Goal: Task Accomplishment & Management: Use online tool/utility

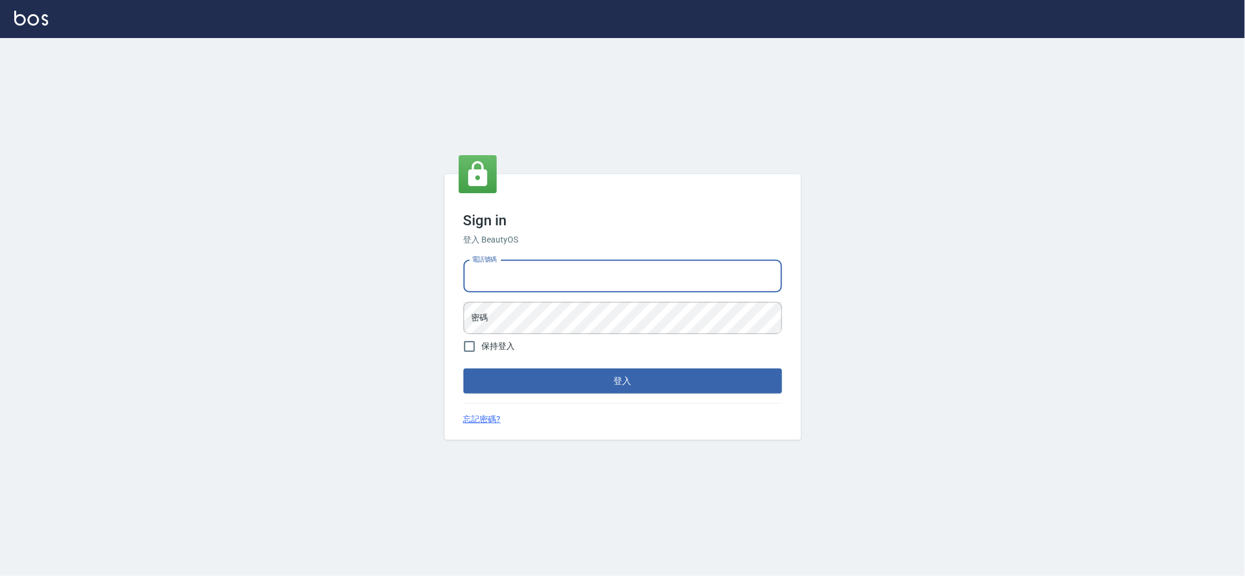
drag, startPoint x: 503, startPoint y: 281, endPoint x: 508, endPoint y: 291, distance: 11.7
click at [504, 281] on input "電話號碼" at bounding box center [623, 276] width 319 height 32
type input "0909258357"
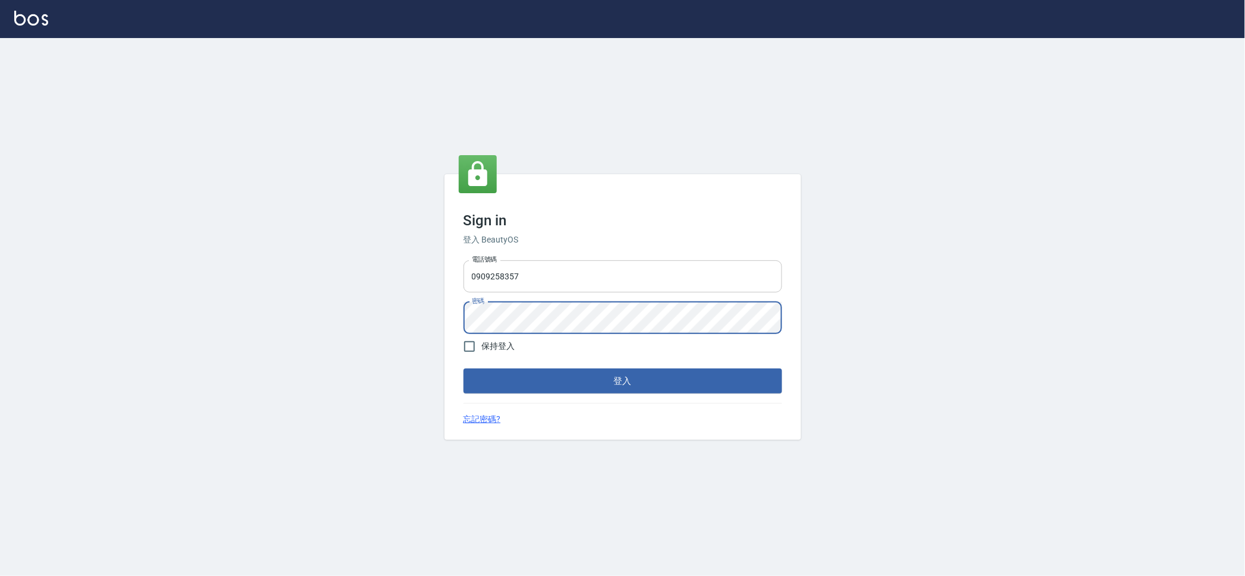
click at [464, 368] on button "登入" at bounding box center [623, 380] width 319 height 25
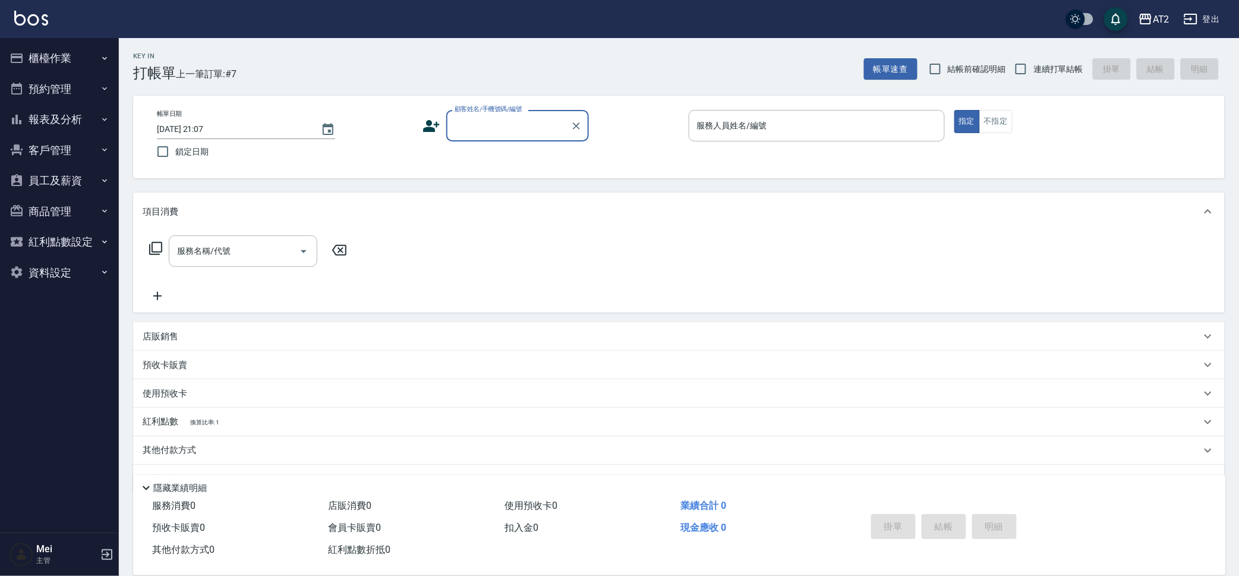
click at [985, 66] on span "結帳前確認明細" at bounding box center [977, 69] width 58 height 12
click at [948, 66] on input "結帳前確認明細" at bounding box center [935, 68] width 25 height 25
checkbox input "true"
click at [1031, 78] on input "連續打單結帳" at bounding box center [1021, 68] width 25 height 25
checkbox input "true"
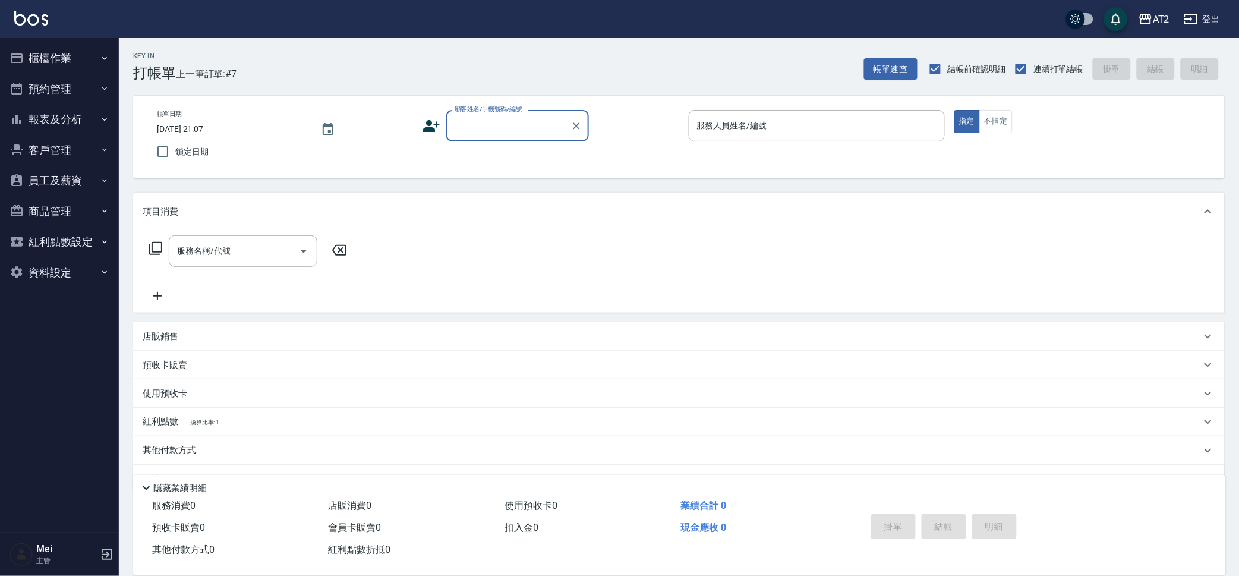
click at [517, 114] on label "顧客姓名/手機號碼/編號" at bounding box center [489, 109] width 68 height 9
click at [517, 115] on input "顧客姓名/手機號碼/編號" at bounding box center [509, 125] width 114 height 21
click at [518, 115] on input "顧客姓名/手機號碼/編號" at bounding box center [509, 125] width 114 height 21
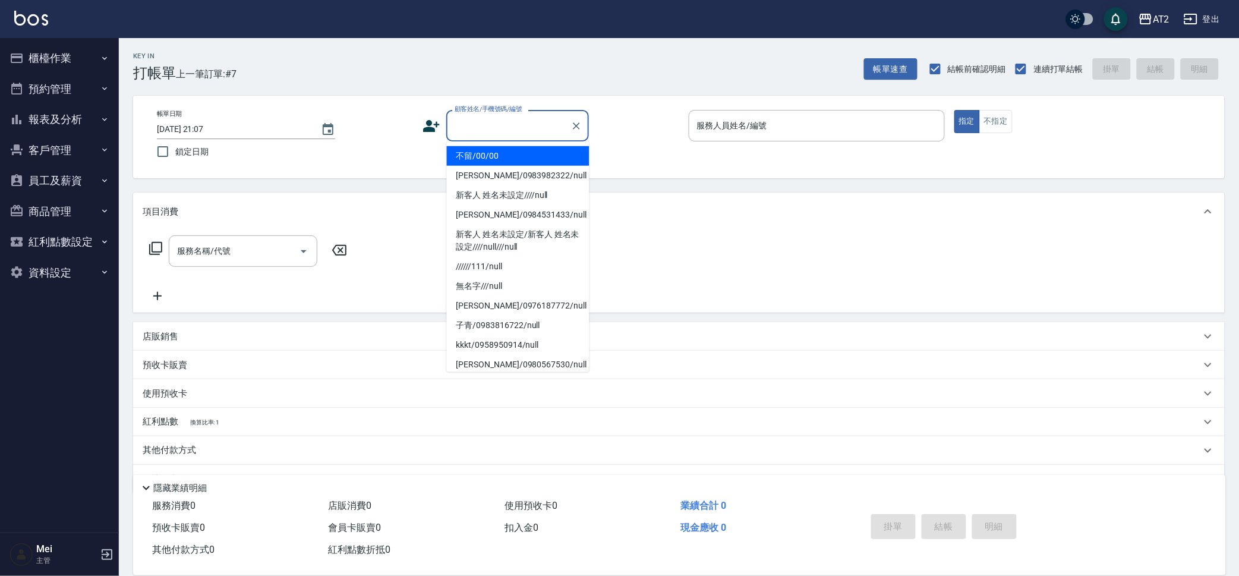
click at [516, 146] on li "不留/00/00" at bounding box center [518, 156] width 143 height 20
type input "不留/00/00"
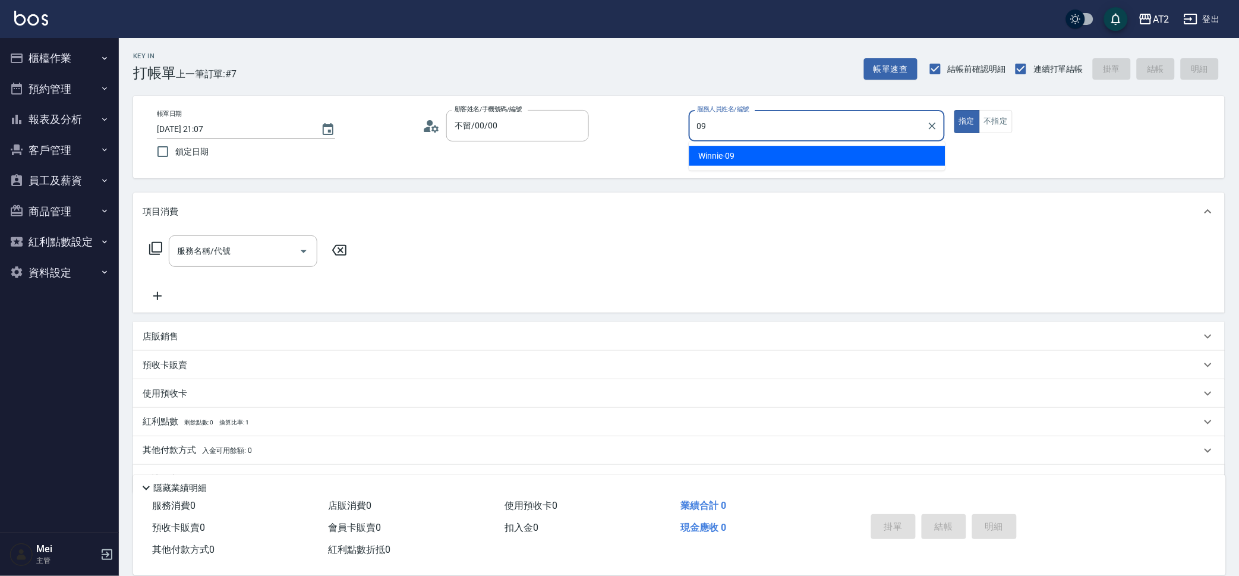
type input "Winnie-09"
type button "true"
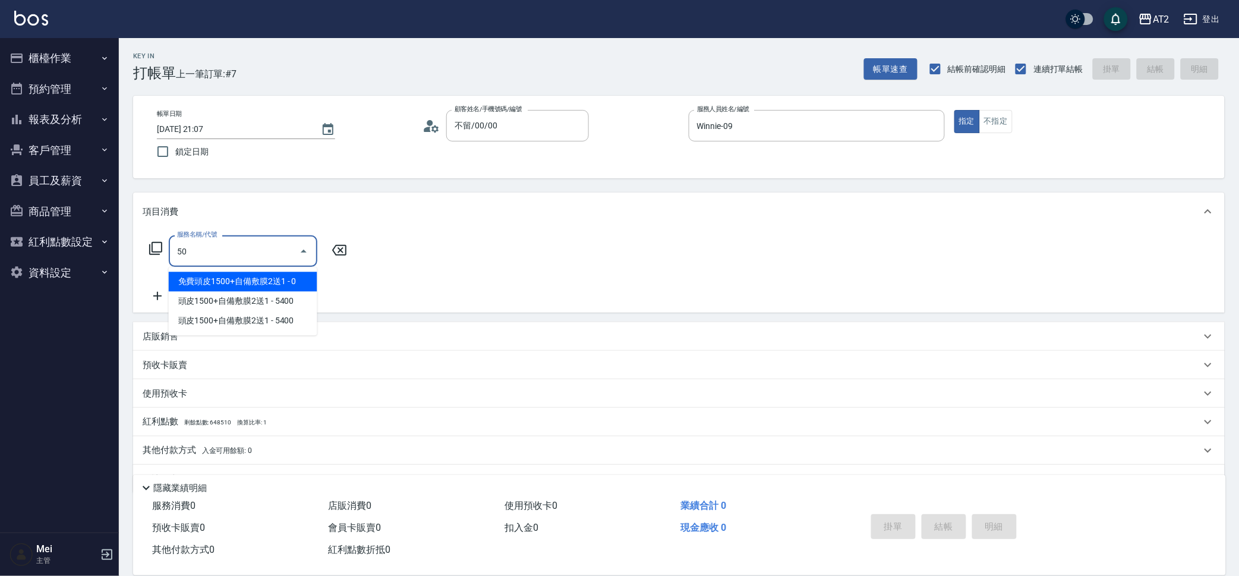
type input "501"
type input "100"
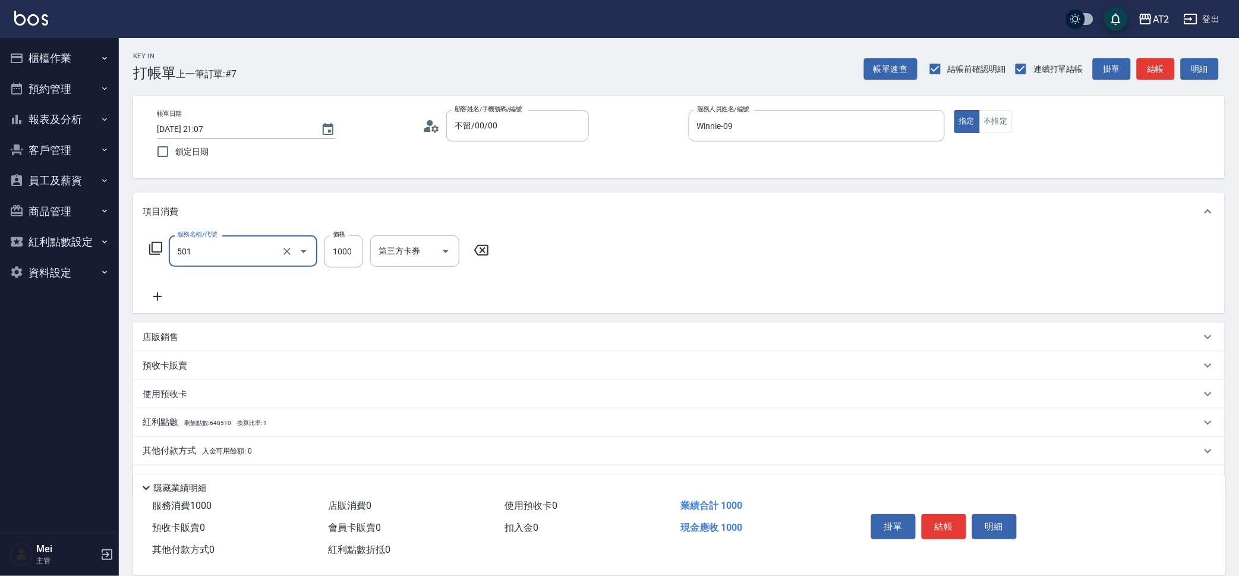
type input "染髮(501)"
type input "0"
type input "20"
type input "209"
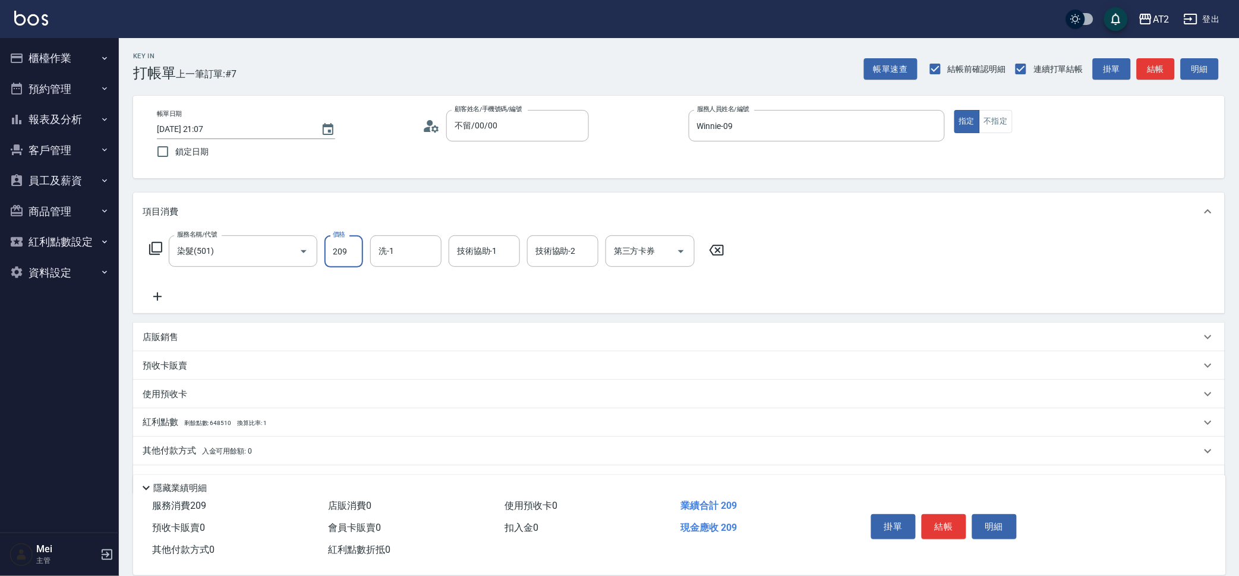
type input "200"
type input "2099"
type input "小安-30"
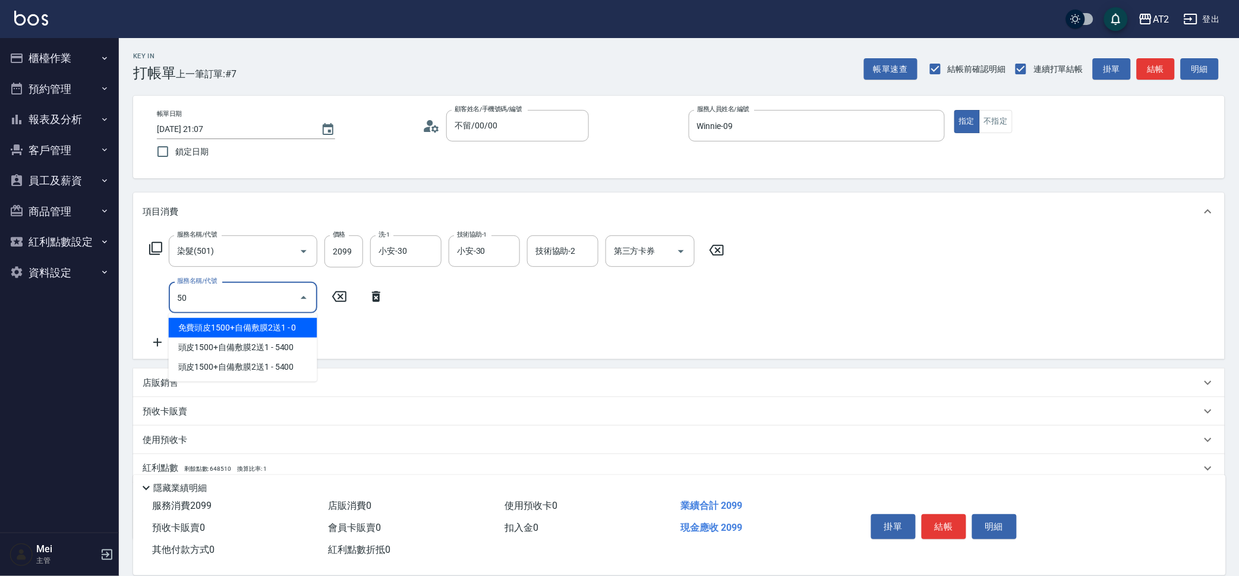
type input "502"
type input "250"
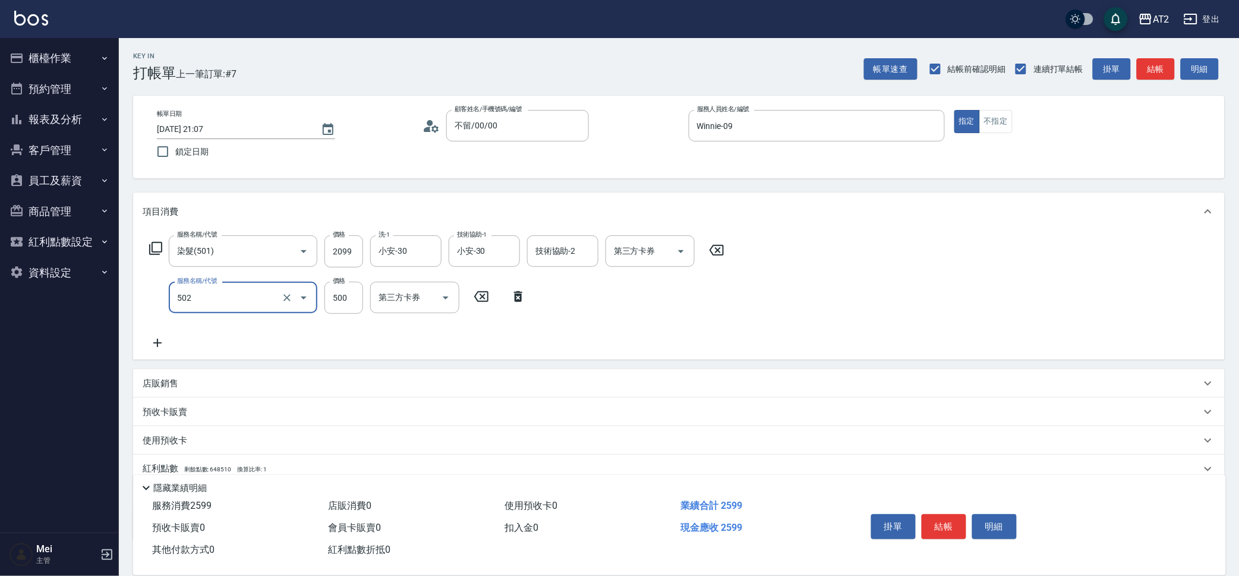
type input "漂髮(502)"
type input "0"
type input "200"
type input "0"
type input "小安-30"
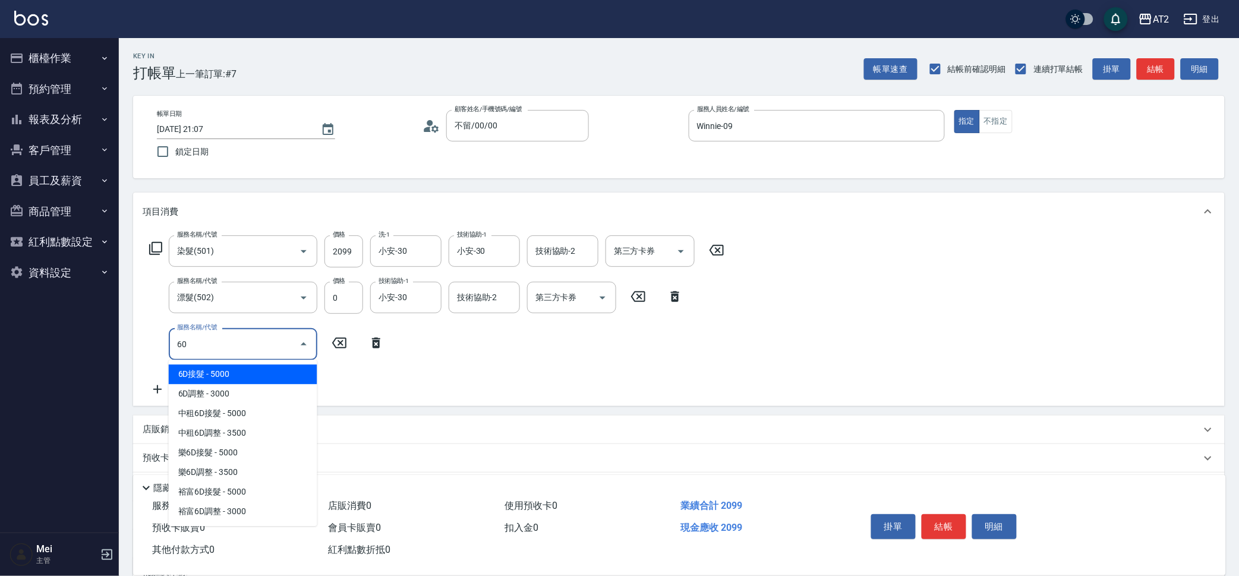
type input "601"
type input "300"
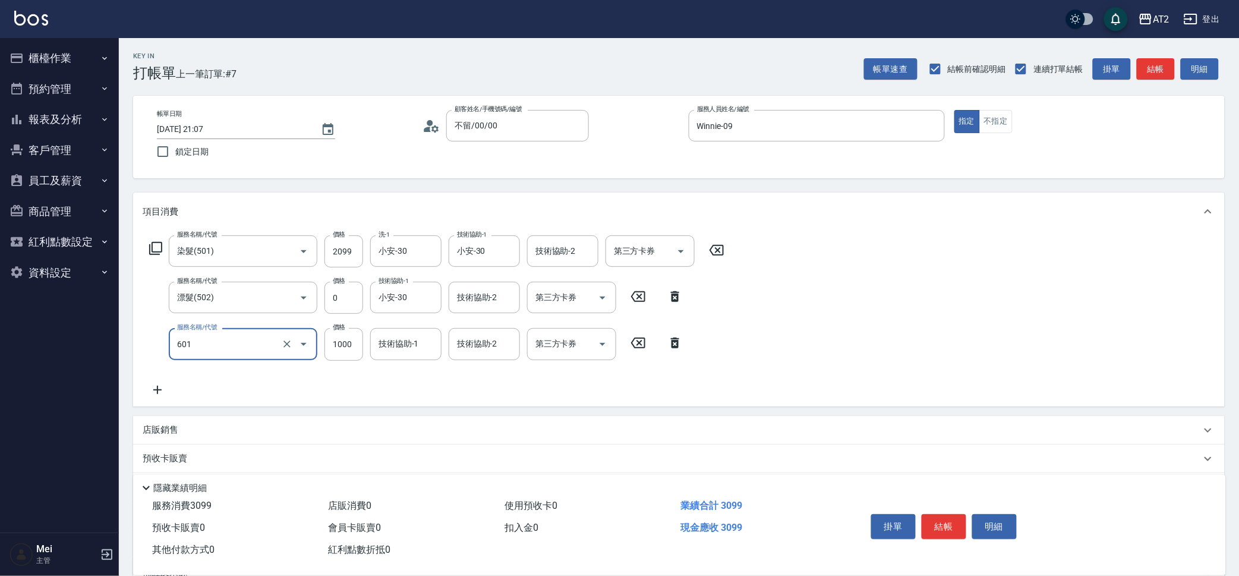
type input "自備護髮(601)"
type input "3"
type input "210"
type input "30"
type input "230"
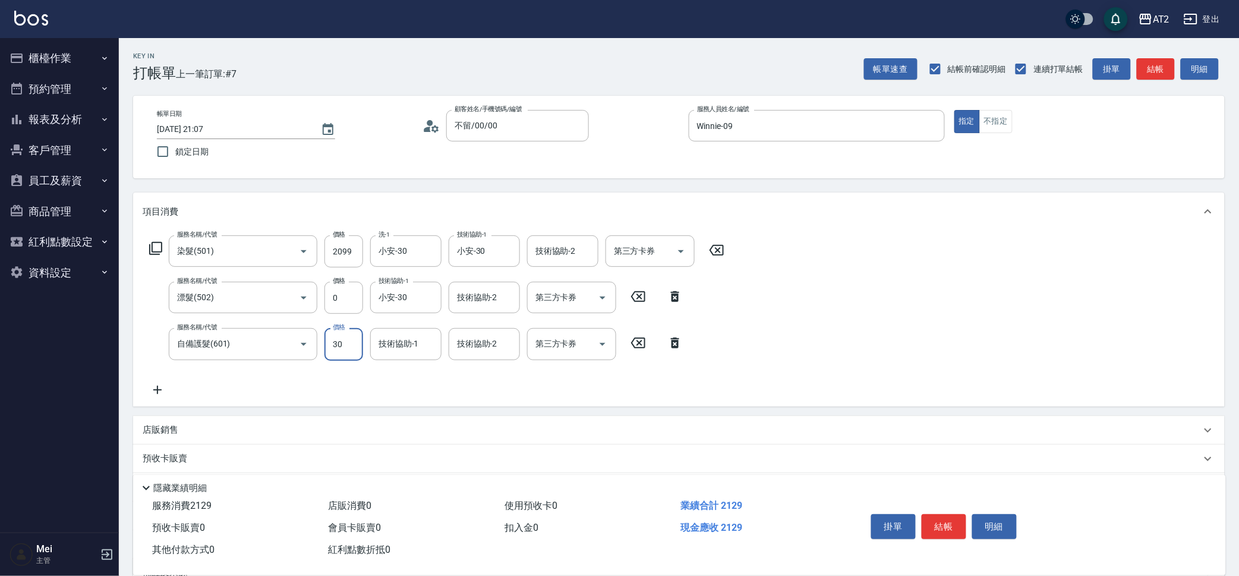
type input "300"
type input "500"
type input "3000"
type input "小安-30"
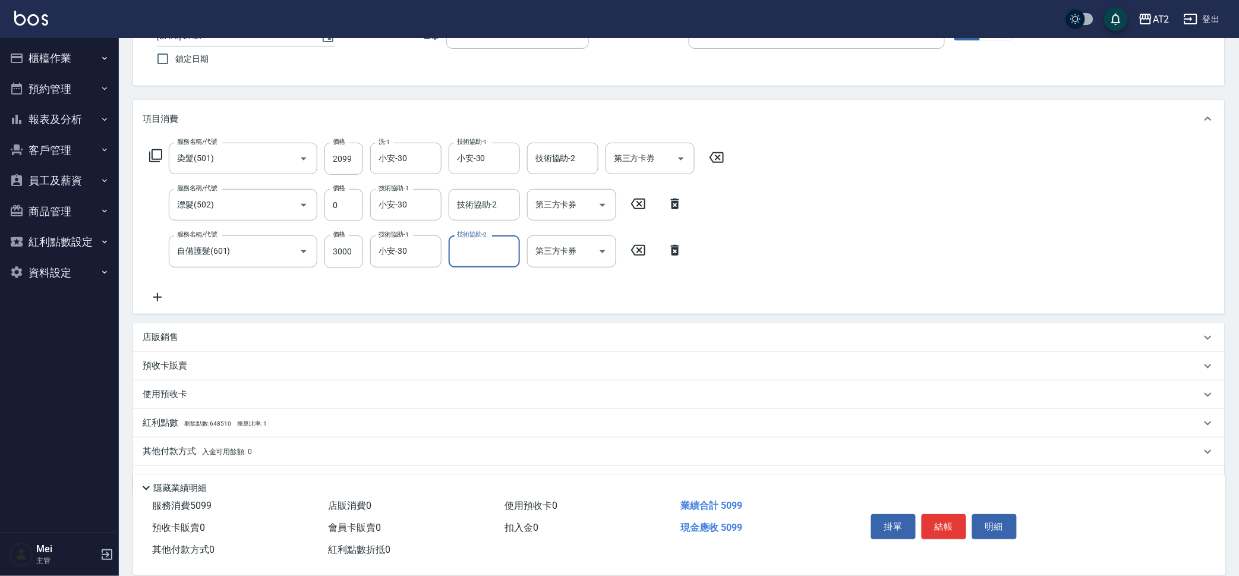
scroll to position [122, 0]
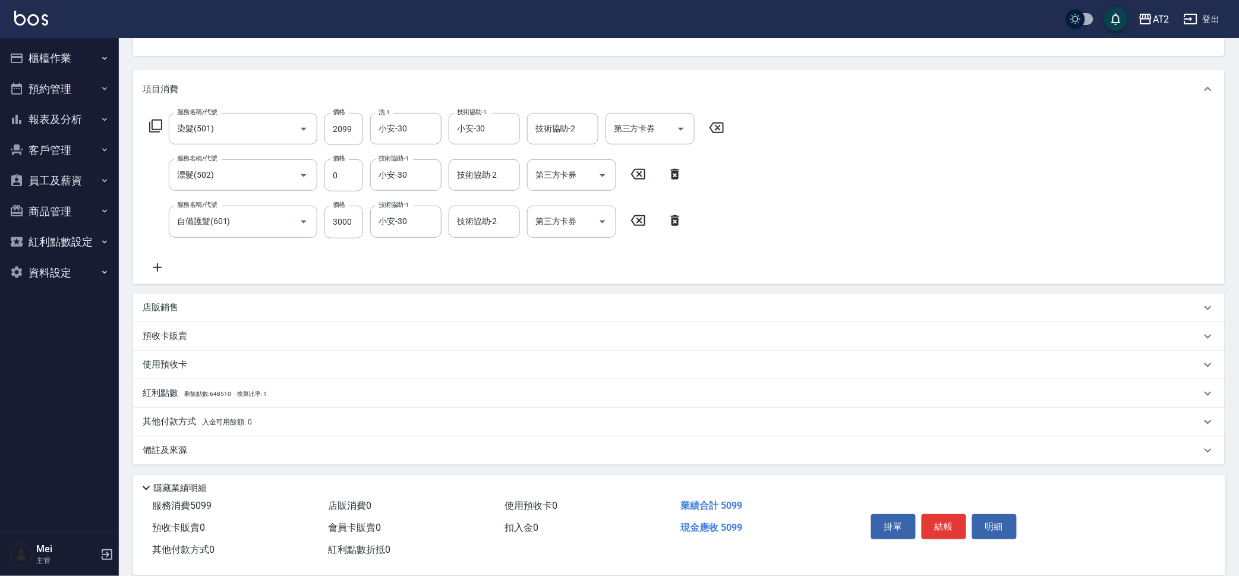
click at [220, 420] on span "入金可用餘額: 0" at bounding box center [227, 422] width 51 height 8
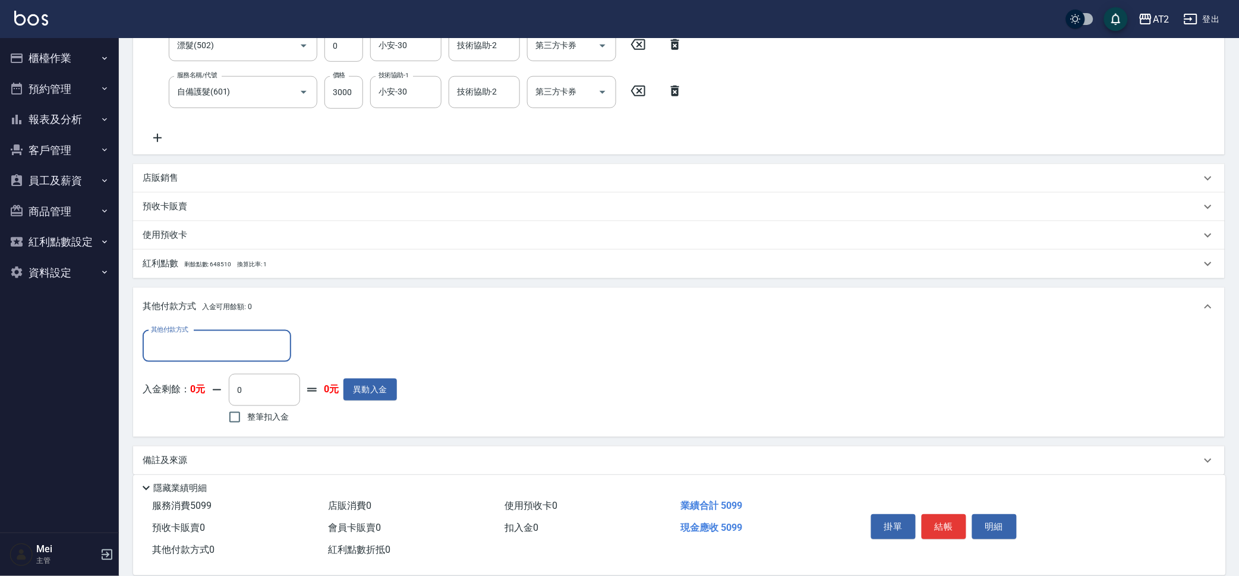
scroll to position [253, 0]
click at [200, 338] on input "其他付款方式" at bounding box center [217, 345] width 138 height 21
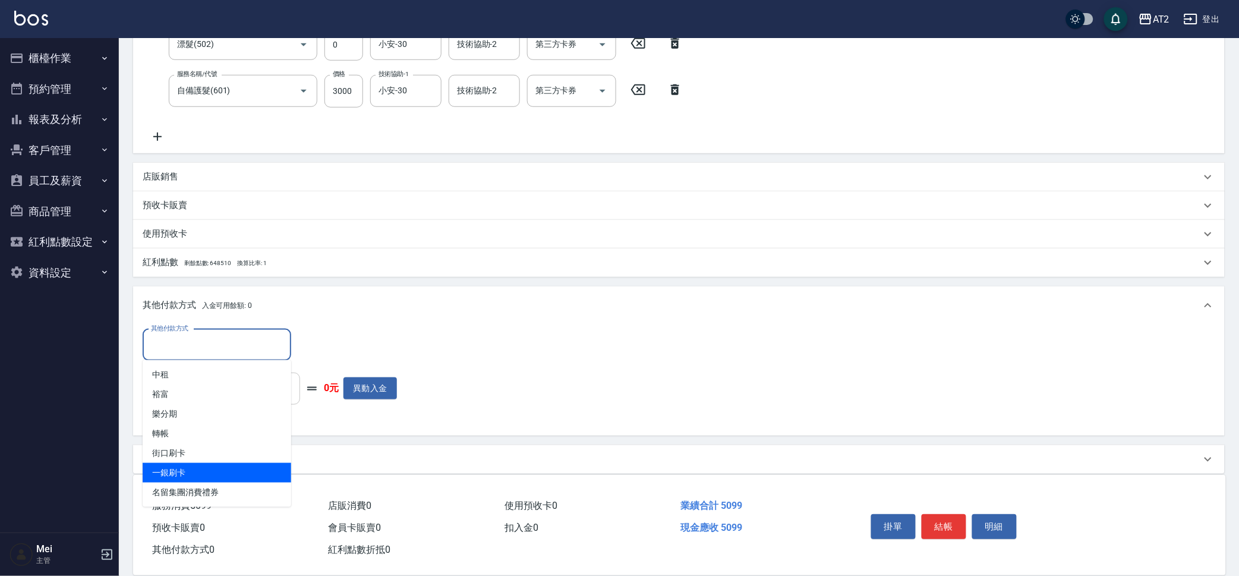
drag, startPoint x: 187, startPoint y: 471, endPoint x: 274, endPoint y: 399, distance: 112.7
click at [188, 471] on span "一銀刷卡" at bounding box center [217, 473] width 149 height 20
type input "一銀刷卡"
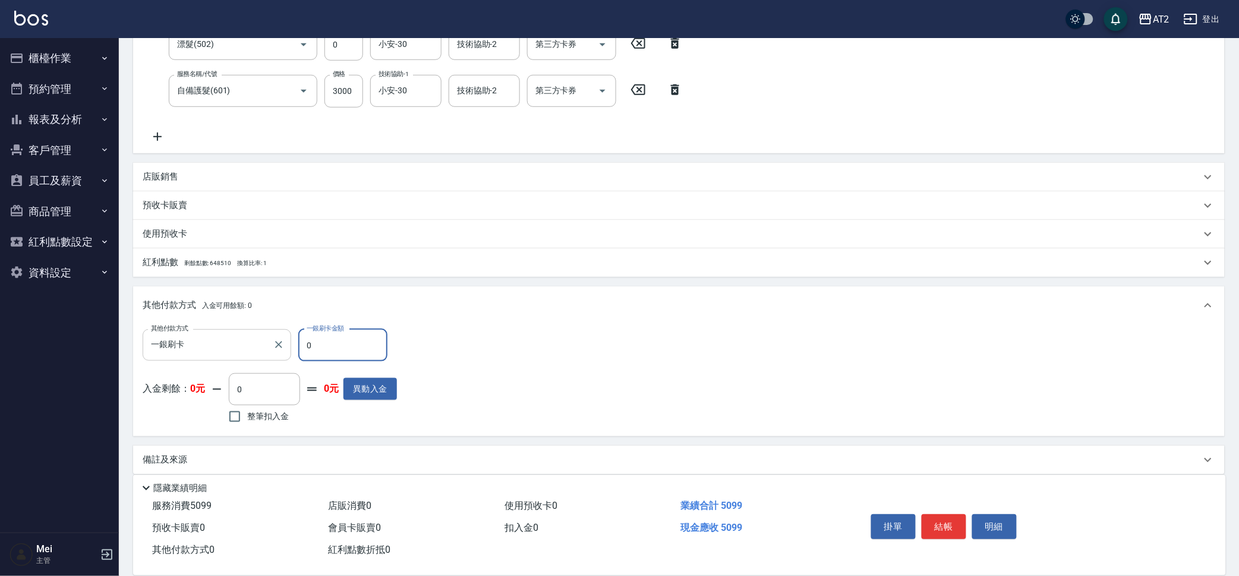
drag, startPoint x: 321, startPoint y: 346, endPoint x: 254, endPoint y: 354, distance: 67.7
click at [254, 354] on div "其他付款方式 一銀刷卡 其他付款方式 一銀刷卡金額 0 一銀刷卡金額" at bounding box center [270, 345] width 254 height 32
type input "509"
type input "0"
type input "5099"
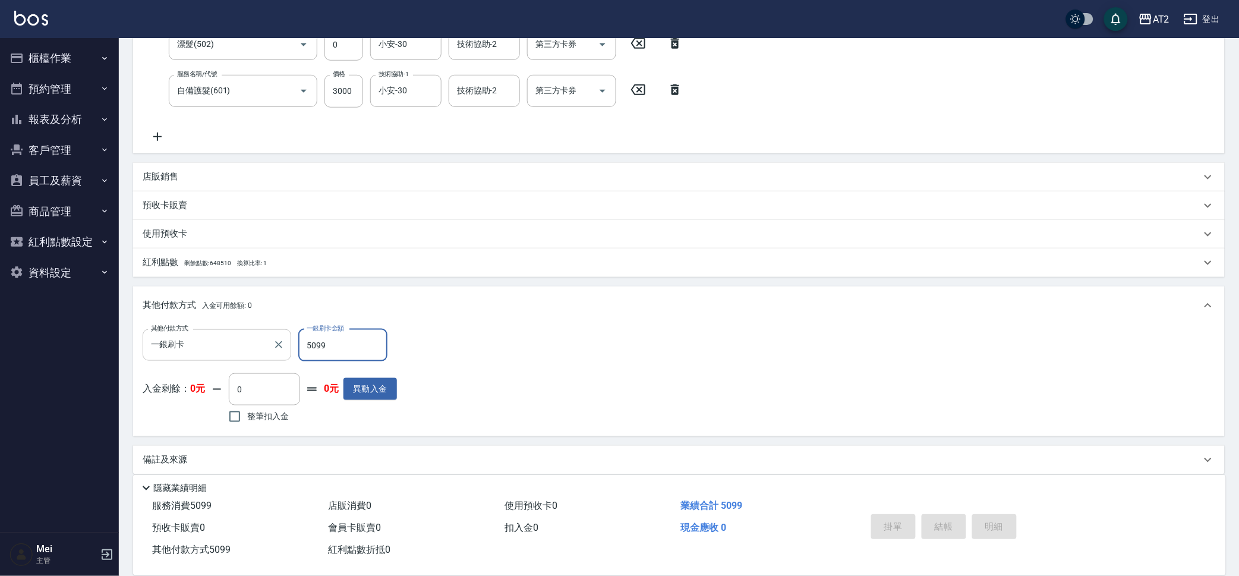
type input "2025/10/15 21:09"
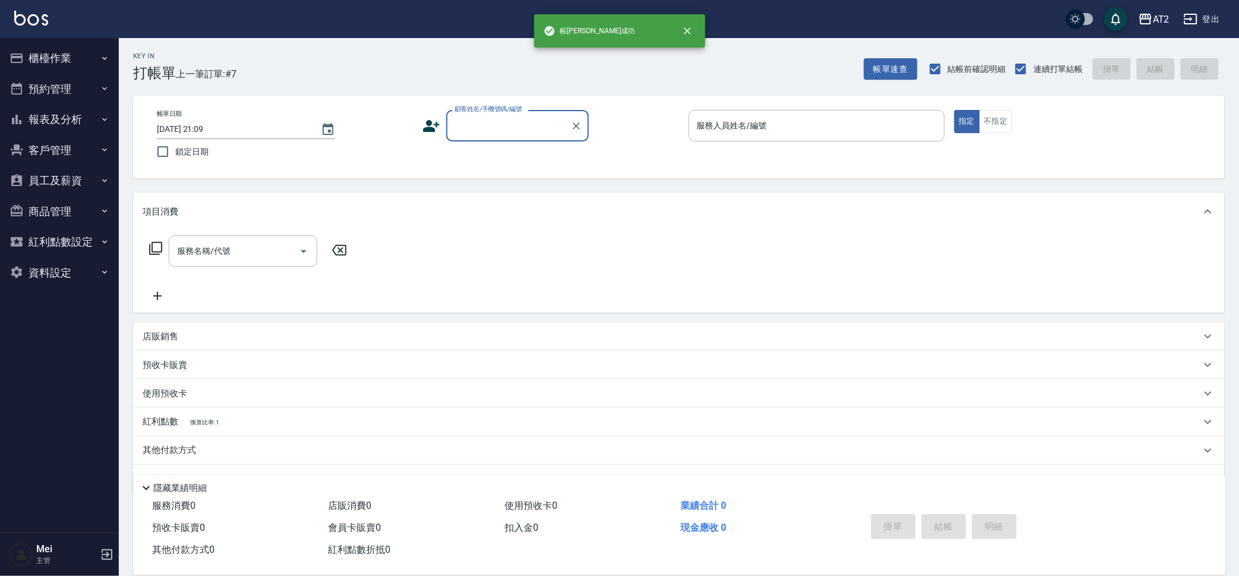
scroll to position [0, 0]
drag, startPoint x: 455, startPoint y: 126, endPoint x: 441, endPoint y: 153, distance: 30.6
click at [458, 127] on input "顧客姓名/手機號碼/編號" at bounding box center [509, 125] width 114 height 21
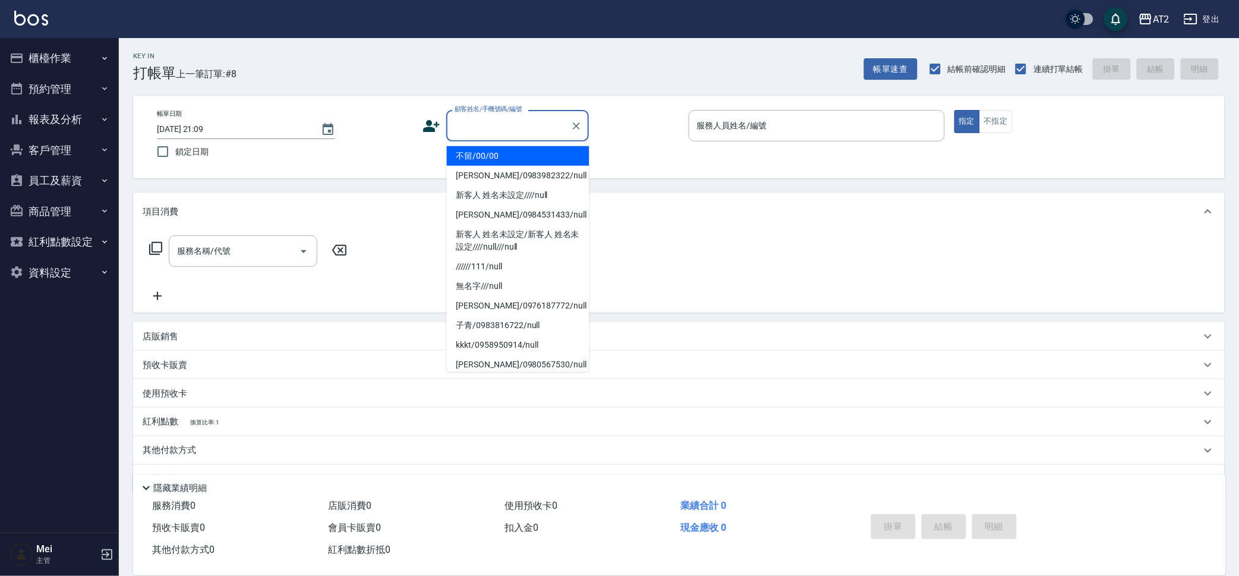
click at [484, 155] on li "不留/00/00" at bounding box center [518, 156] width 143 height 20
type input "不留/00/00"
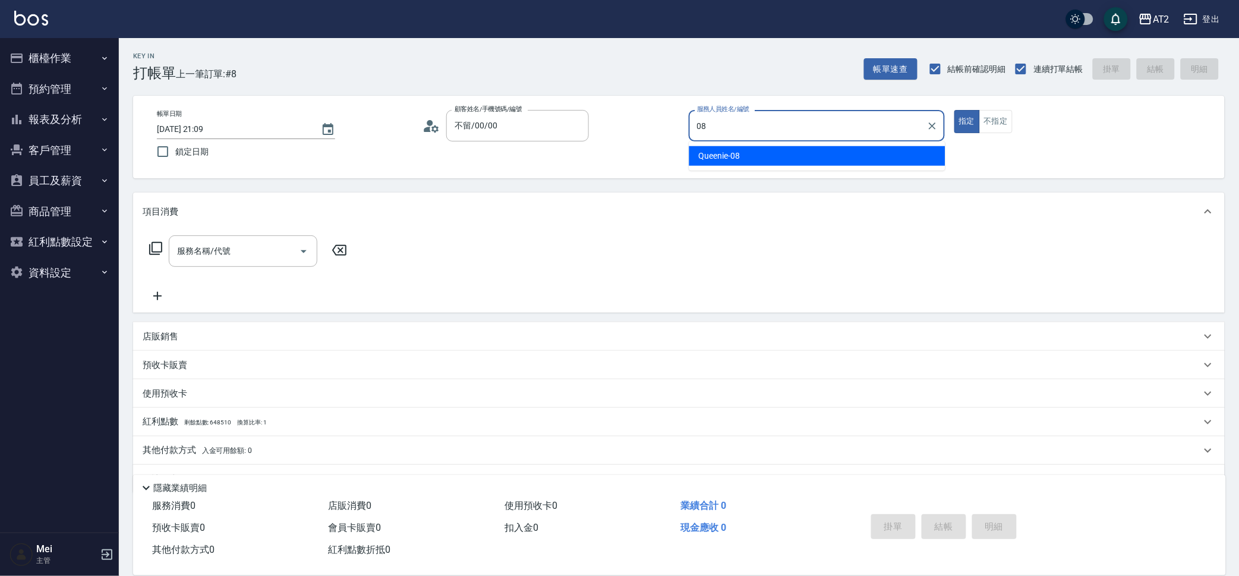
type input "Queenie-08"
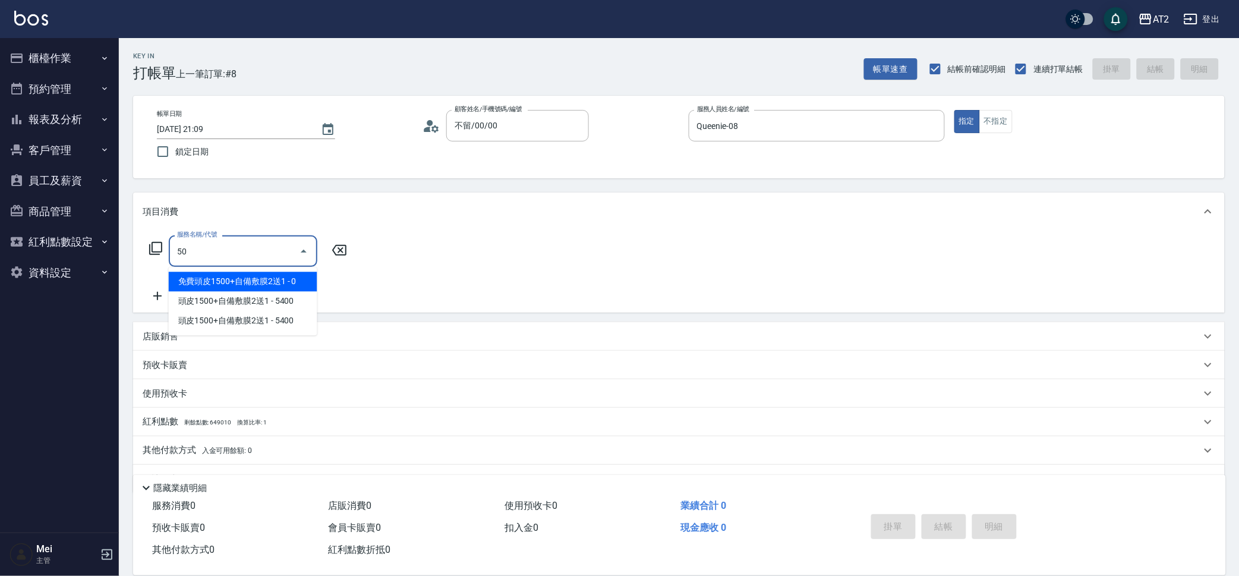
type input "501"
type input "100"
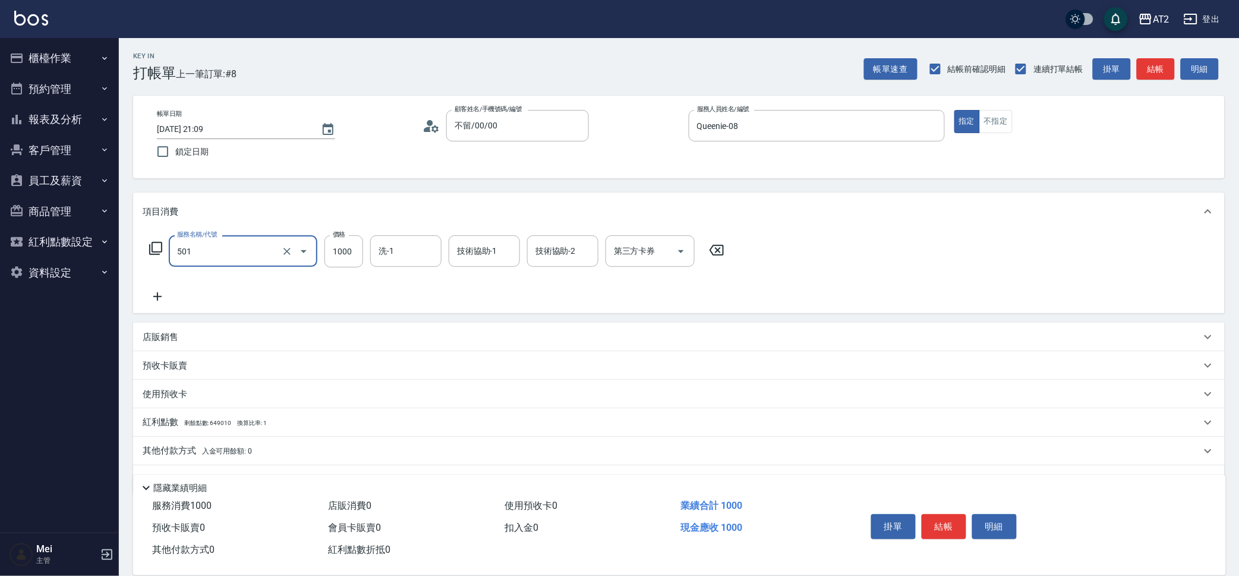
type input "染髮(501)"
type input "小潔-34"
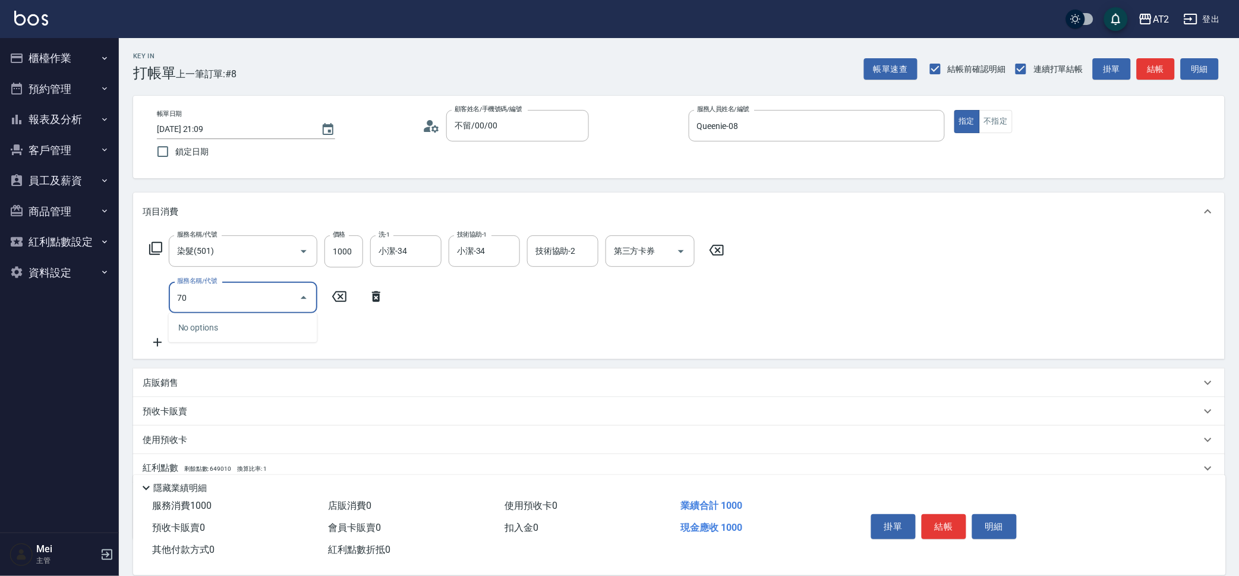
type input "704"
type input "600"
type input "新羽毛鉑金接髮(704)"
type input "100"
type input "440"
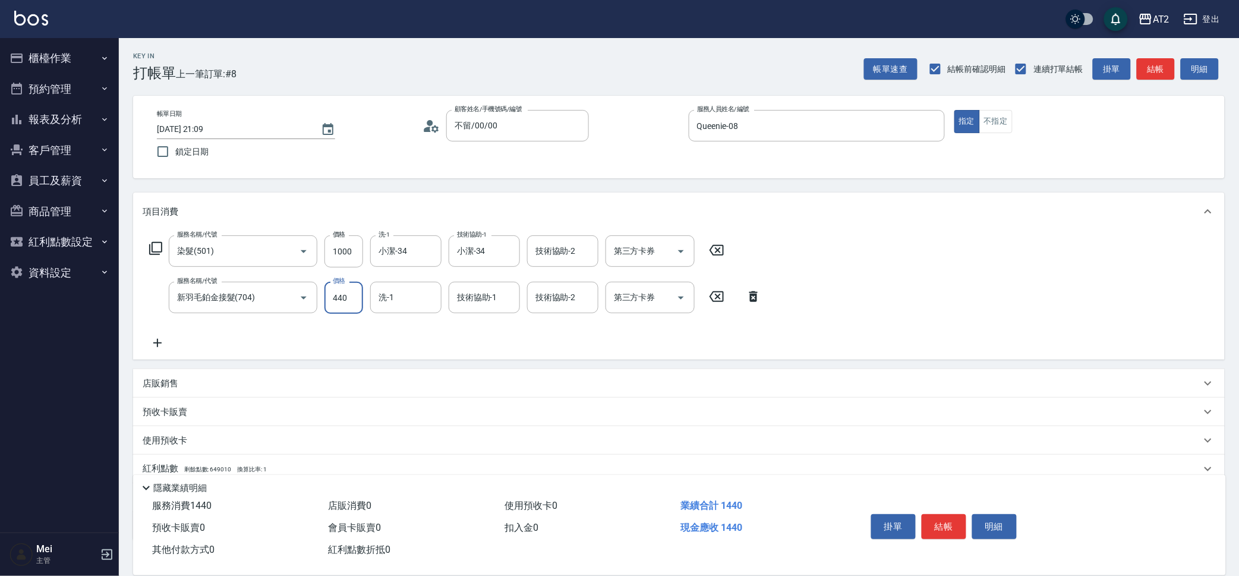
type input "540"
type input "4400"
type input "4500"
type input "44000"
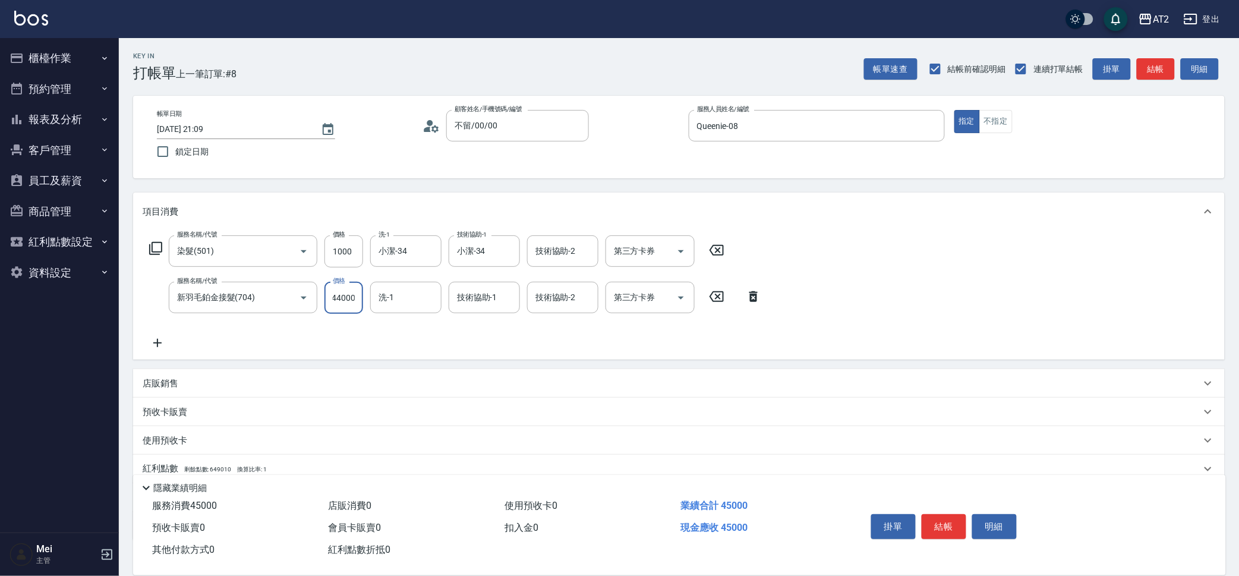
type input "540"
type input "4400"
type input "140"
type input "440"
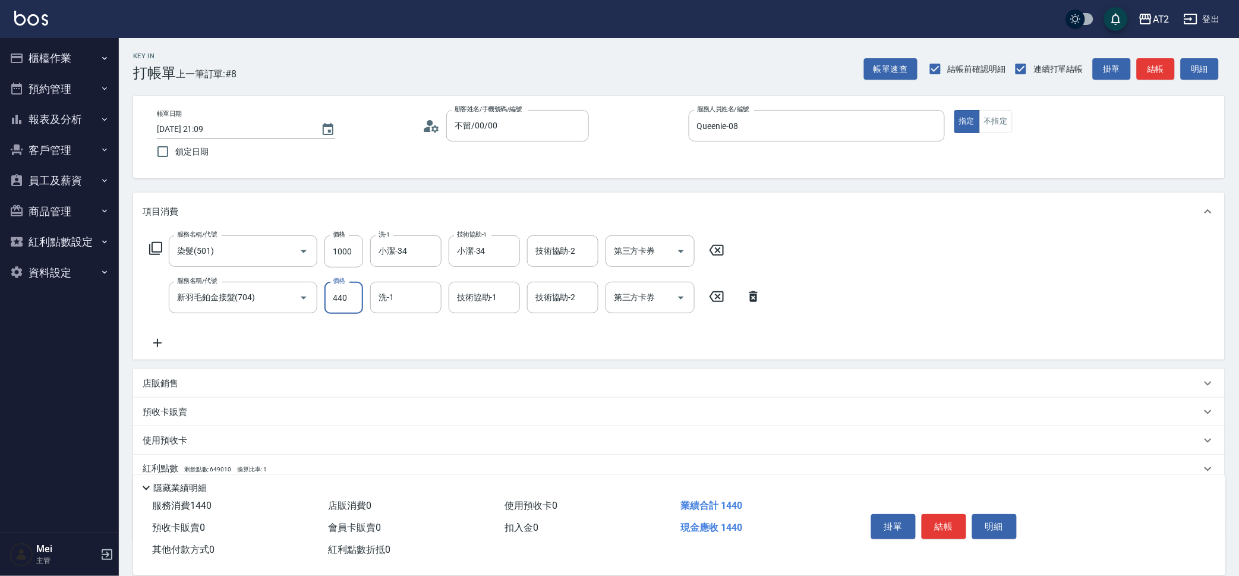
type input "100"
type input "40"
type input "140"
type input "400"
type input "500"
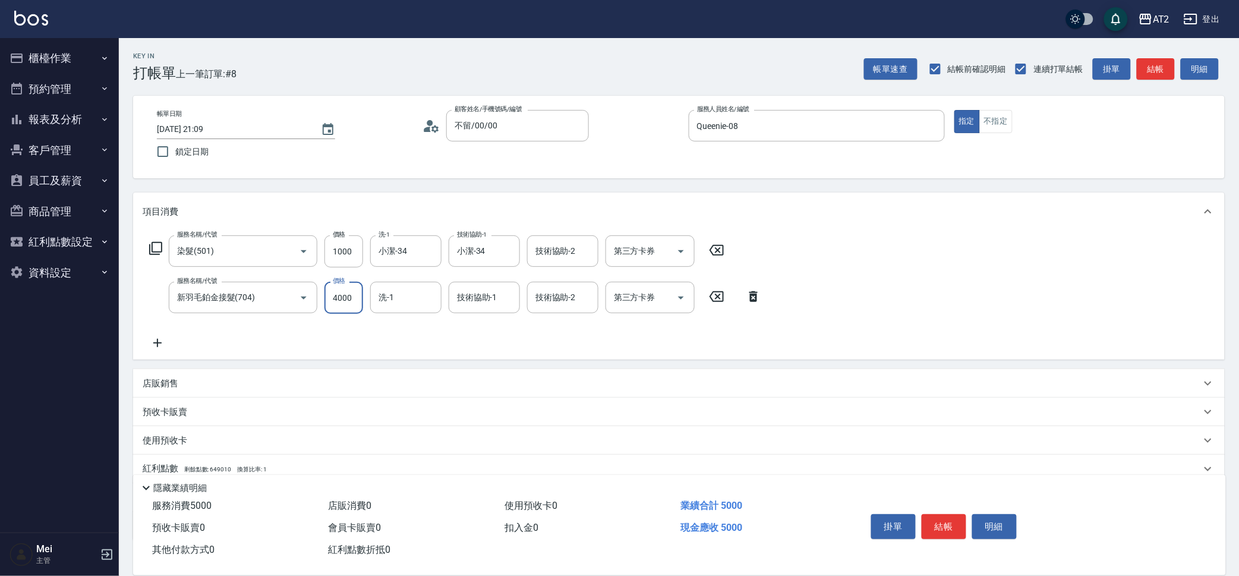
type input "4000"
type input "小羿-31"
click at [336, 266] on input "1000" at bounding box center [343, 251] width 39 height 32
click at [348, 243] on input "1000" at bounding box center [343, 251] width 39 height 32
type input "400"
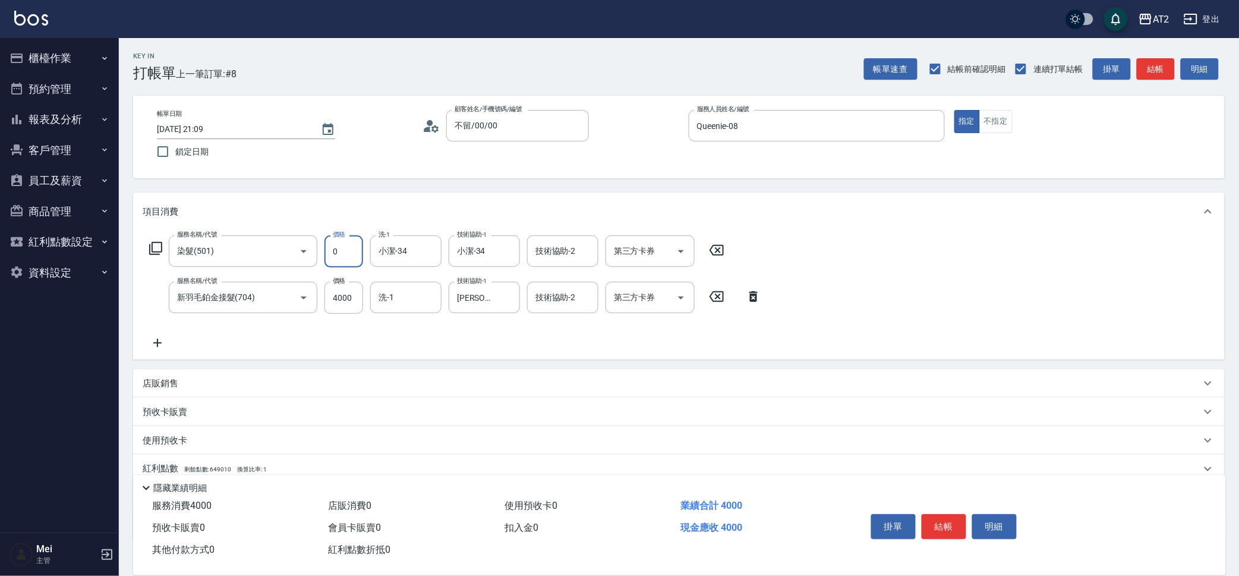
type input "0"
click at [163, 342] on icon at bounding box center [158, 343] width 30 height 14
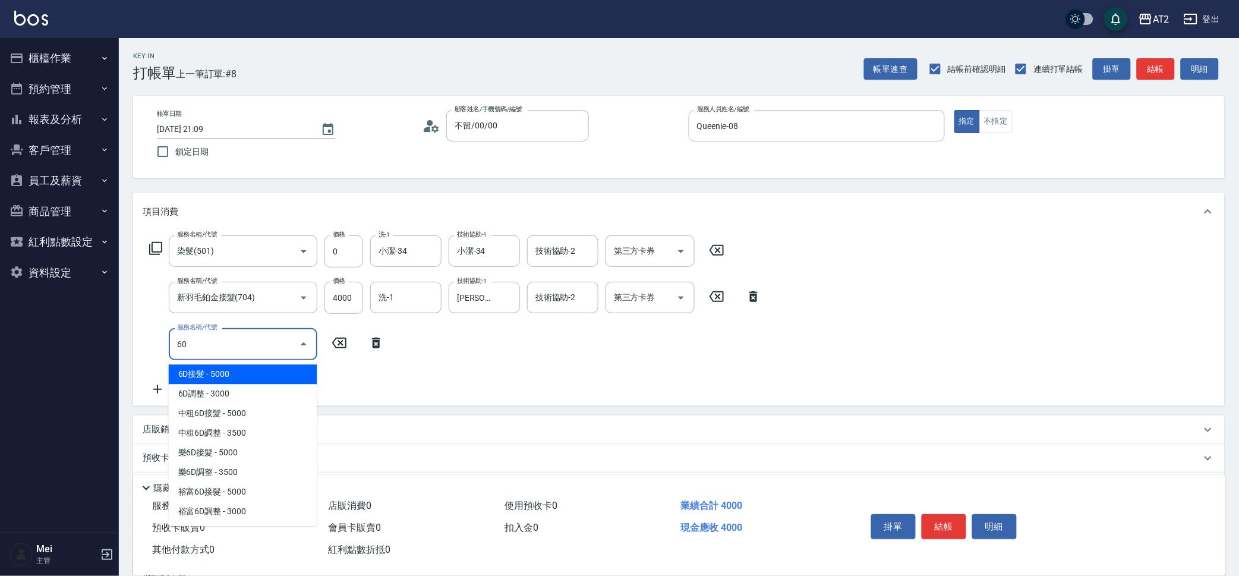
type input "602"
type input "450"
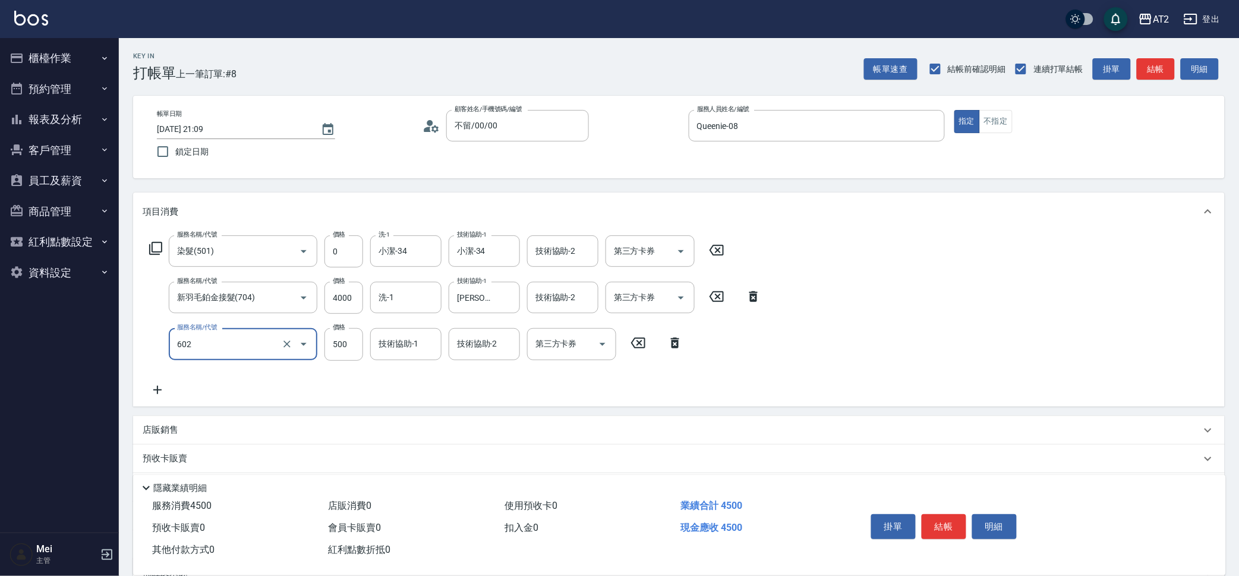
type input "自備護髮(602)"
type input "400"
type input "0"
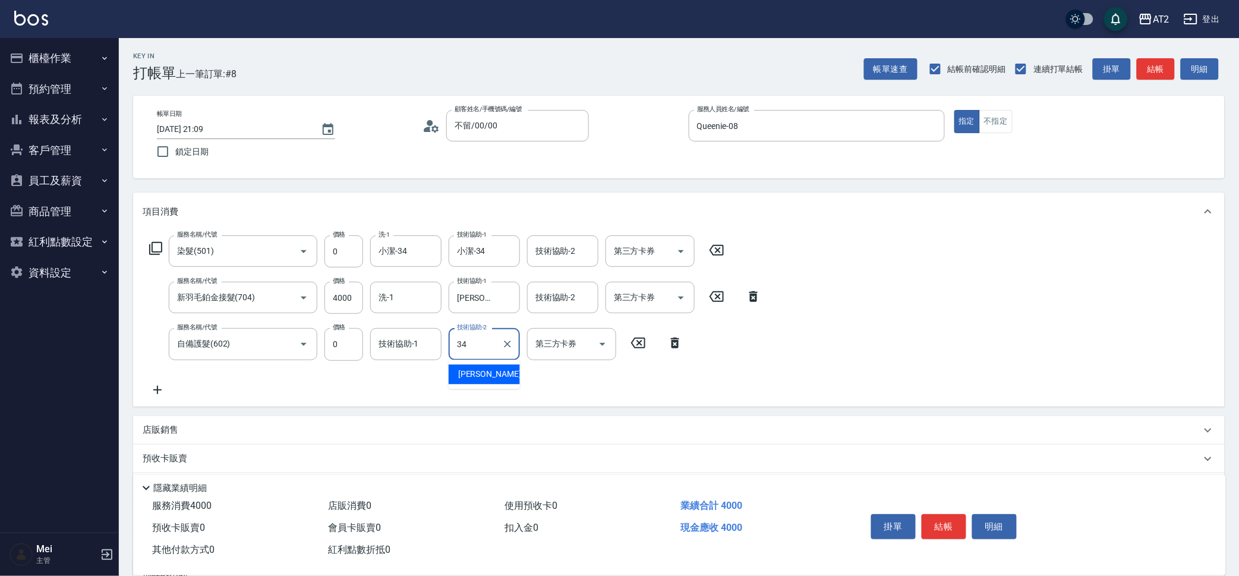
type input "小潔-34"
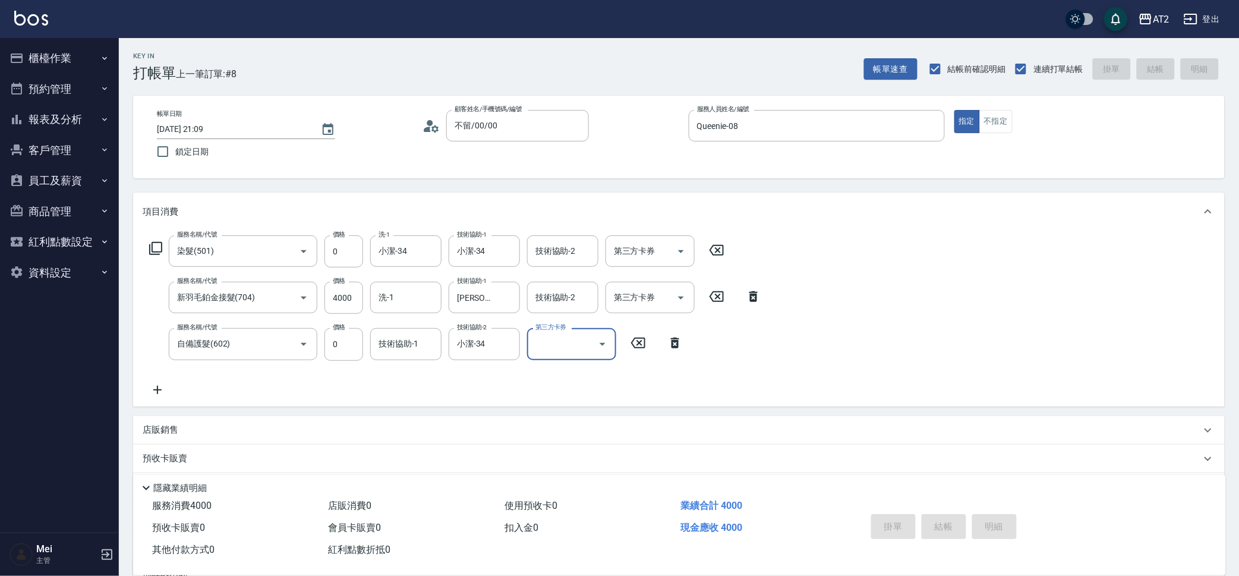
type input "2025/10/15 21:10"
type input "0"
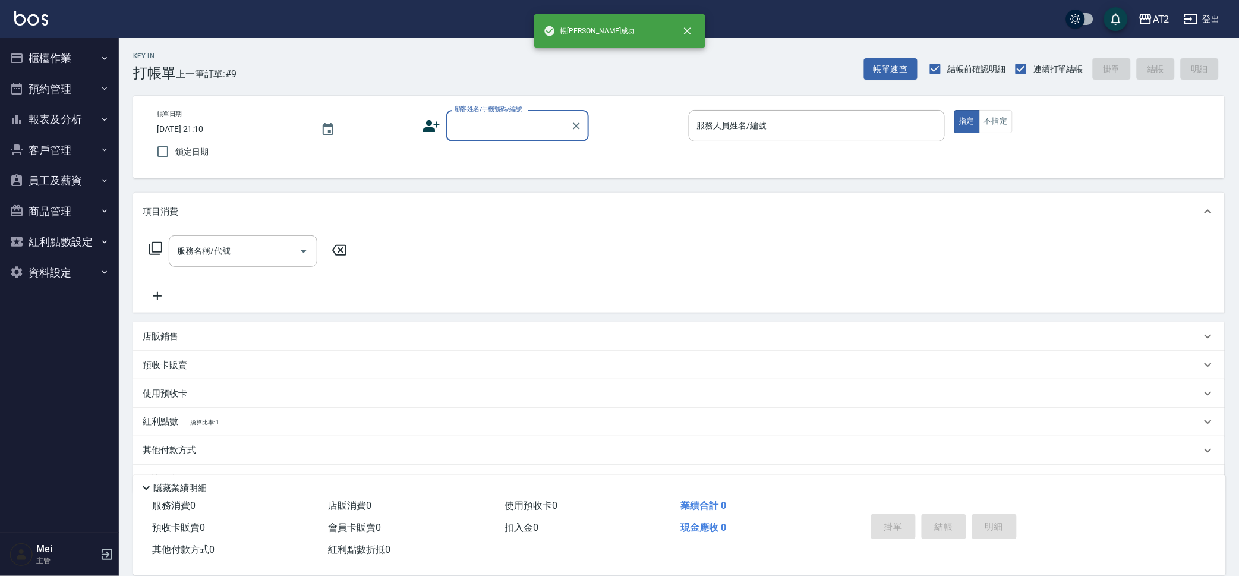
click at [524, 125] on input "顧客姓名/手機號碼/編號" at bounding box center [509, 125] width 114 height 21
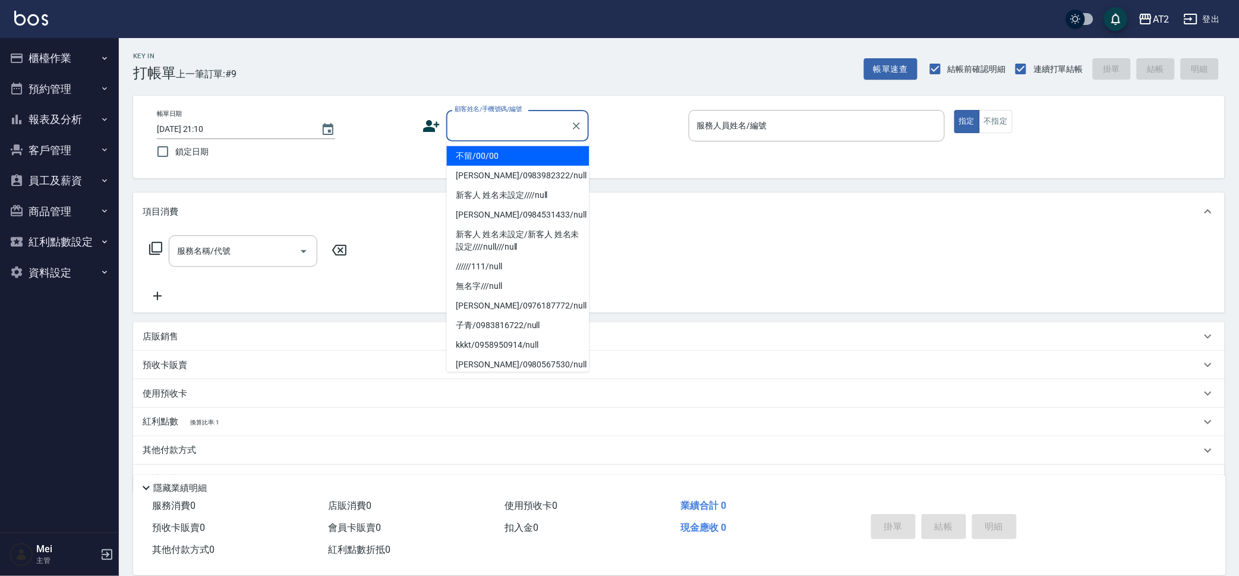
click at [520, 158] on li "不留/00/00" at bounding box center [518, 156] width 143 height 20
type input "不留/00/00"
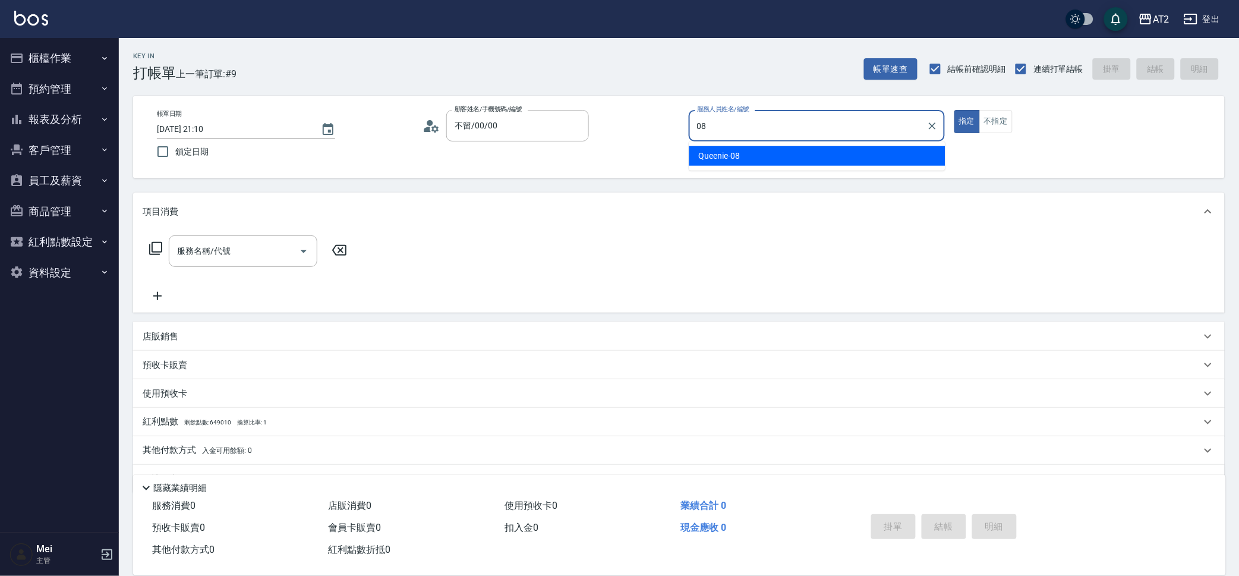
type input "Queenie-08"
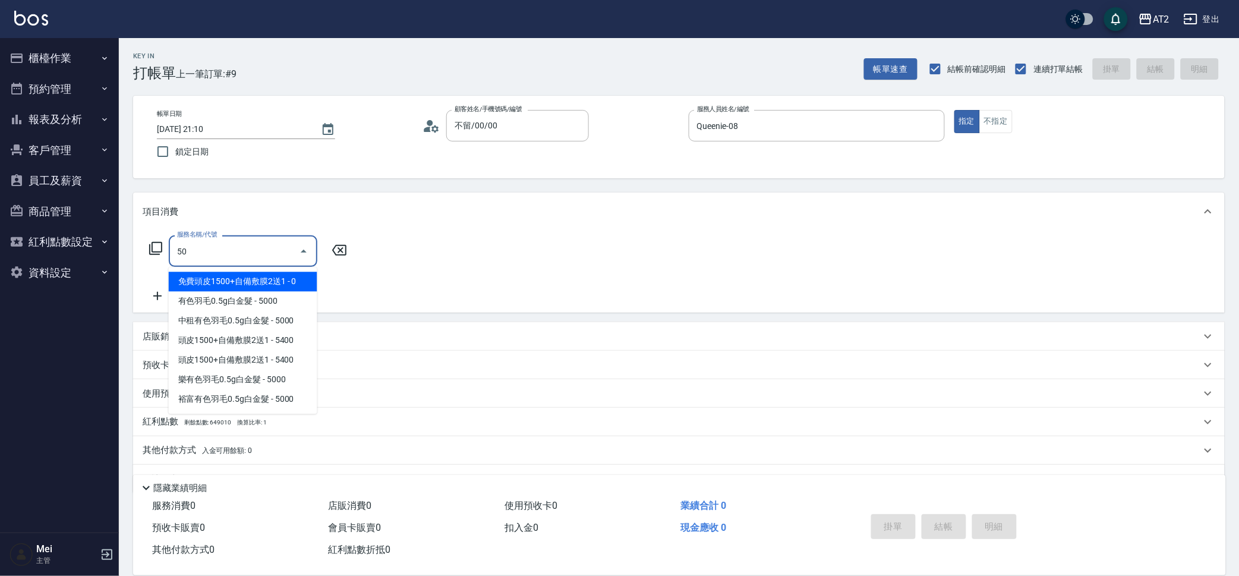
type input "501"
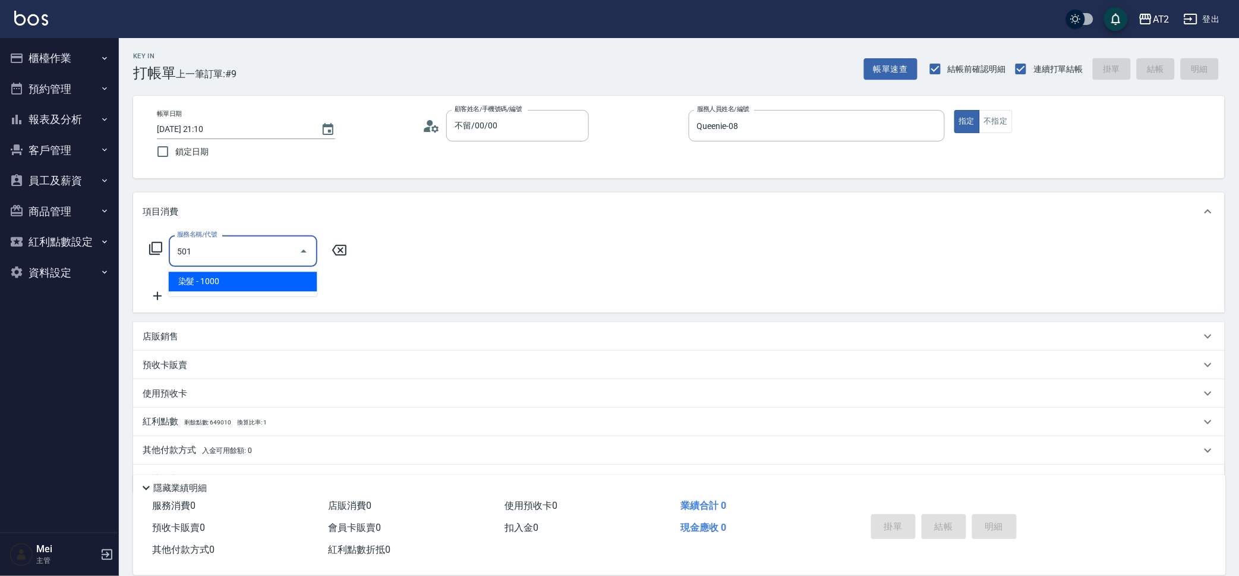
type input "100"
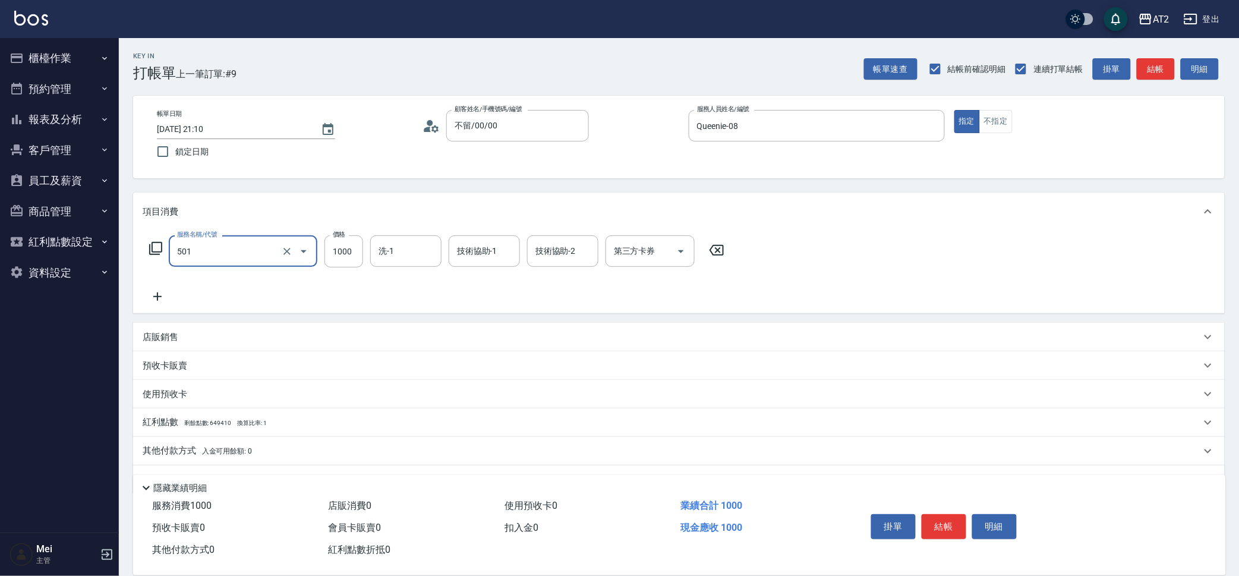
type input "染髮(501)"
type input "0"
type input "30"
type input "309"
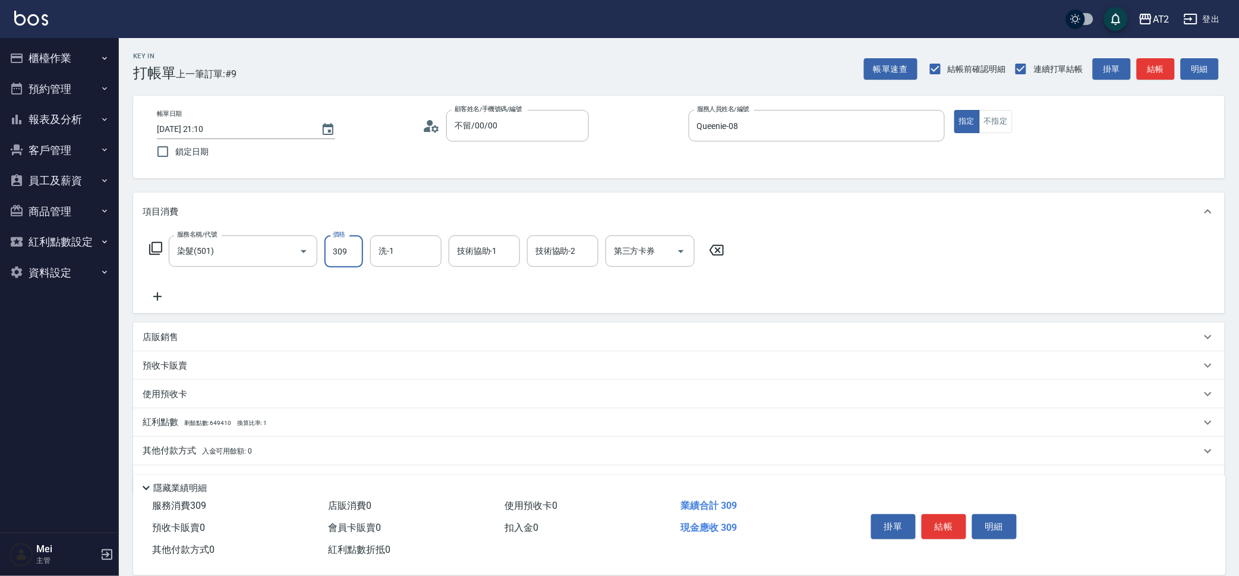
type input "300"
type input "3099"
type input "3434"
type input "小潔-34"
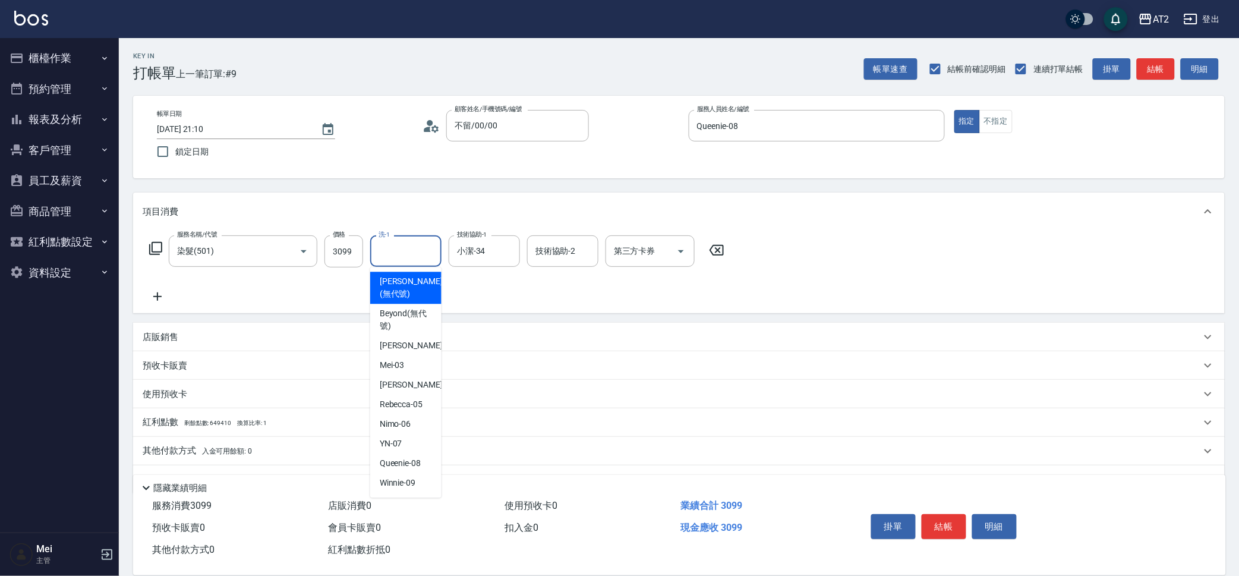
click at [425, 259] on input "洗-1" at bounding box center [406, 251] width 61 height 21
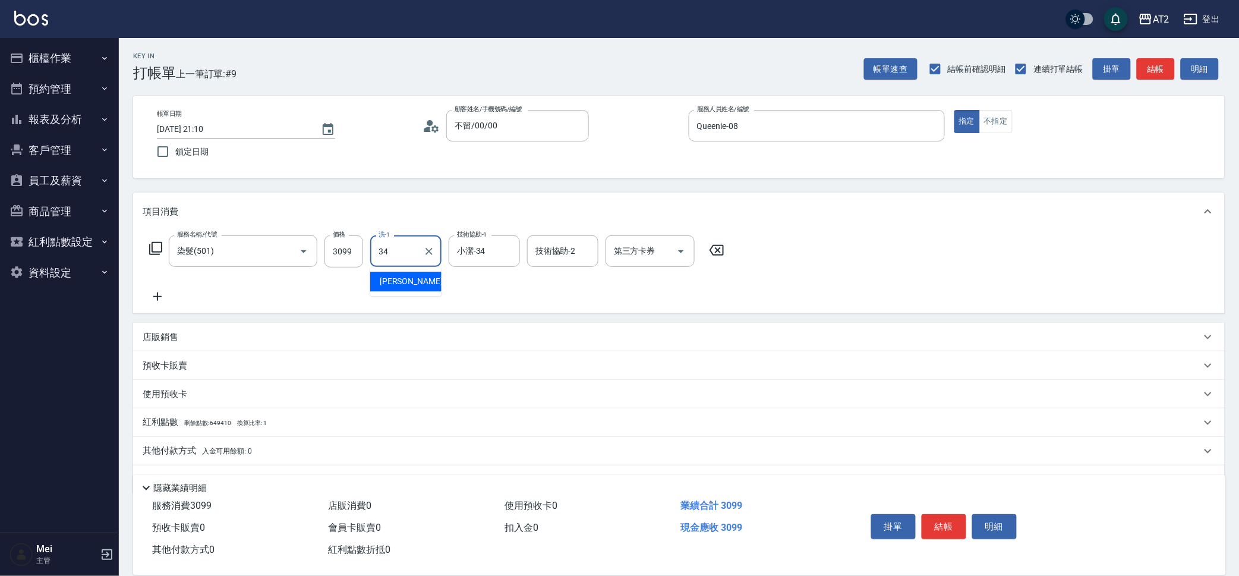
type input "小潔-34"
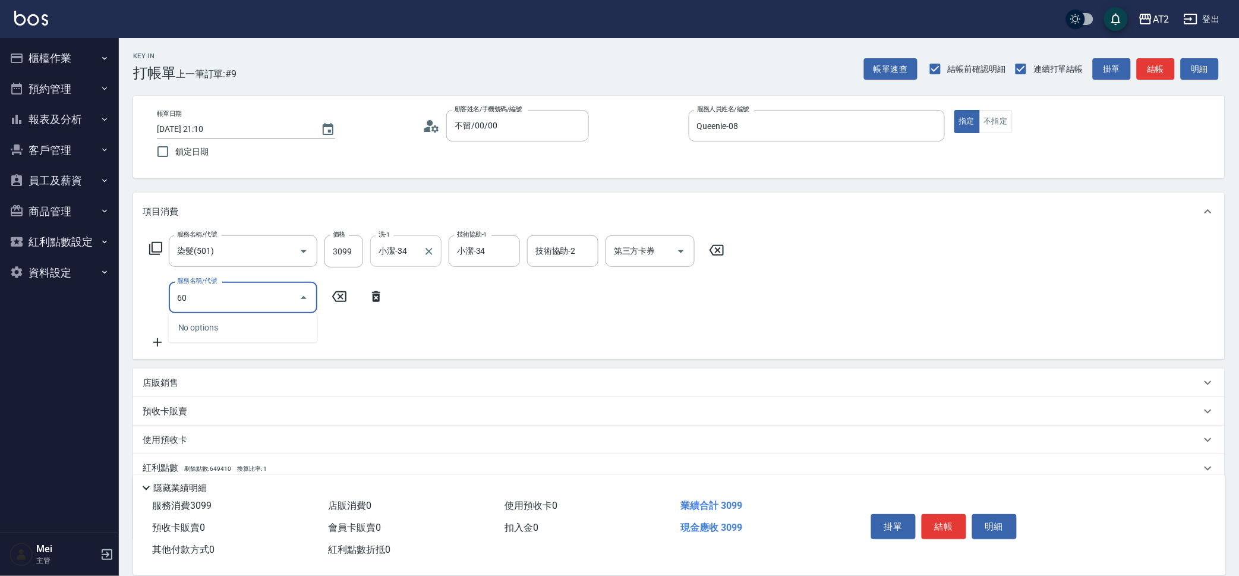
type input "601"
type input "400"
type input "自備護髮(601)"
type input "2"
type input "310"
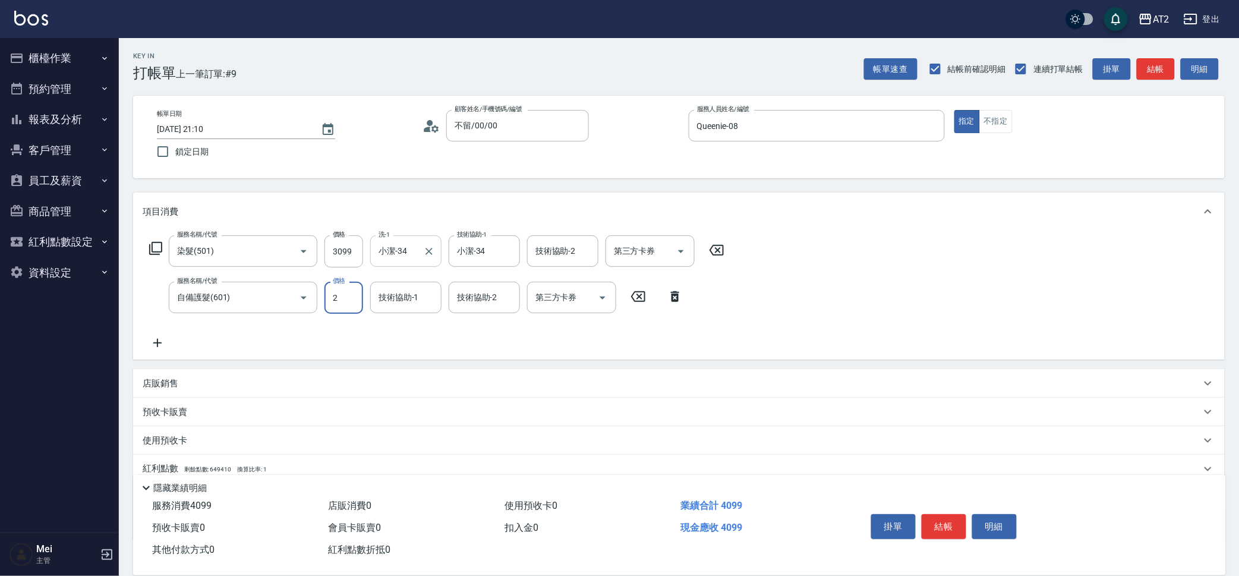
type input "20"
type input "320"
type input "200"
type input "500"
type input "2000"
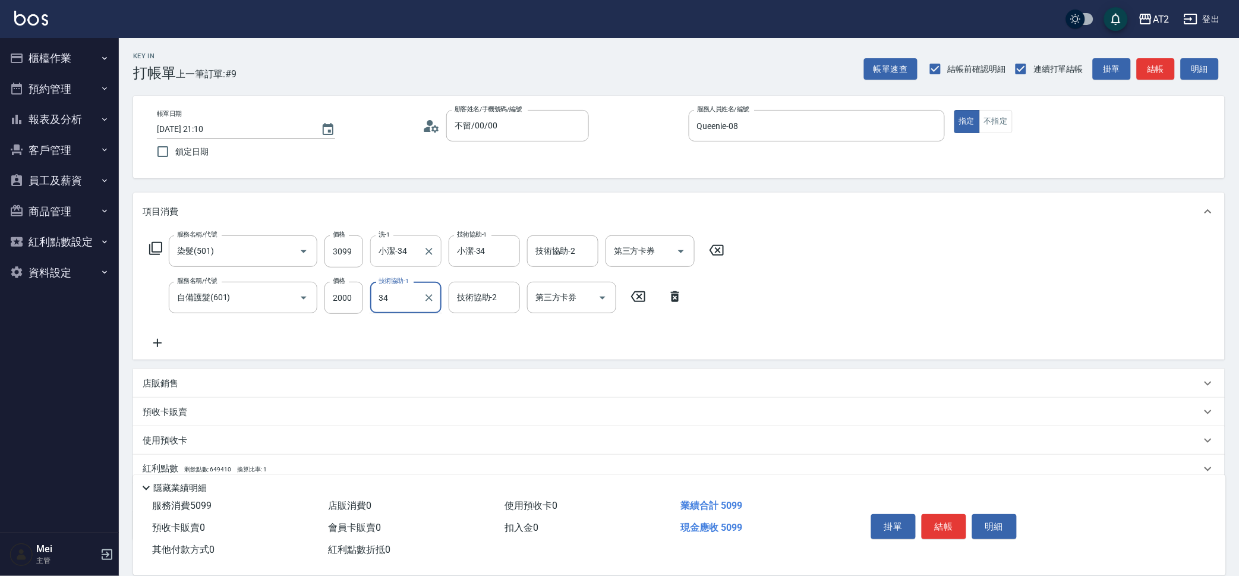
type input "小潔-34"
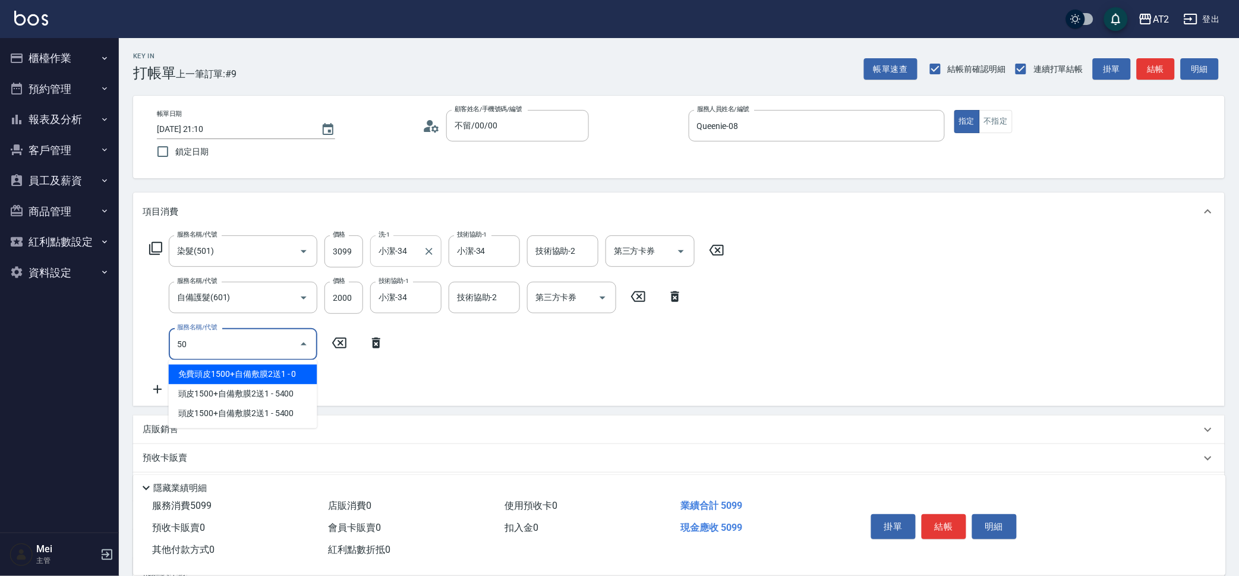
type input "502"
type input "550"
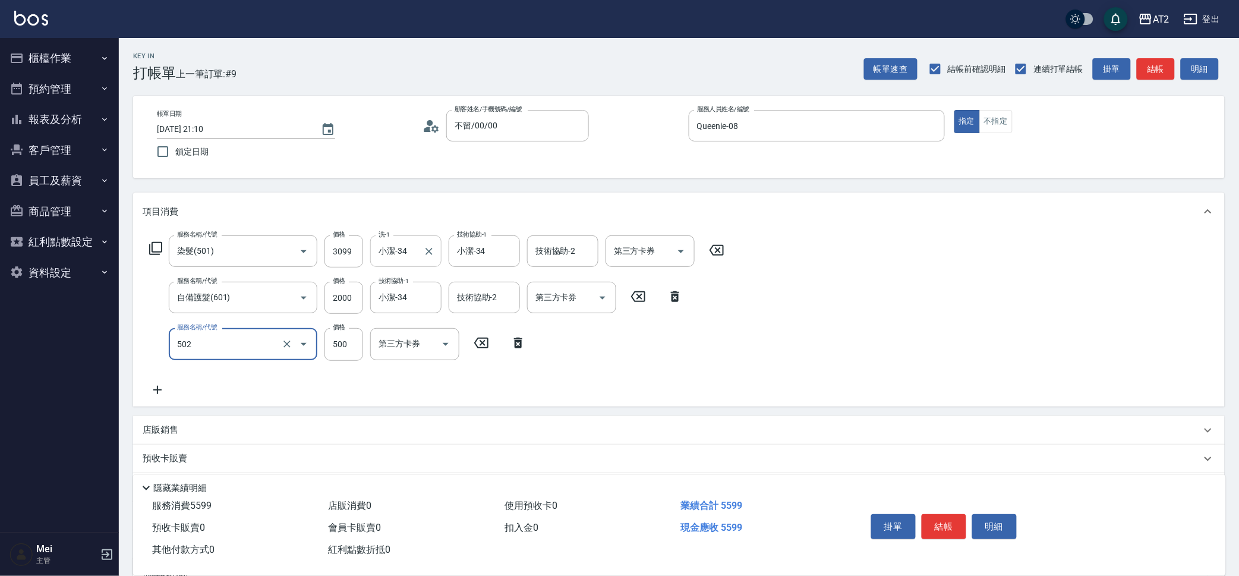
type input "漂髮(502)"
type input "0"
type input "500"
type input "0"
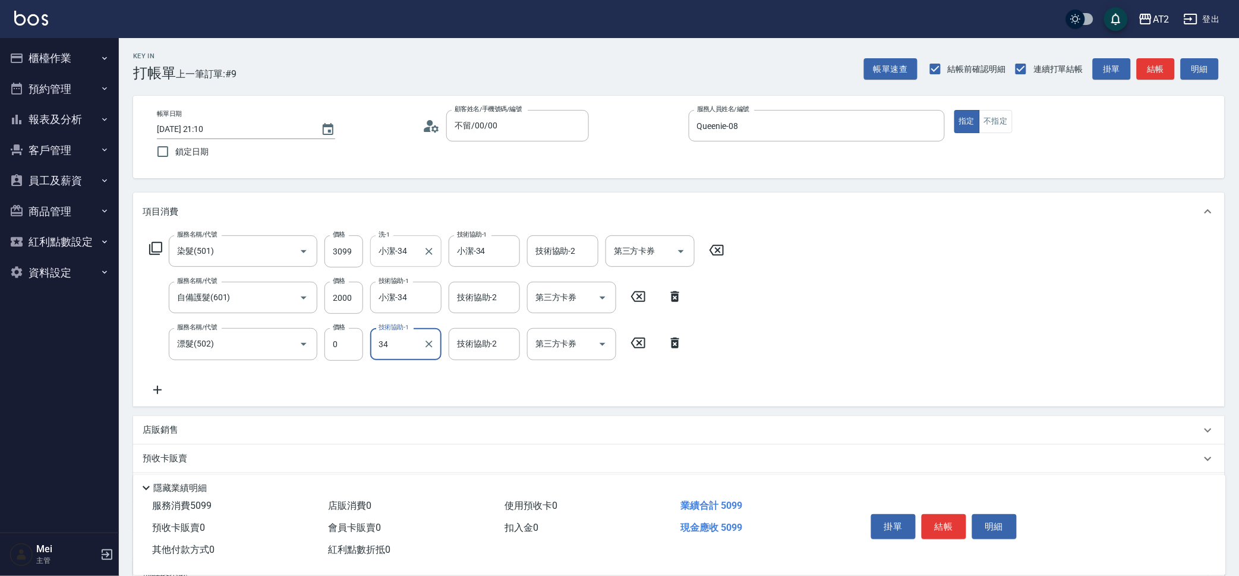
type input "小潔-34"
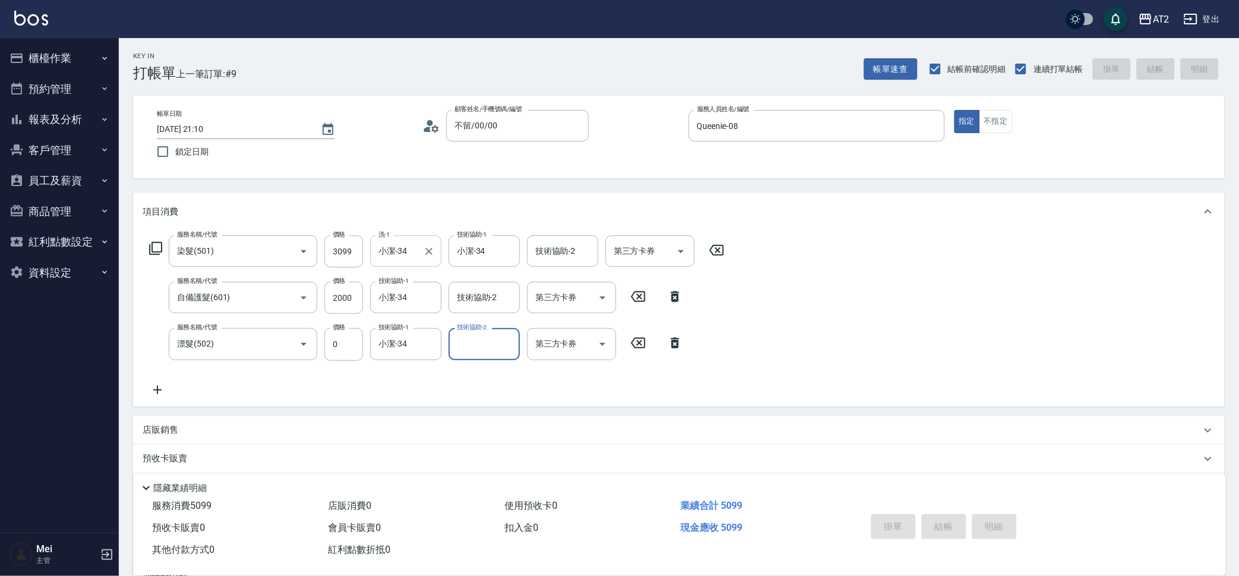
type input "0"
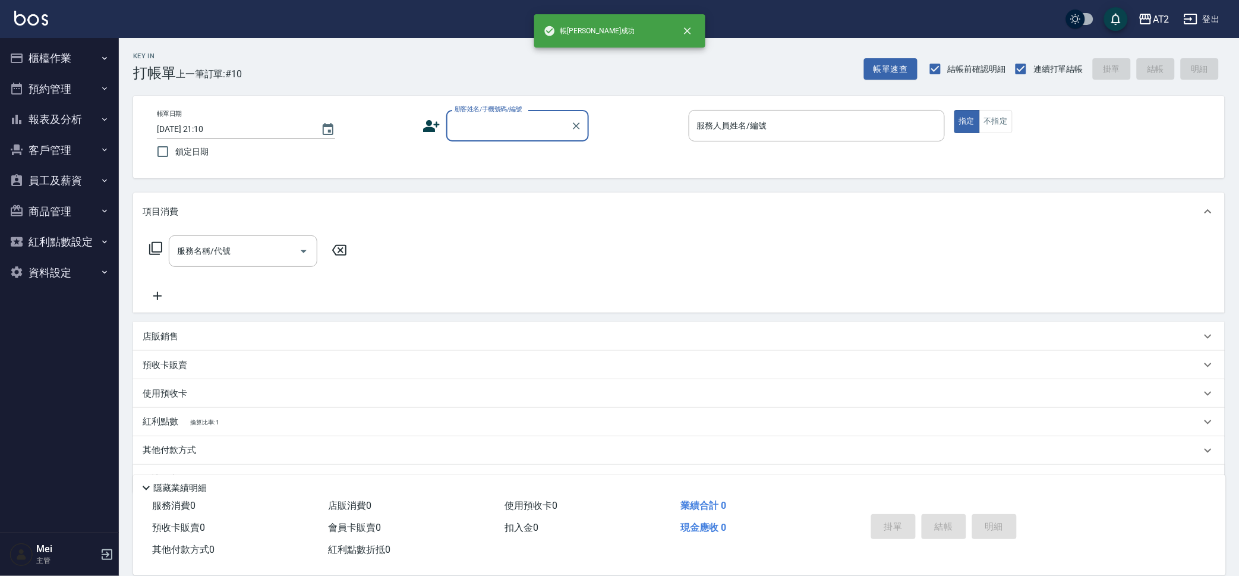
click at [474, 127] on input "顧客姓名/手機號碼/編號" at bounding box center [509, 125] width 114 height 21
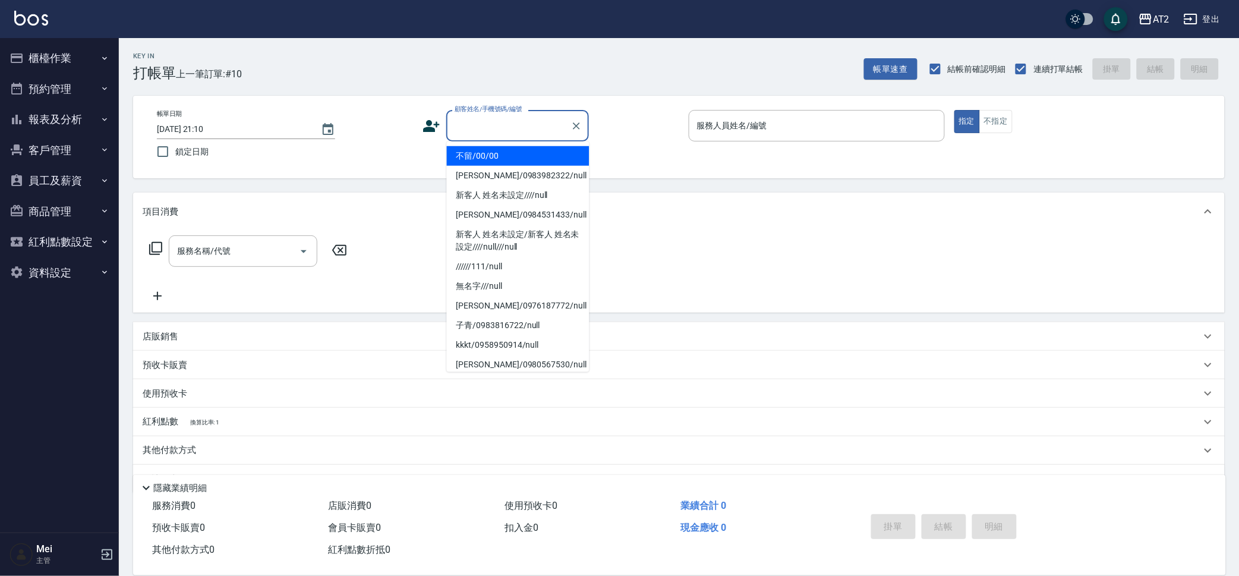
click at [483, 159] on li "不留/00/00" at bounding box center [518, 156] width 143 height 20
type input "不留/00/00"
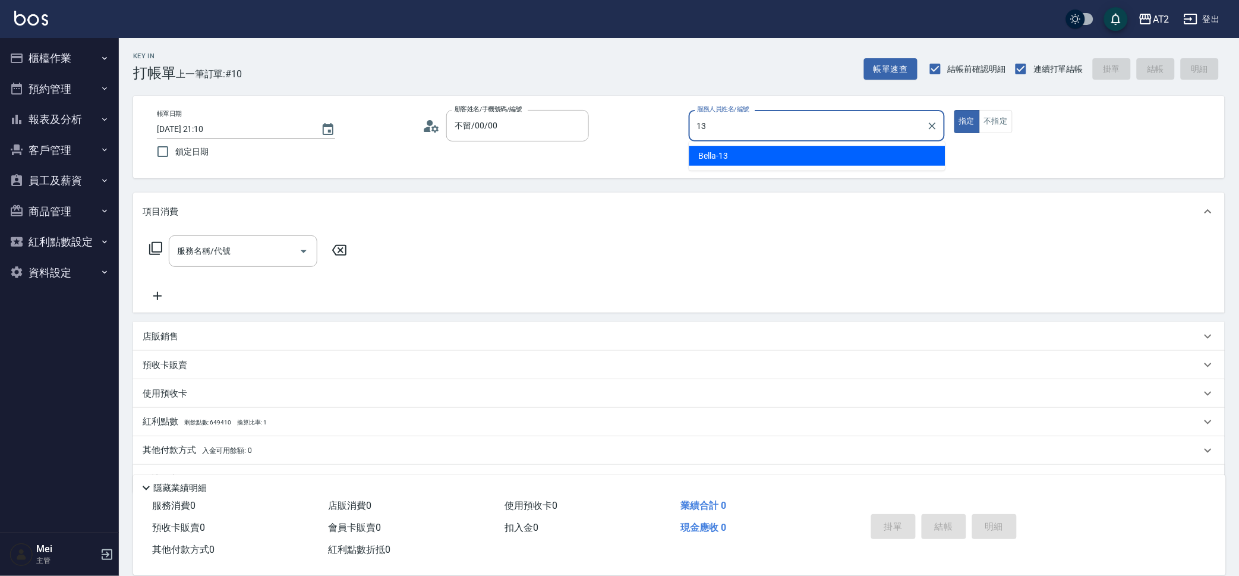
type input "Bella-13"
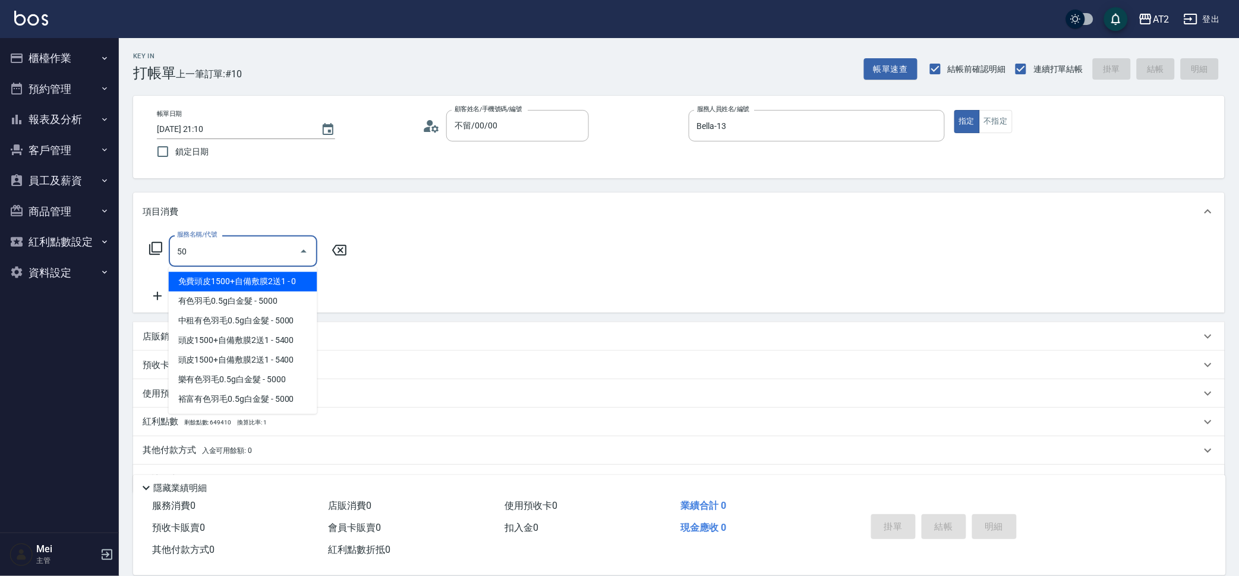
type input "501"
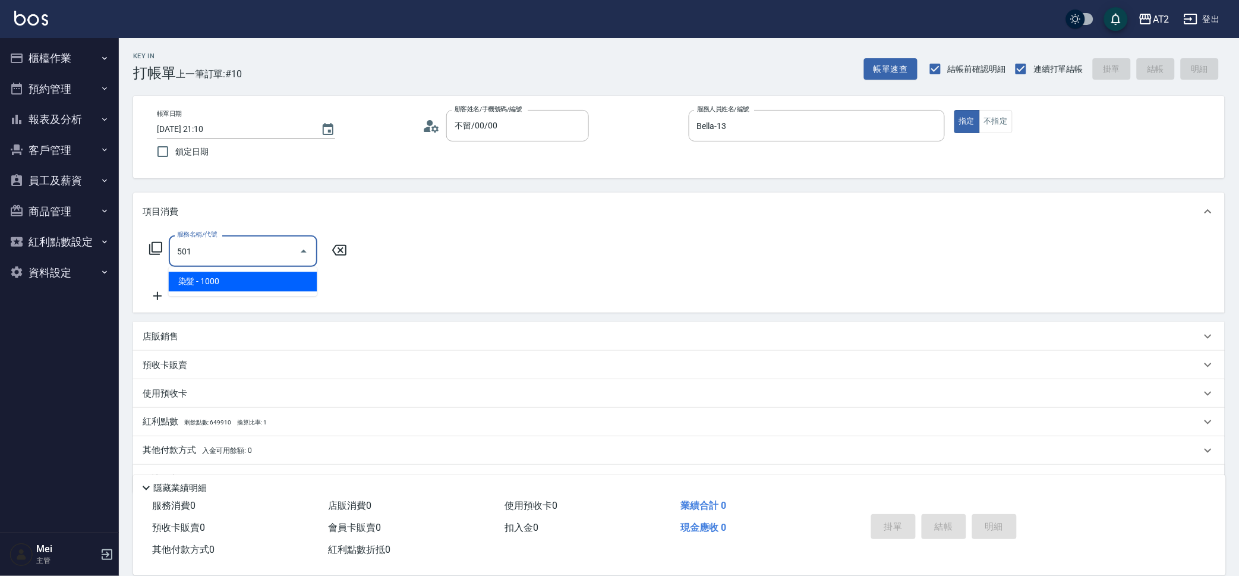
type input "100"
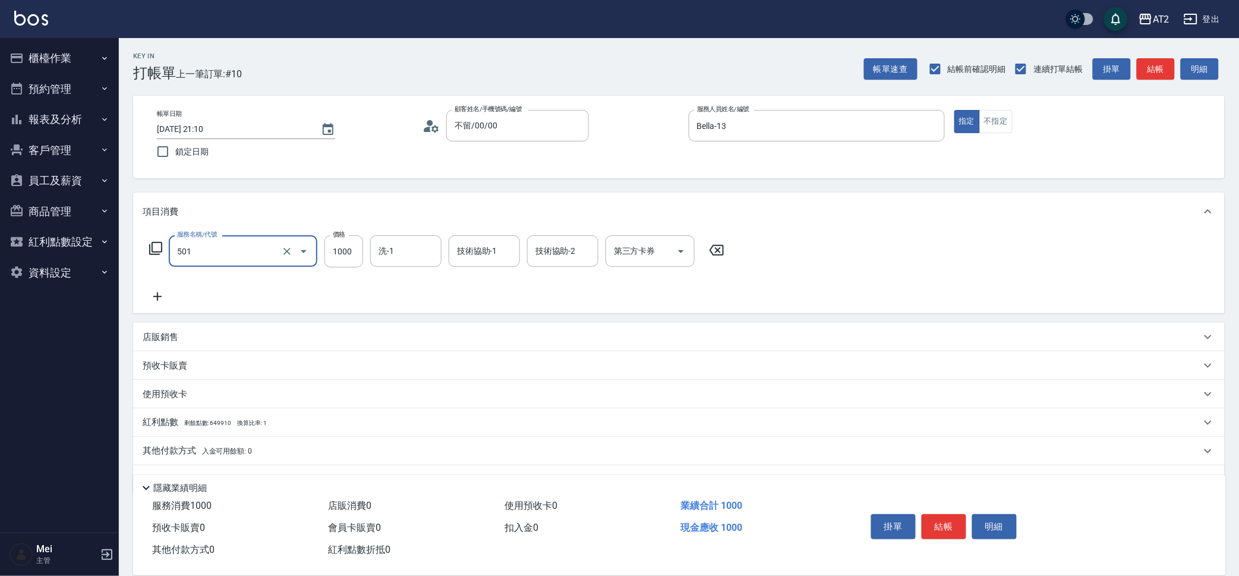
type input "染髮(501)"
type input "1"
type input "0"
type input "15"
type input "10"
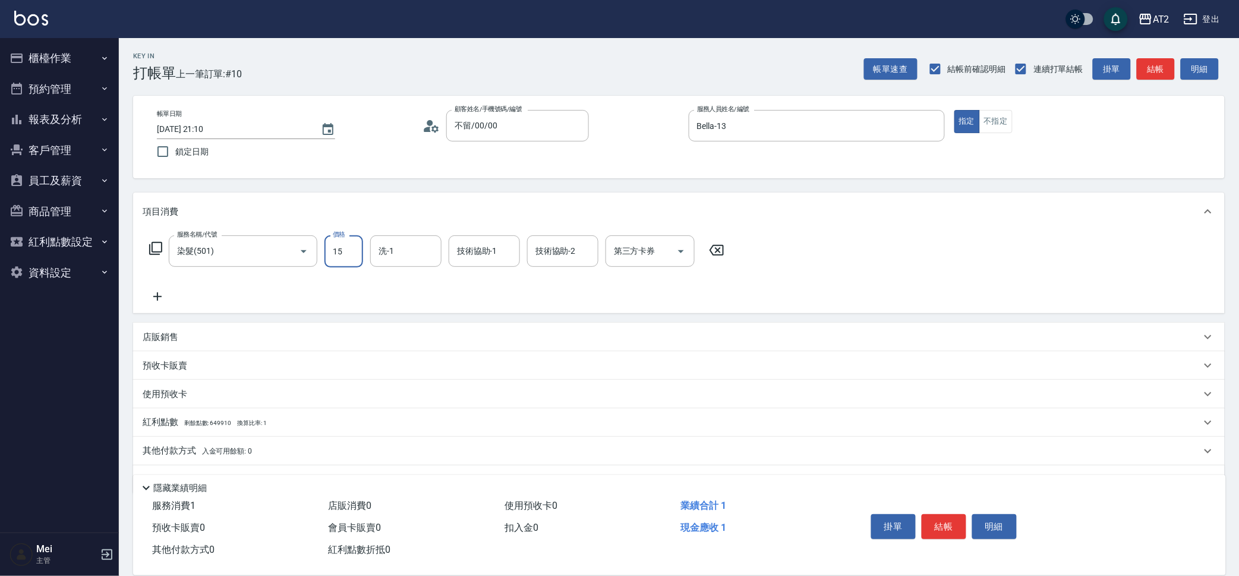
type input "158"
type input "150"
type input "15800"
type input "1580"
type input "15800"
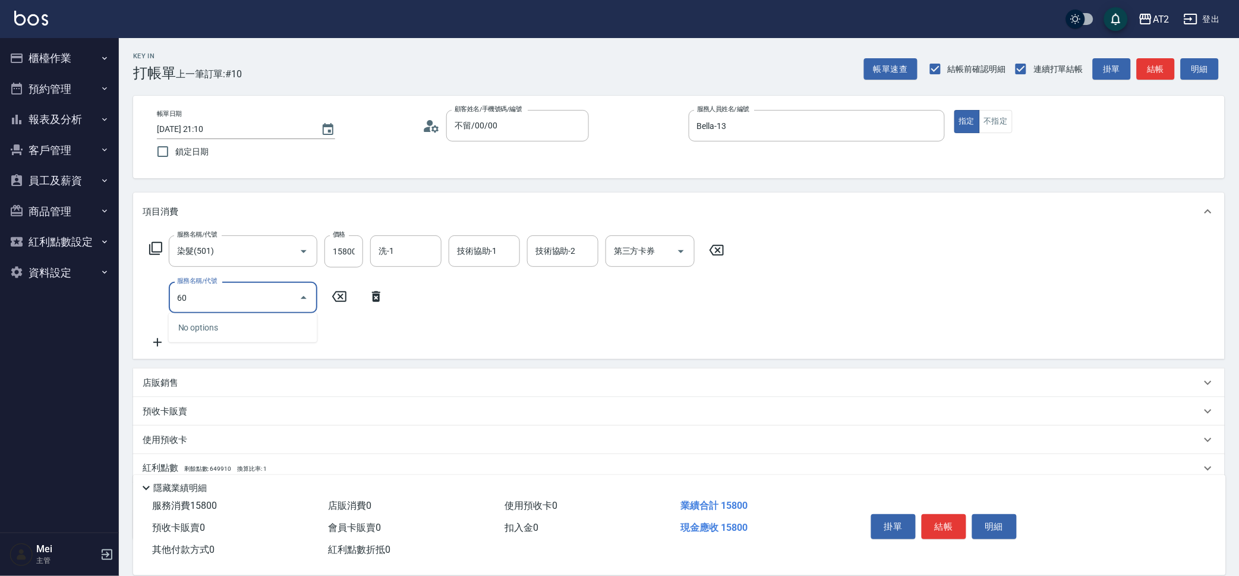
type input "601"
type input "1680"
type input "自備護髮(601)"
type input "1580"
type input "150"
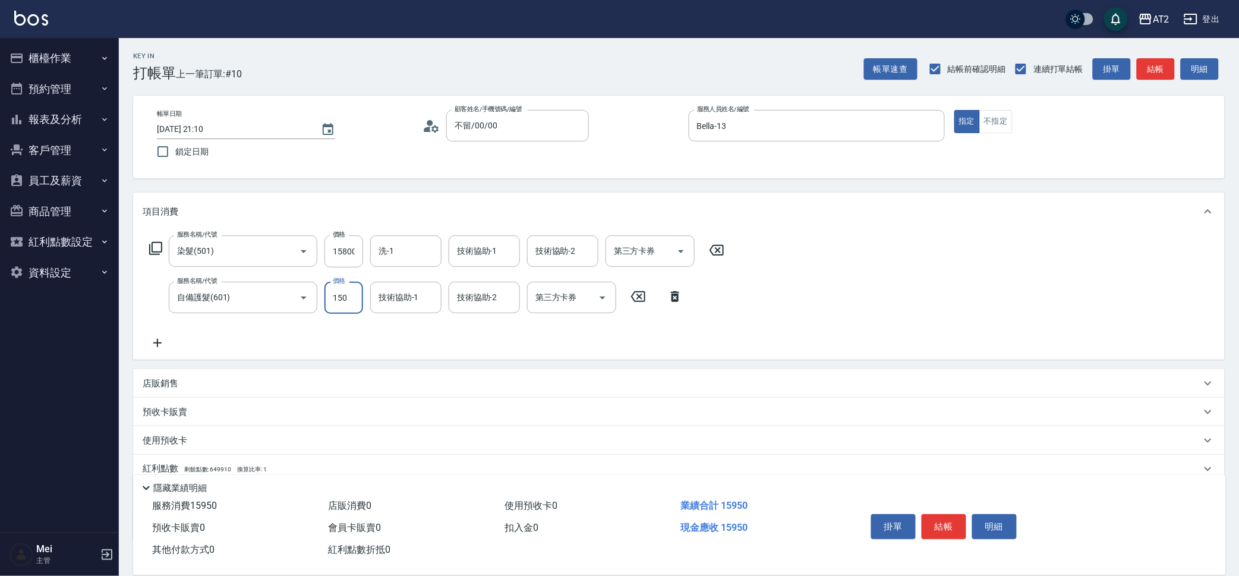
type input "1730"
type input "1500"
type input "Ivy-48"
click at [340, 247] on input "15800" at bounding box center [343, 251] width 39 height 32
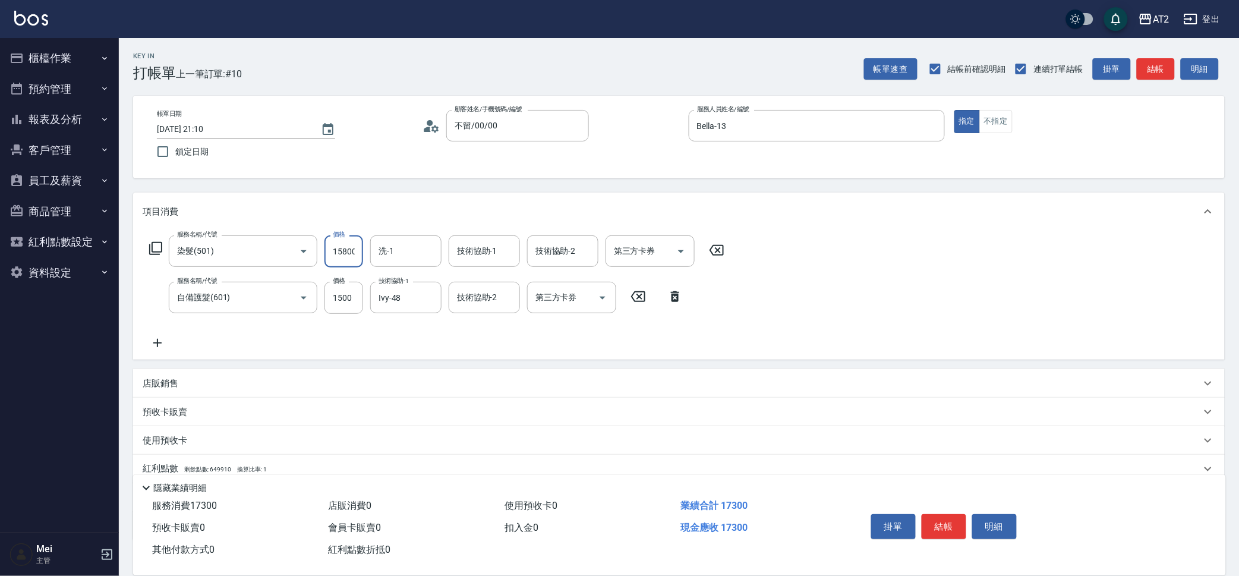
type input "150"
type input "15"
type input "160"
type input "158"
type input "300"
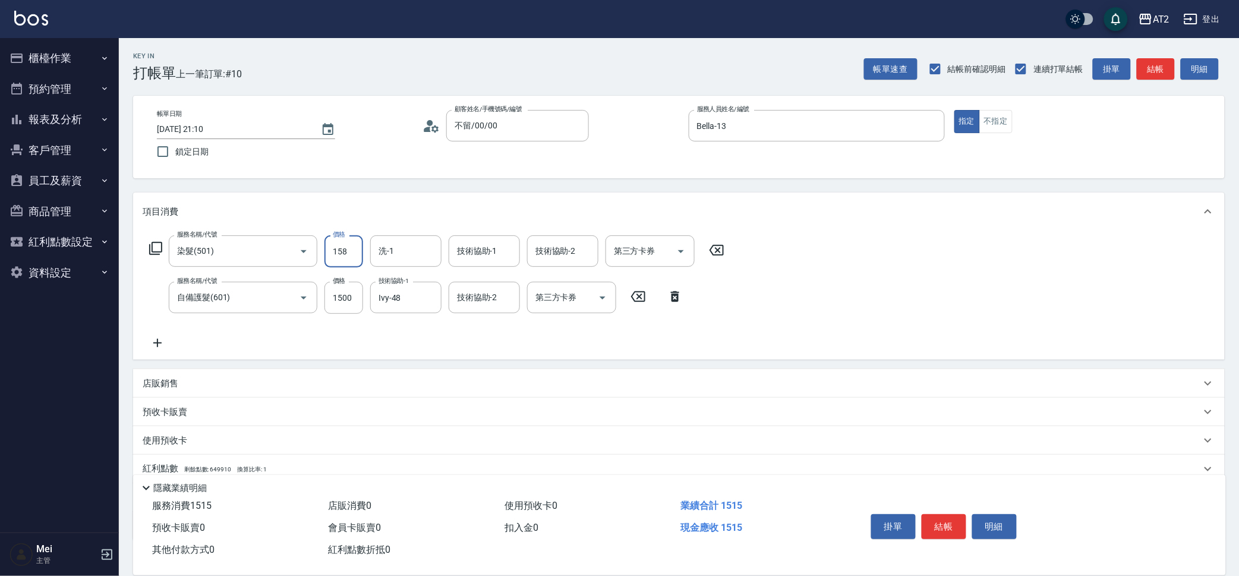
type input "1580"
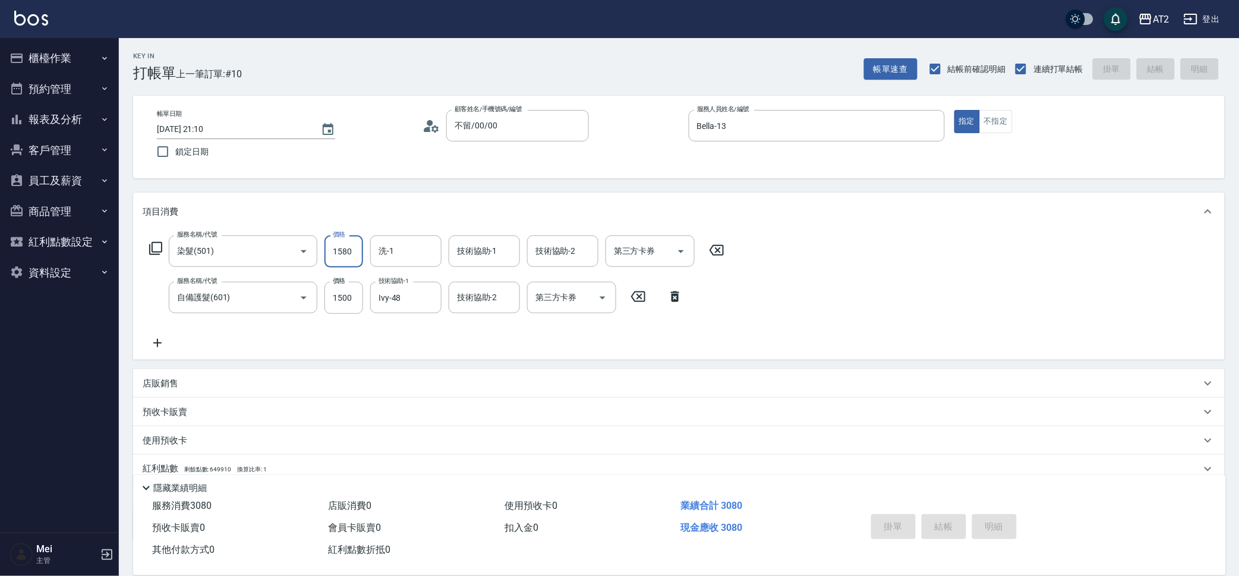
type input "0"
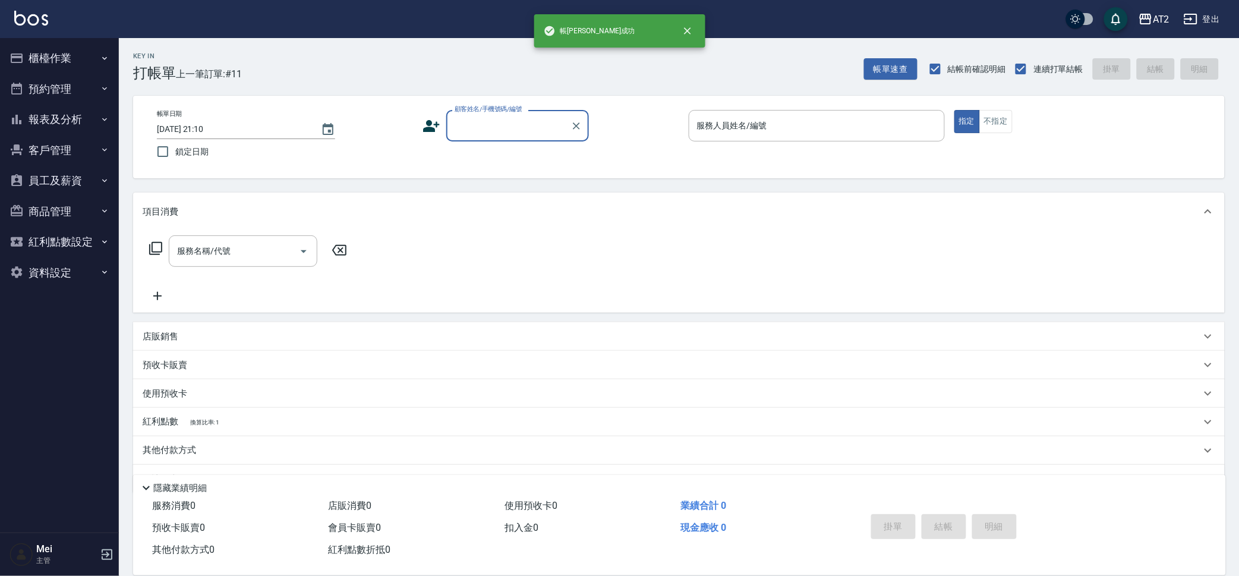
click at [520, 108] on div "帳單日期 2025/10/15 21:10 鎖定日期 顧客姓名/手機號碼/編號 顧客姓名/手機號碼/編號 服務人員姓名/編號 服務人員姓名/編號 指定 不指定" at bounding box center [679, 137] width 1092 height 83
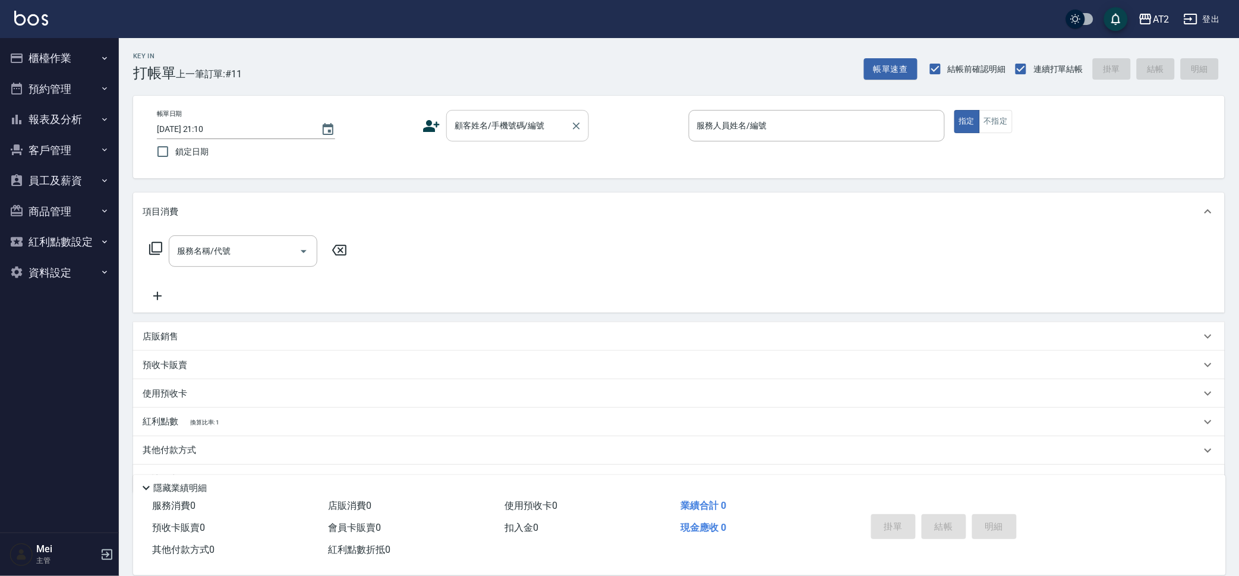
click at [520, 115] on div "顧客姓名/手機號碼/編號 顧客姓名/手機號碼/編號" at bounding box center [517, 125] width 143 height 31
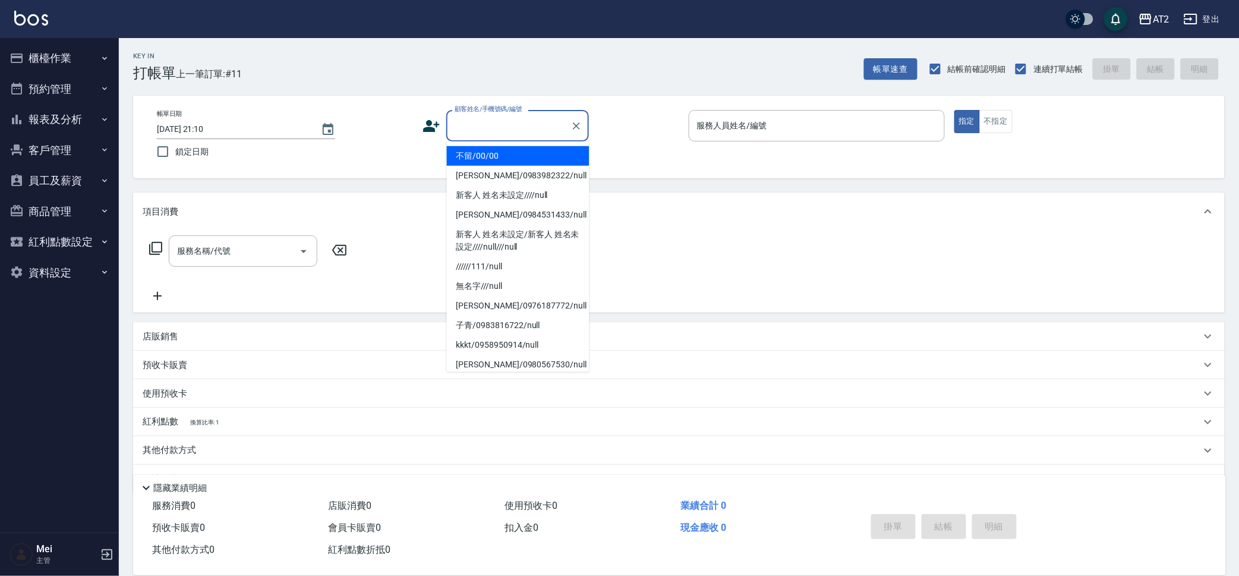
click at [509, 159] on li "不留/00/00" at bounding box center [518, 156] width 143 height 20
type input "不留/00/00"
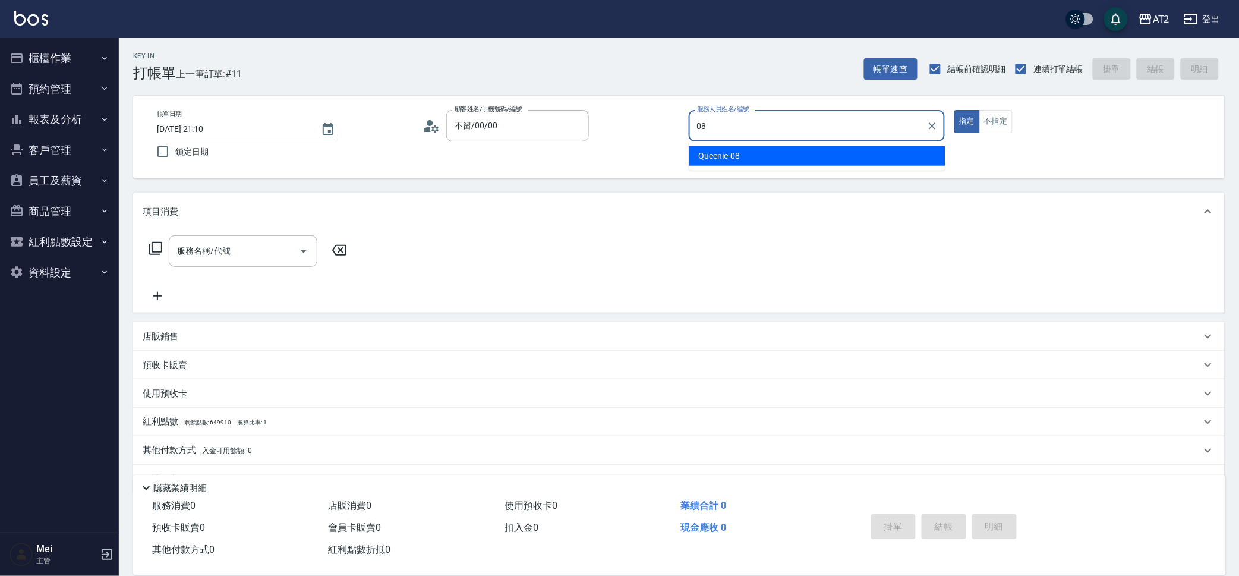
type input "Queenie-08"
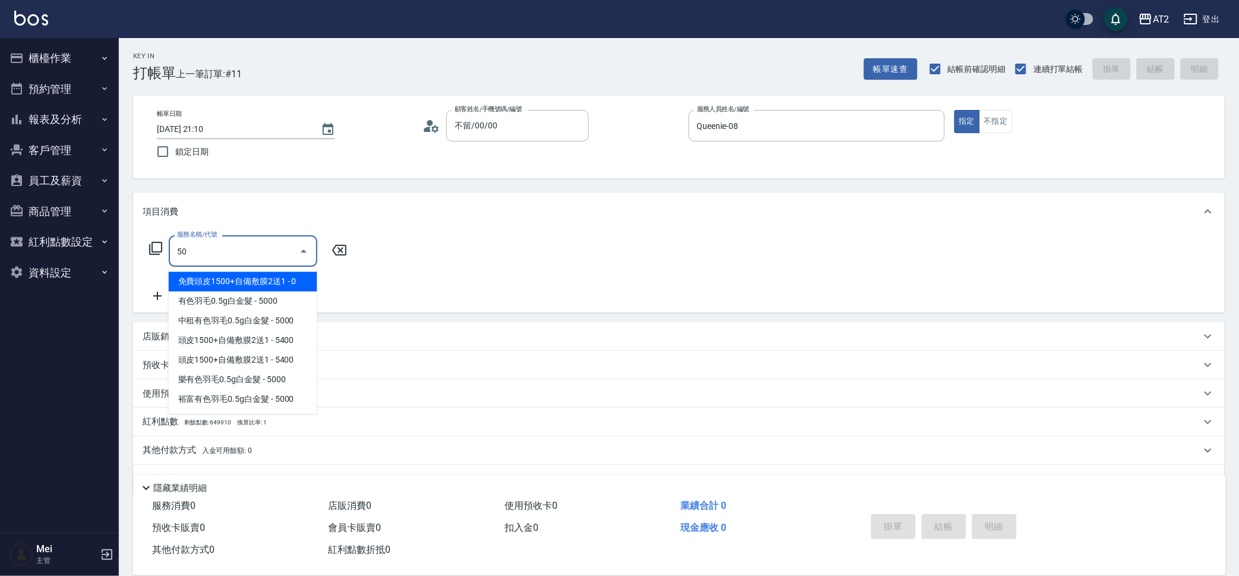
type input "501"
type input "100"
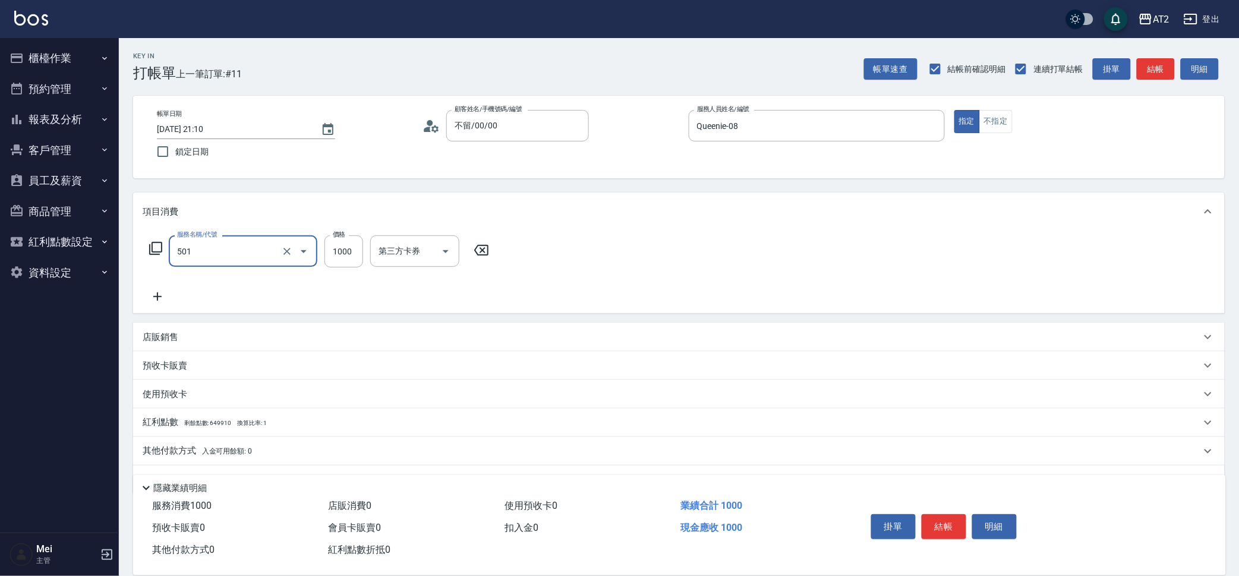
type input "染髮(501)"
type input "小羿-31"
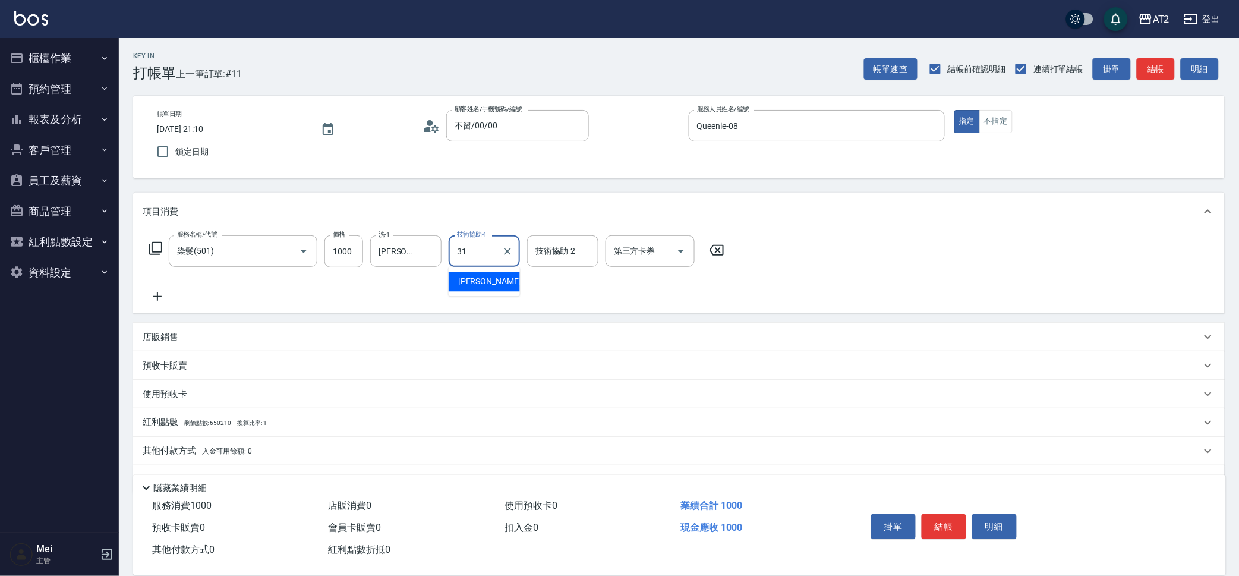
type input "小羿-31"
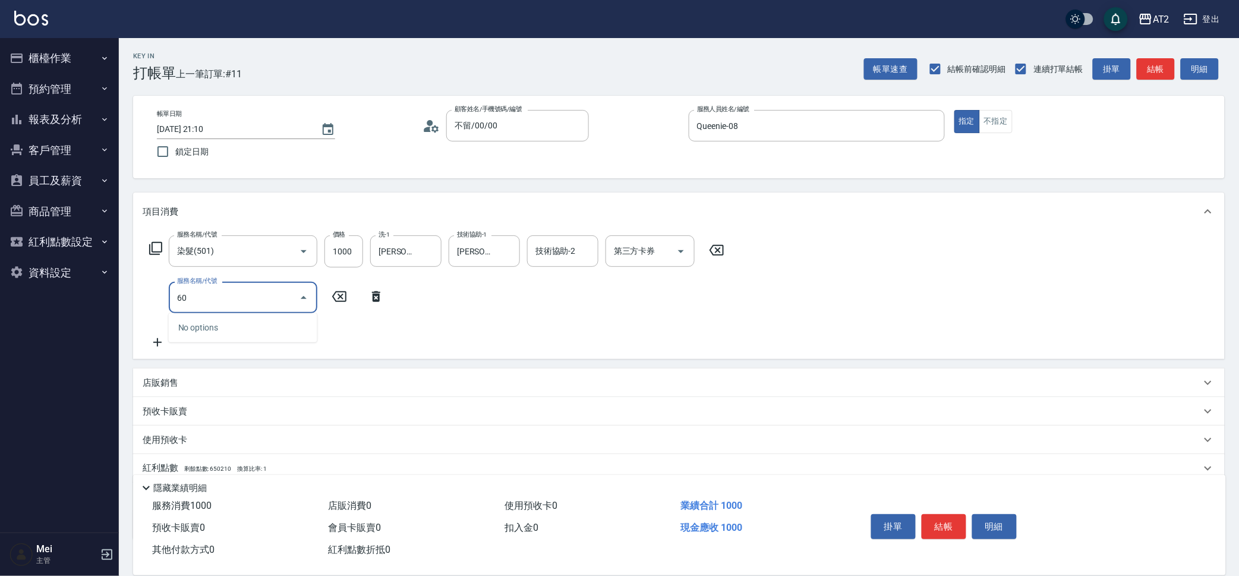
type input "602"
type input "150"
type input "自備護髮(602)"
type input "100"
type input "0"
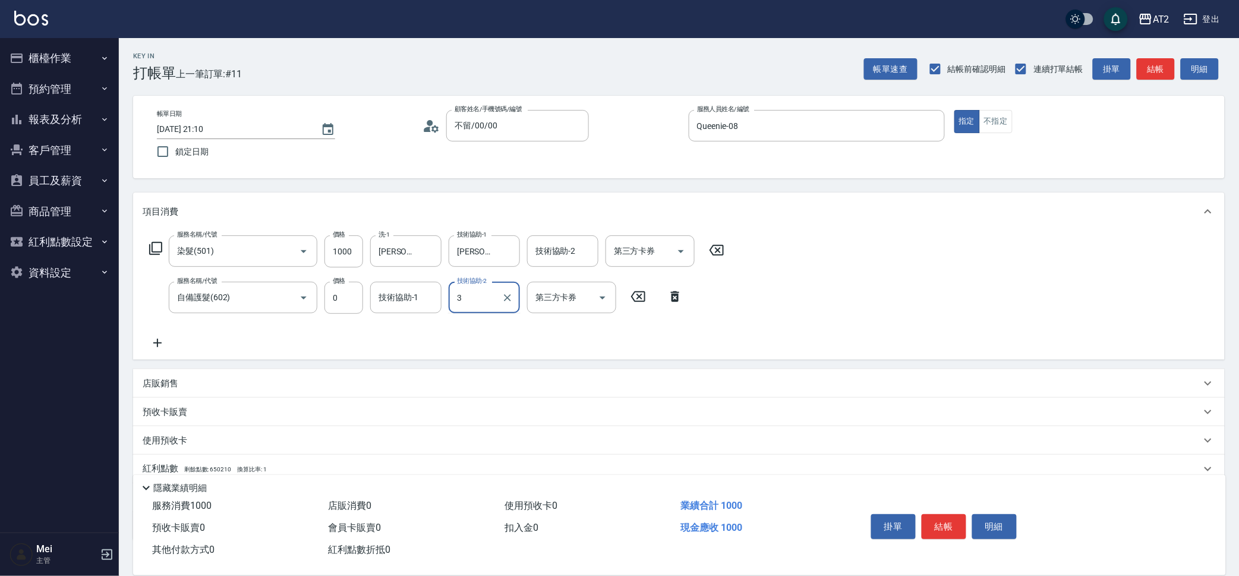
type input "3"
click at [494, 298] on input "技術協助-2" at bounding box center [484, 297] width 61 height 21
type input "小潔-34"
click at [100, 53] on icon "button" at bounding box center [105, 58] width 10 height 10
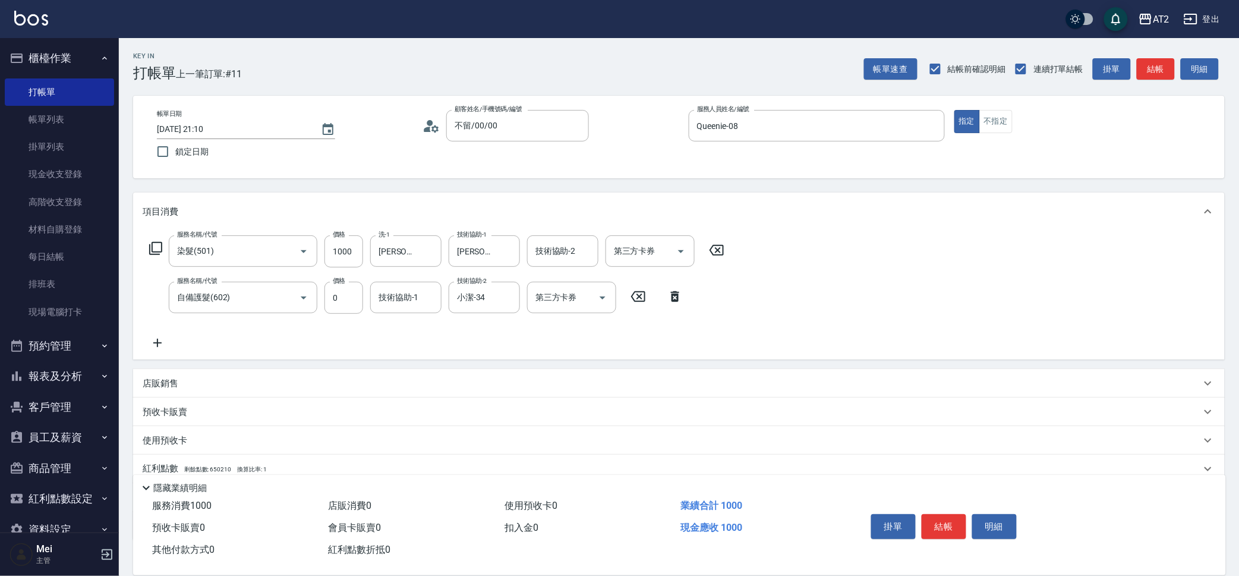
click at [157, 346] on icon at bounding box center [157, 343] width 8 height 8
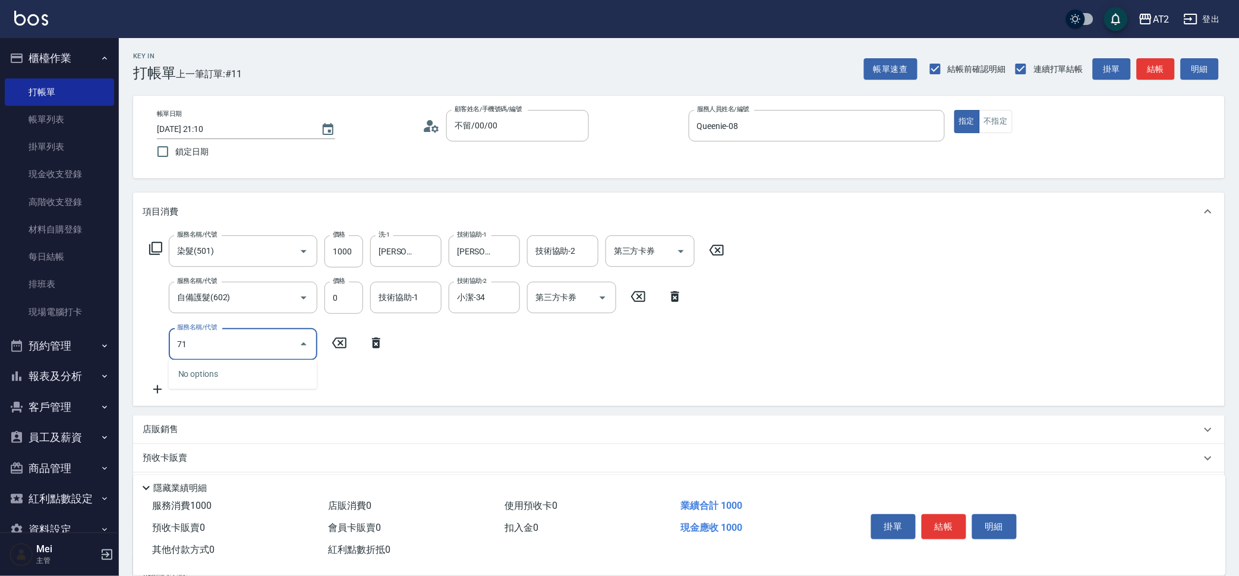
type input "719"
type input "600"
type input "有色羽毛鉑金髮(719)"
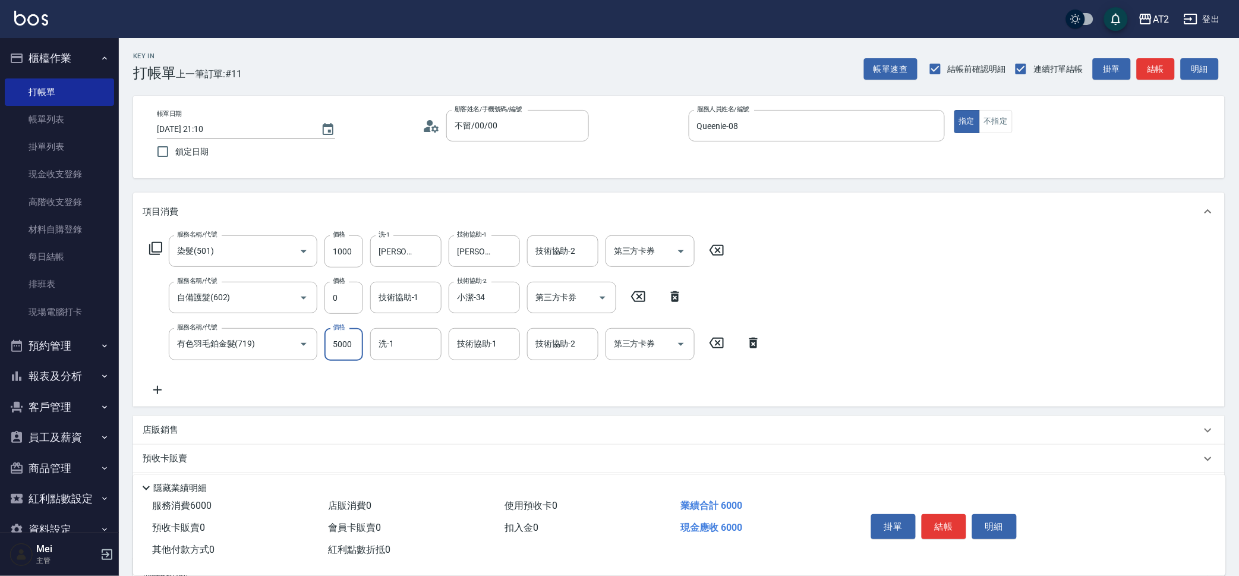
type input "100"
type input "76"
type input "170"
type input "7640"
type input "860"
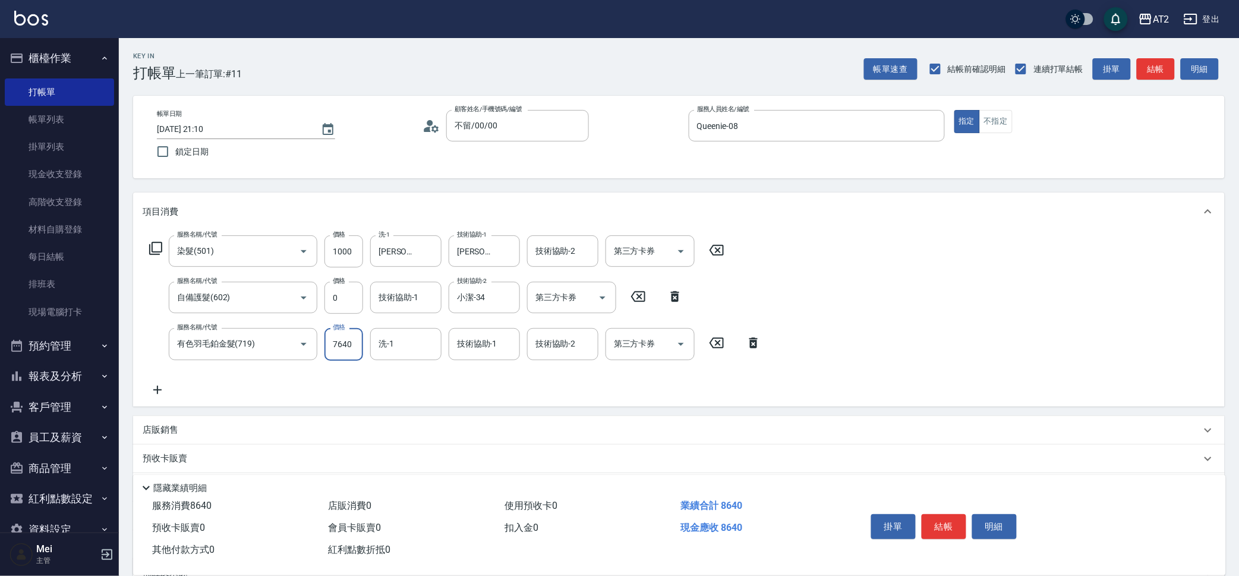
type input "7640"
type input "小潔-34"
click at [353, 259] on input "1000" at bounding box center [343, 251] width 39 height 32
type input "760"
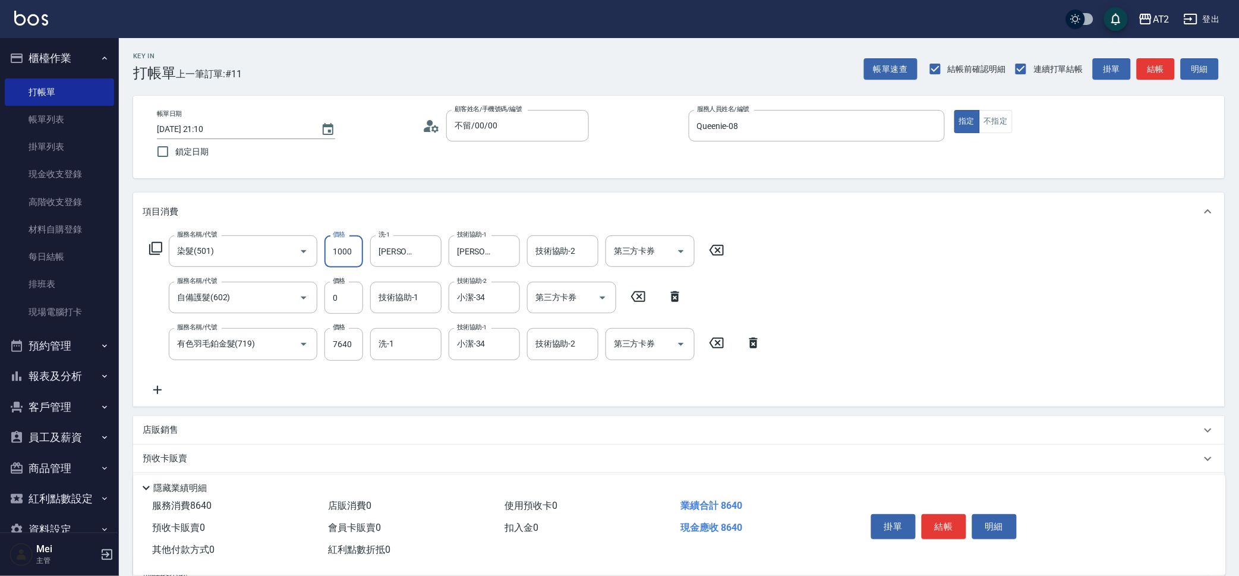
type input "0"
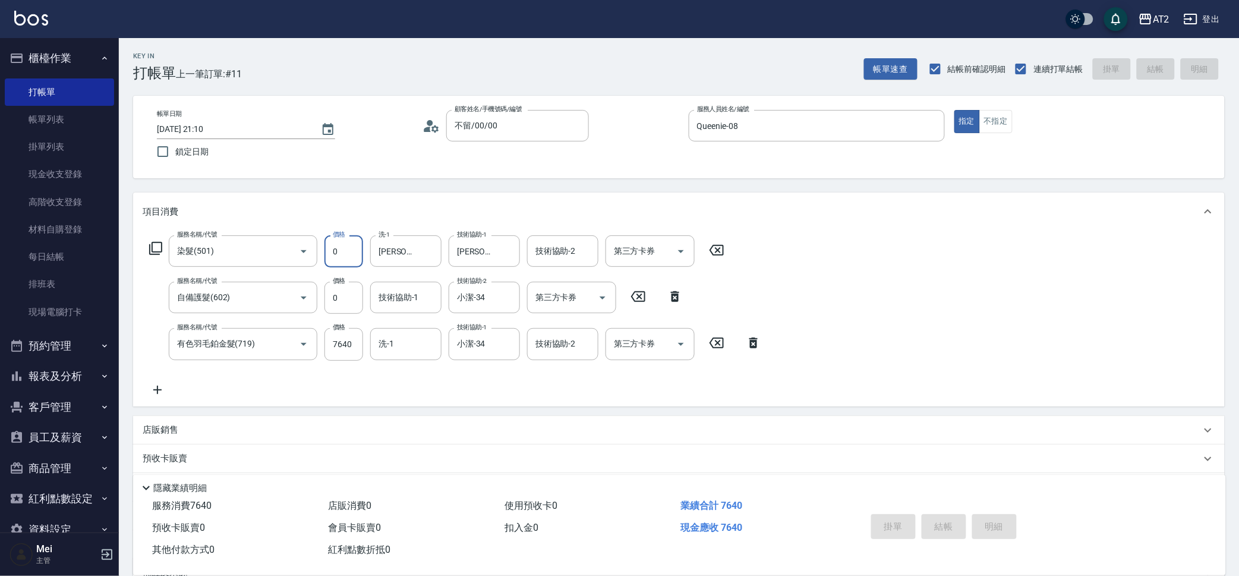
type input "2025/10/15 21:15"
type input "0"
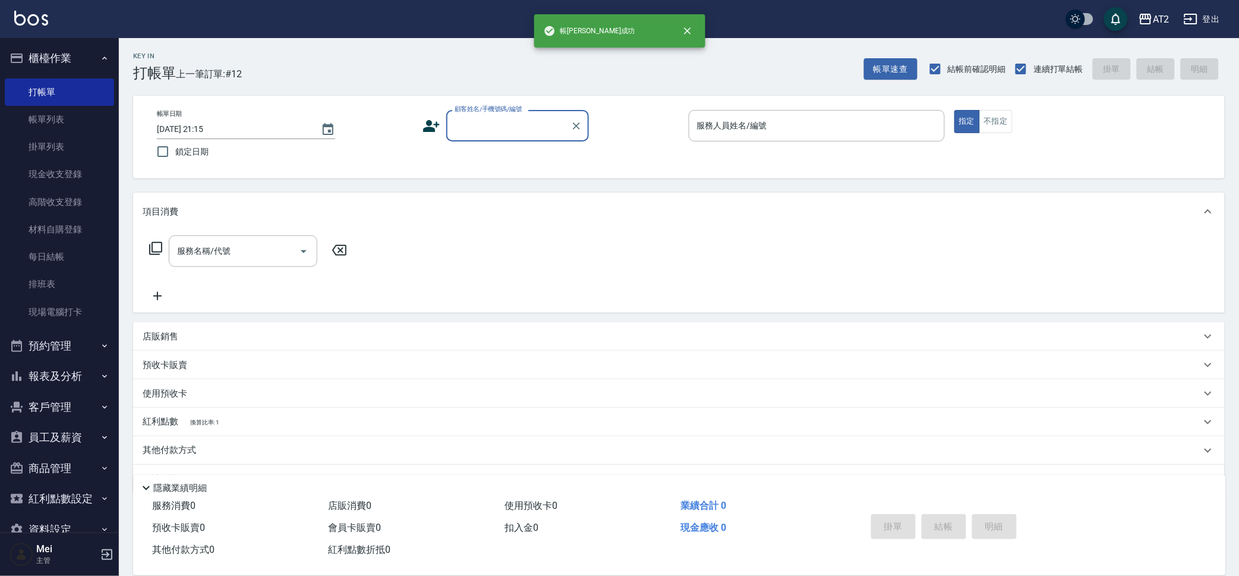
click at [534, 130] on input "顧客姓名/手機號碼/編號" at bounding box center [509, 125] width 114 height 21
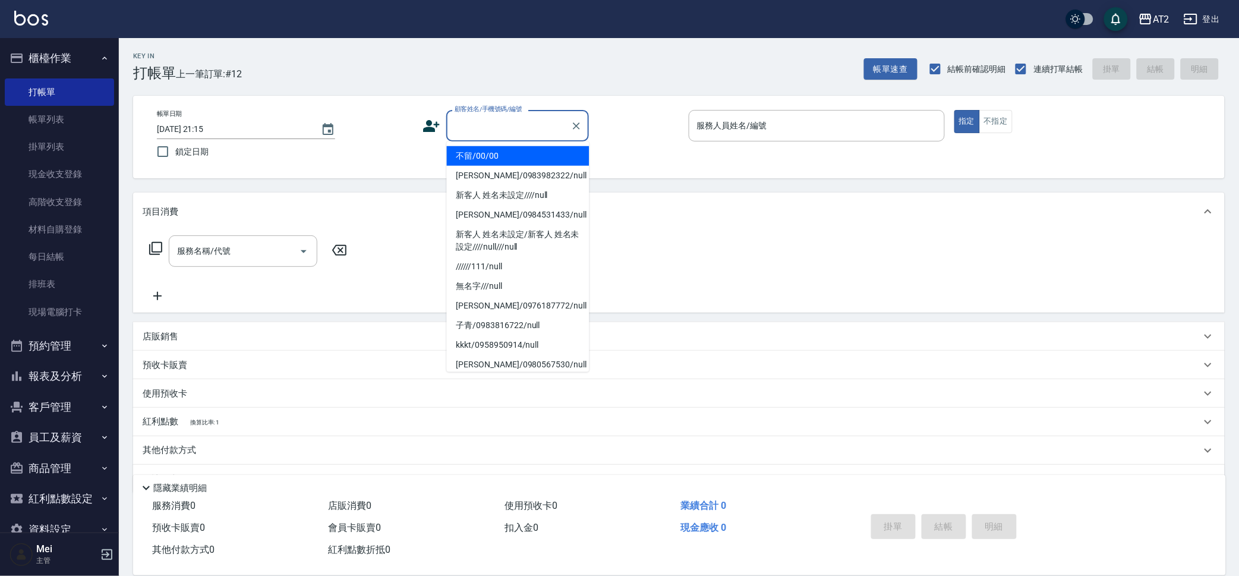
click at [530, 155] on li "不留/00/00" at bounding box center [518, 156] width 143 height 20
type input "不留/00/00"
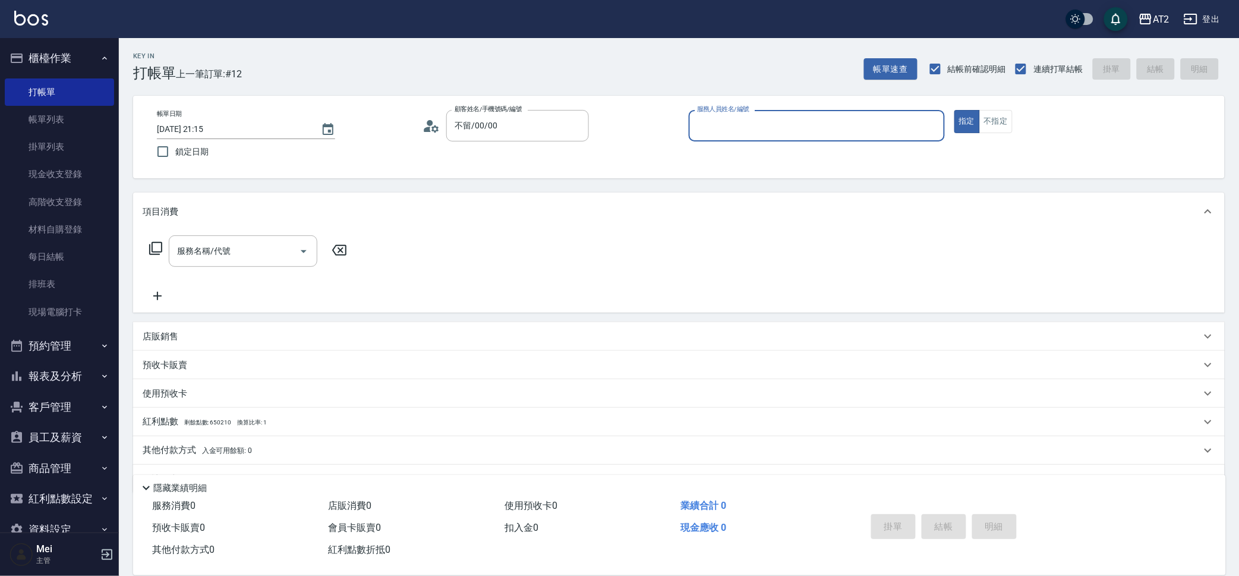
type input "0"
type input "Bella-13"
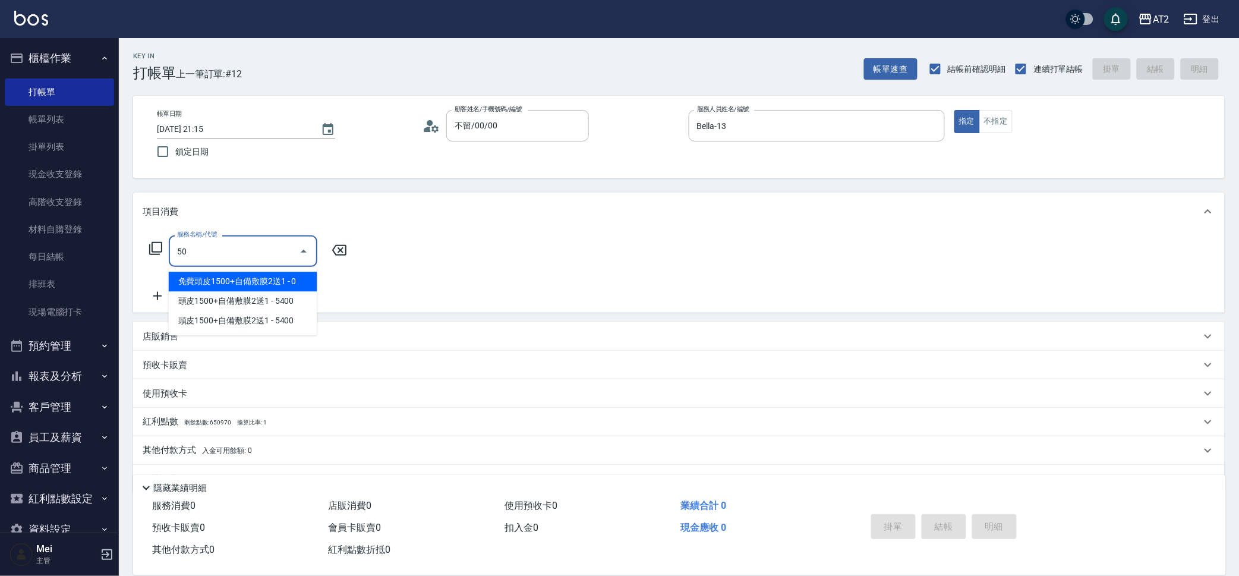
type input "501"
type input "100"
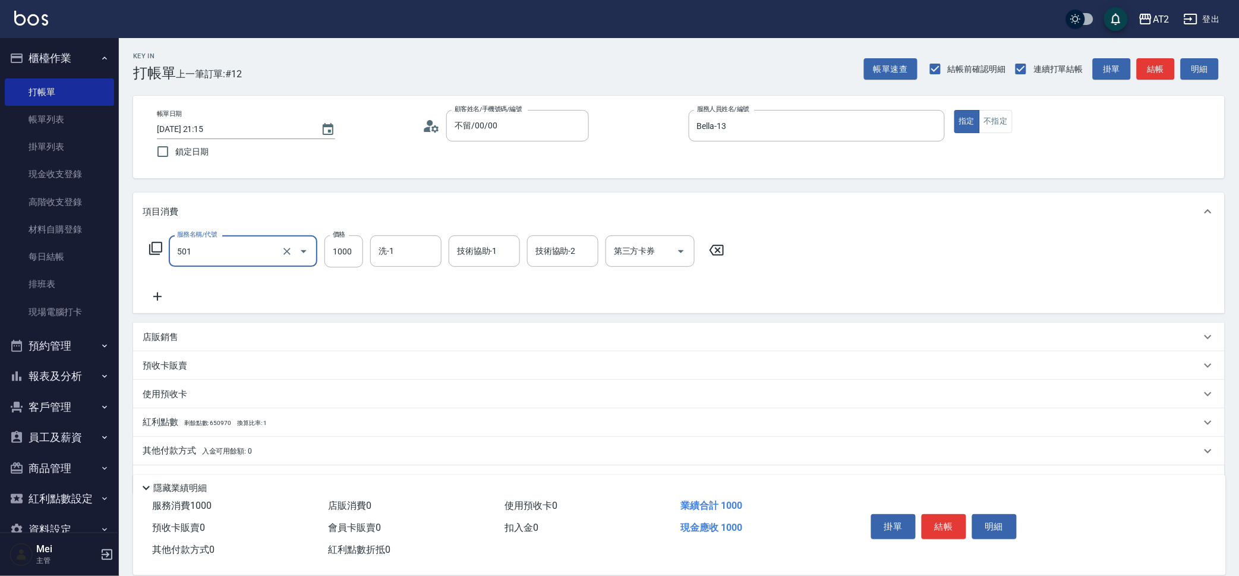
type input "染髮(501)"
type input "1"
type input "0"
type input "18"
type input "10"
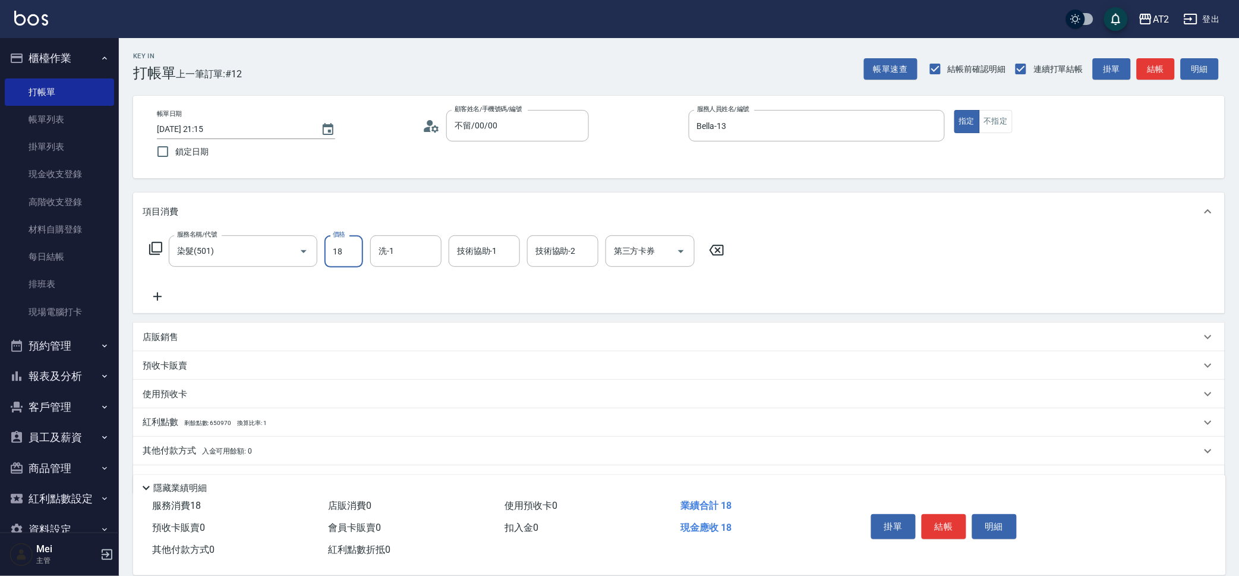
type input "188"
type input "180"
type input "1880"
type input "Ivy-48"
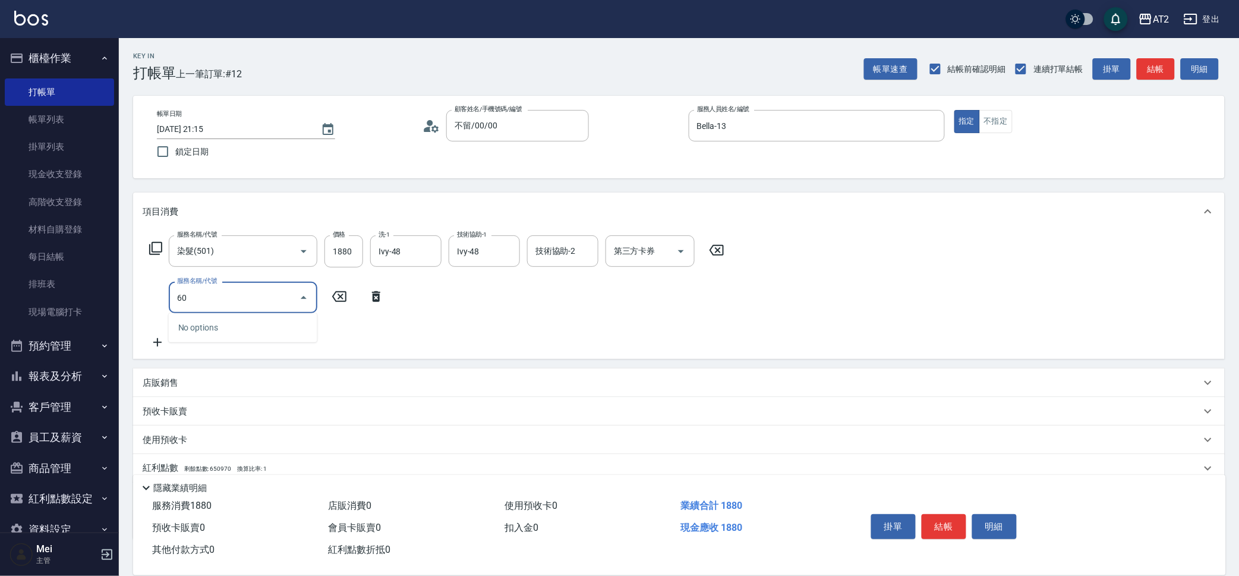
type input "601"
type input "280"
type input "自備護髮(601)"
type input "180"
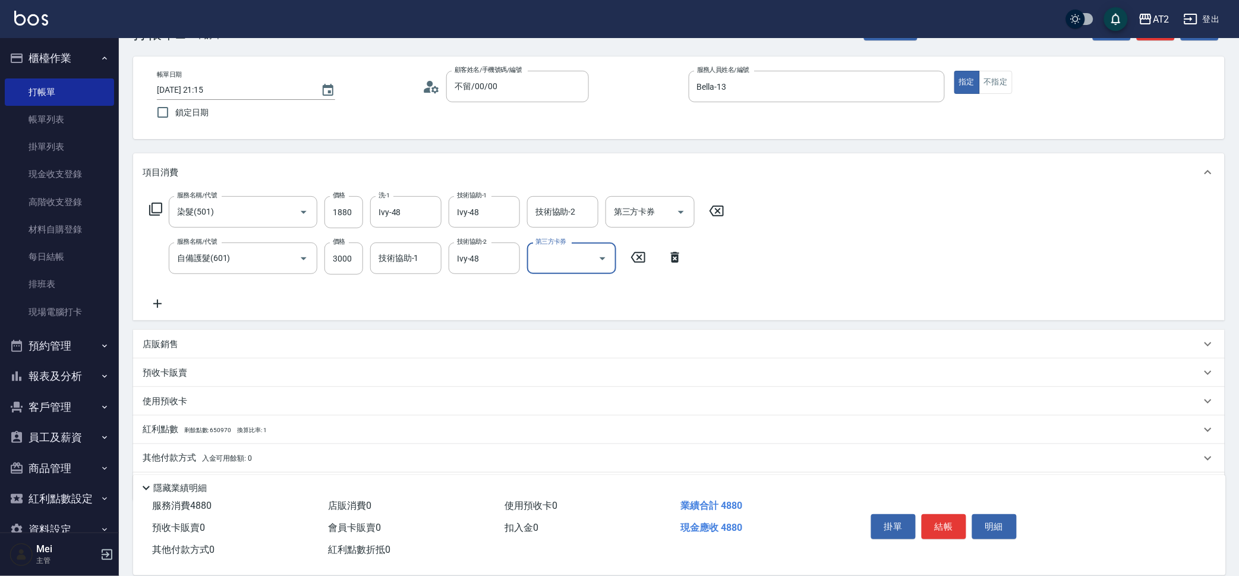
scroll to position [76, 0]
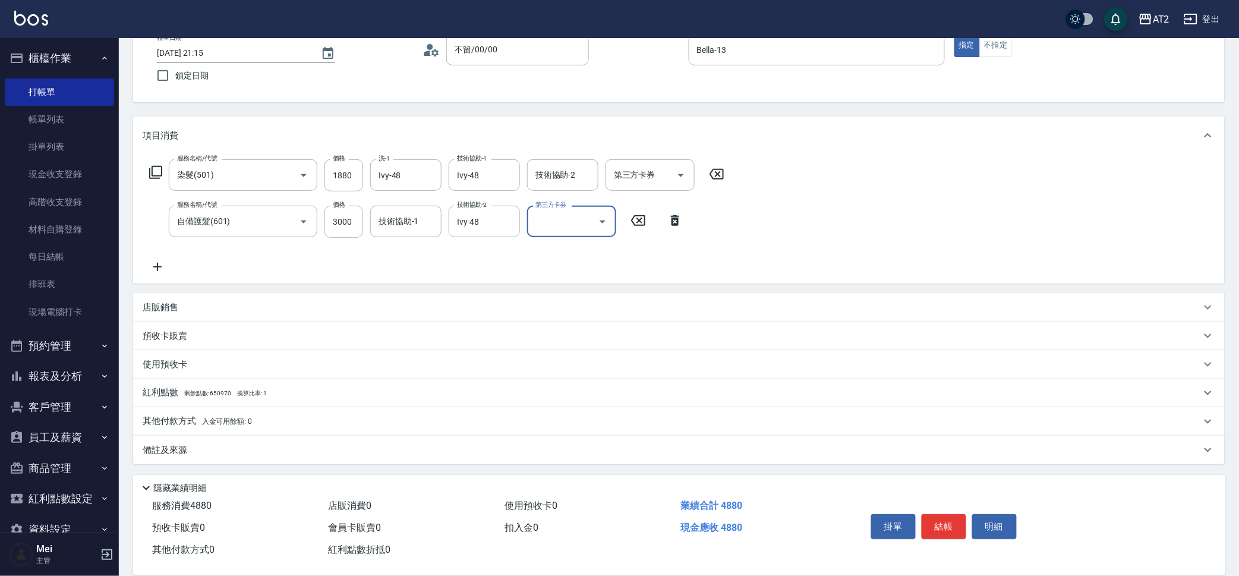
click at [247, 395] on span "換算比率: 1" at bounding box center [252, 393] width 30 height 7
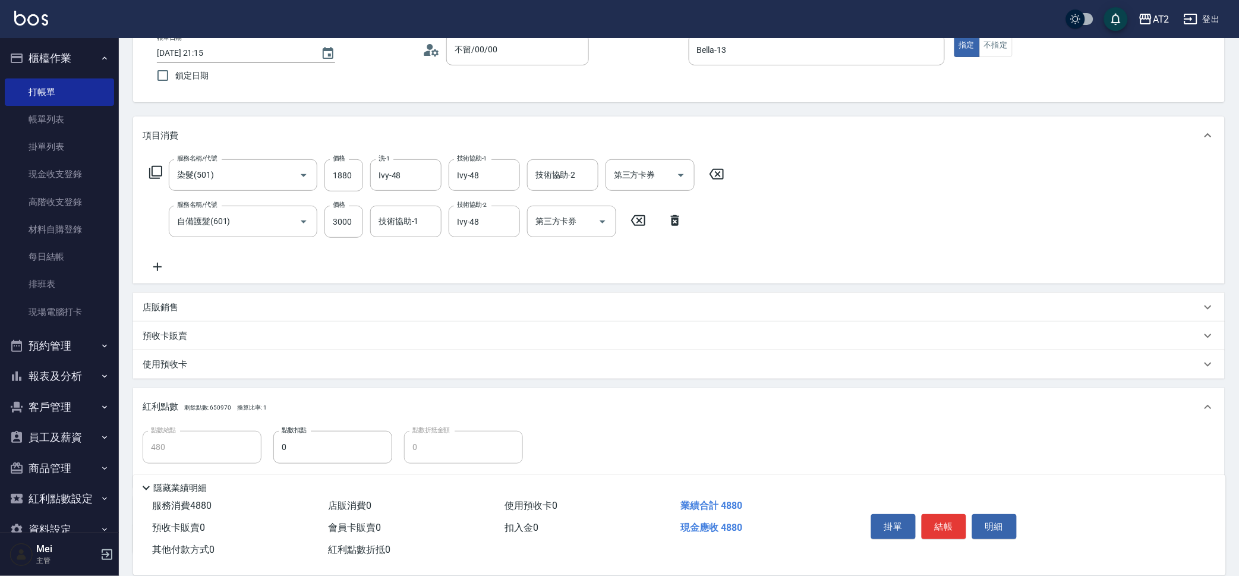
click at [247, 395] on div "紅利點數 剩餘點數: 650970 換算比率: 1" at bounding box center [679, 407] width 1092 height 38
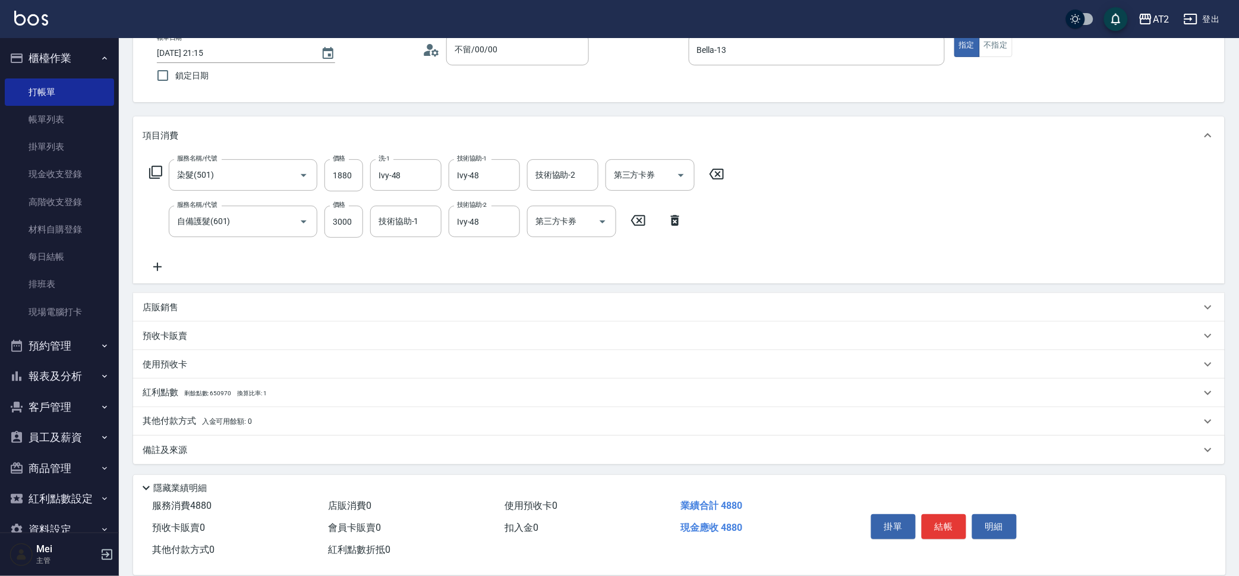
click at [244, 421] on span "入金可用餘額: 0" at bounding box center [227, 421] width 51 height 8
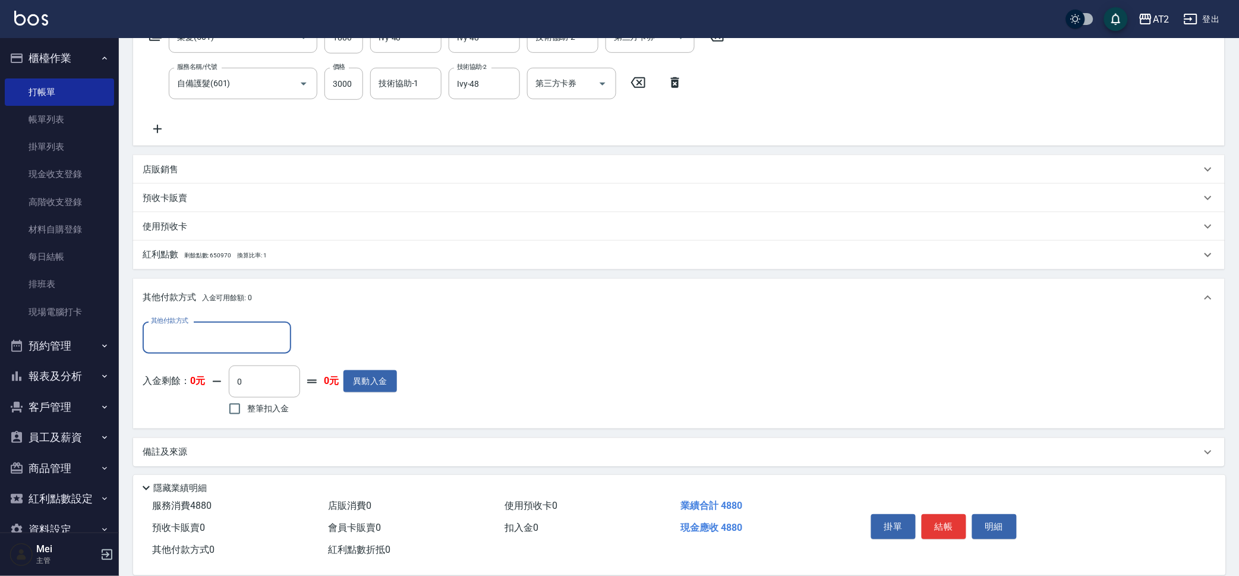
scroll to position [215, 0]
click at [263, 326] on input "其他付款方式" at bounding box center [217, 336] width 138 height 21
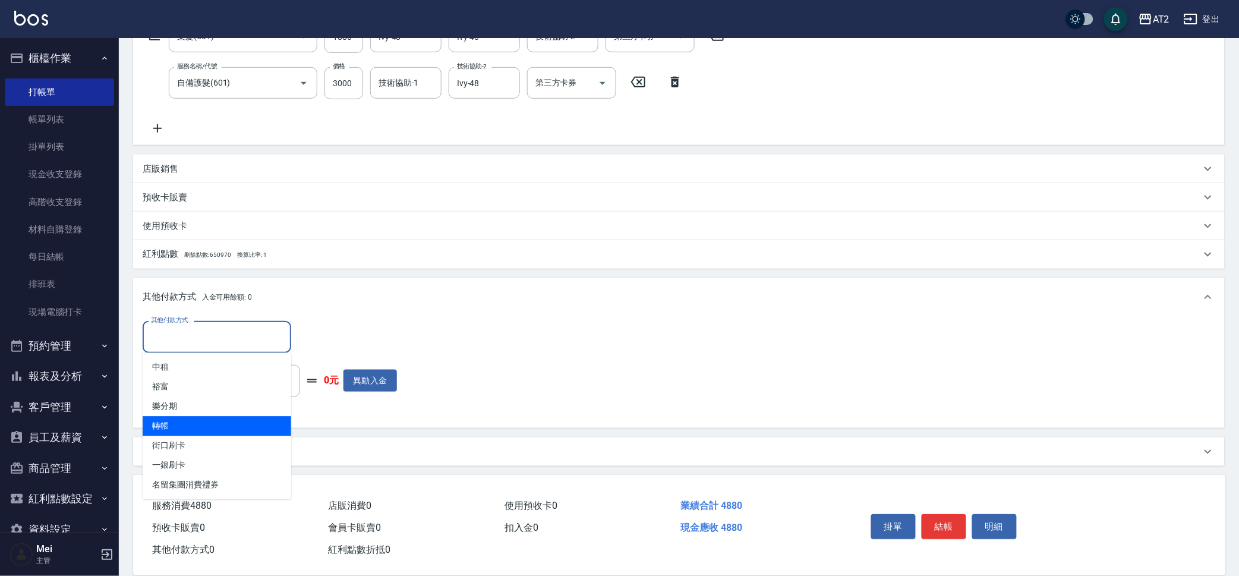
click at [229, 430] on span "轉帳" at bounding box center [217, 427] width 149 height 20
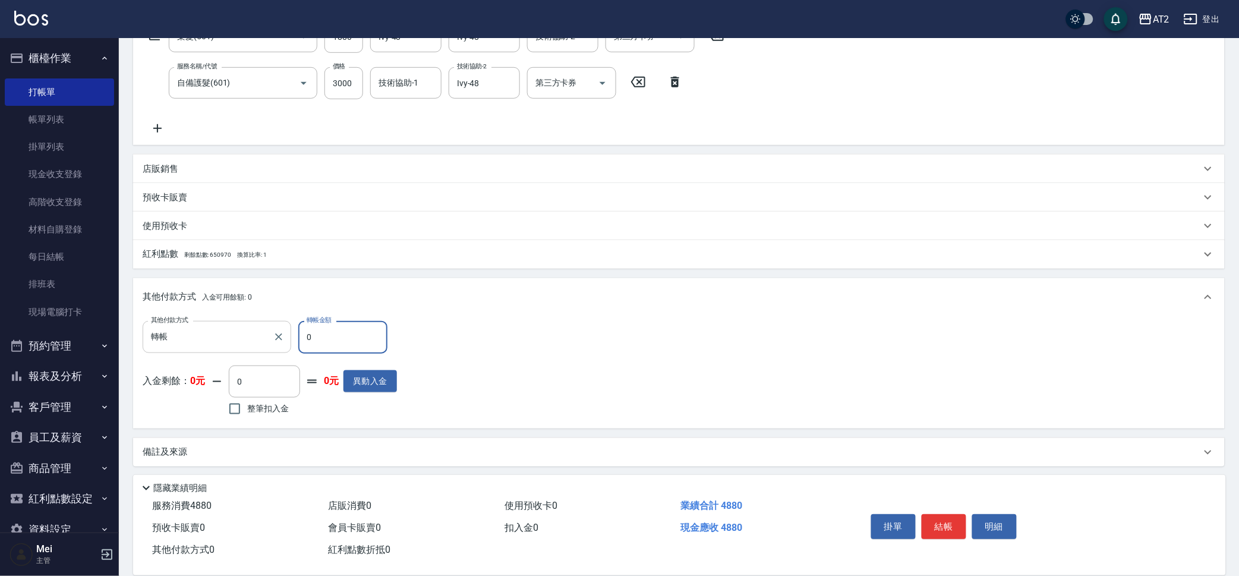
drag, startPoint x: 307, startPoint y: 342, endPoint x: 267, endPoint y: 342, distance: 40.4
click at [267, 342] on div "其他付款方式 轉帳 其他付款方式 轉帳金額 0 轉帳金額" at bounding box center [270, 337] width 254 height 32
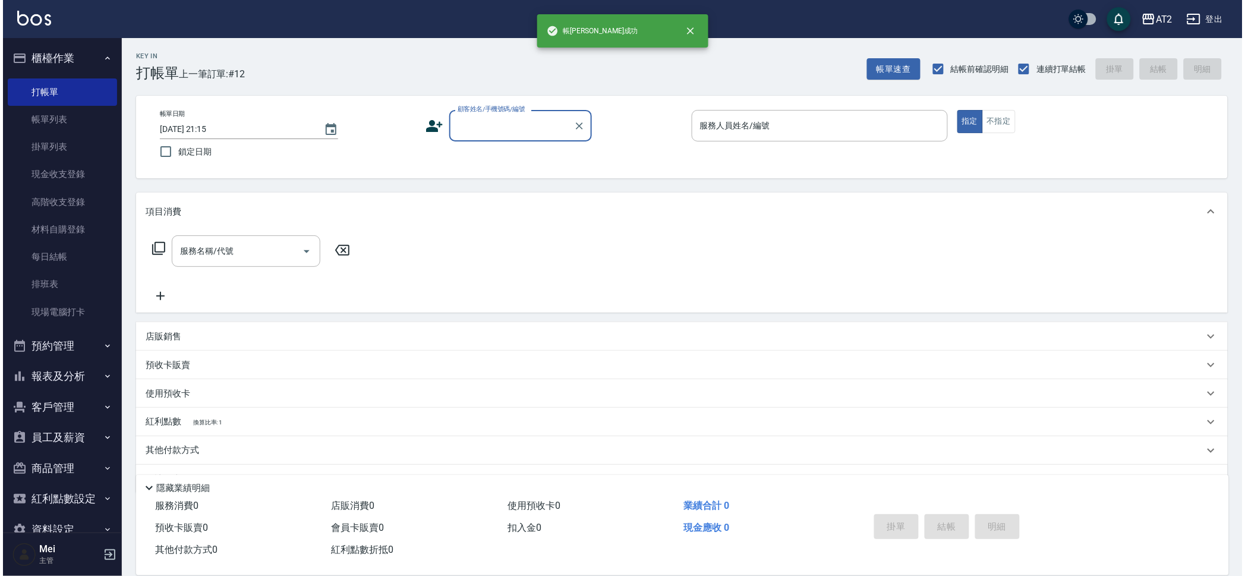
scroll to position [0, 0]
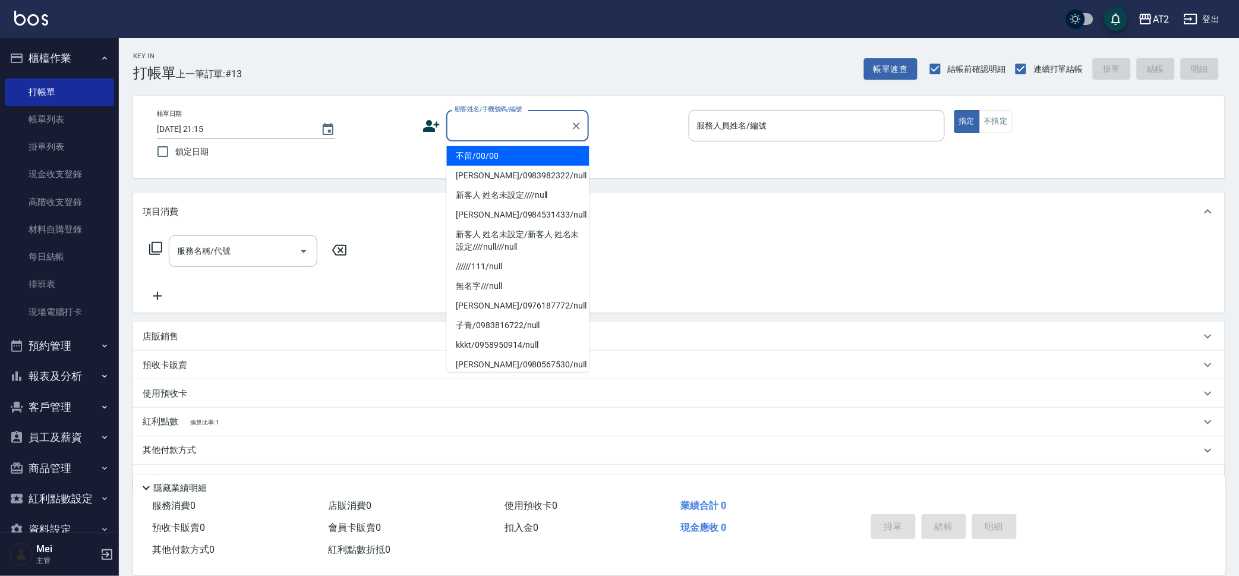
click at [538, 127] on input "顧客姓名/手機號碼/編號" at bounding box center [509, 125] width 114 height 21
click at [521, 155] on li "不留/00/00" at bounding box center [518, 156] width 143 height 20
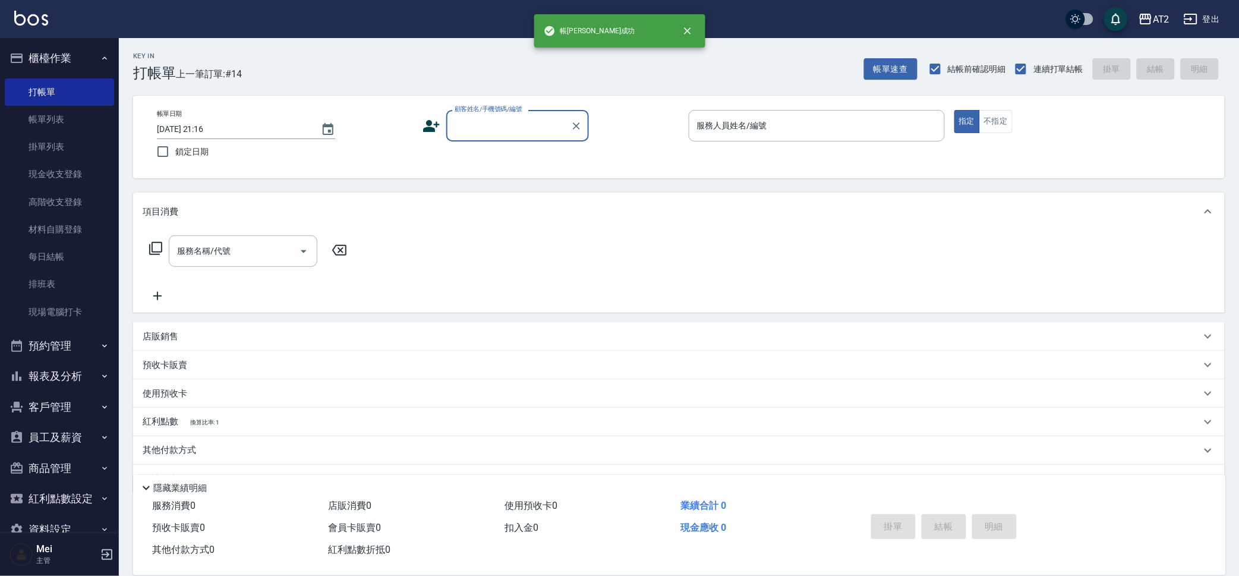
click at [512, 136] on div "顧客姓名/手機號碼/編號" at bounding box center [517, 125] width 143 height 31
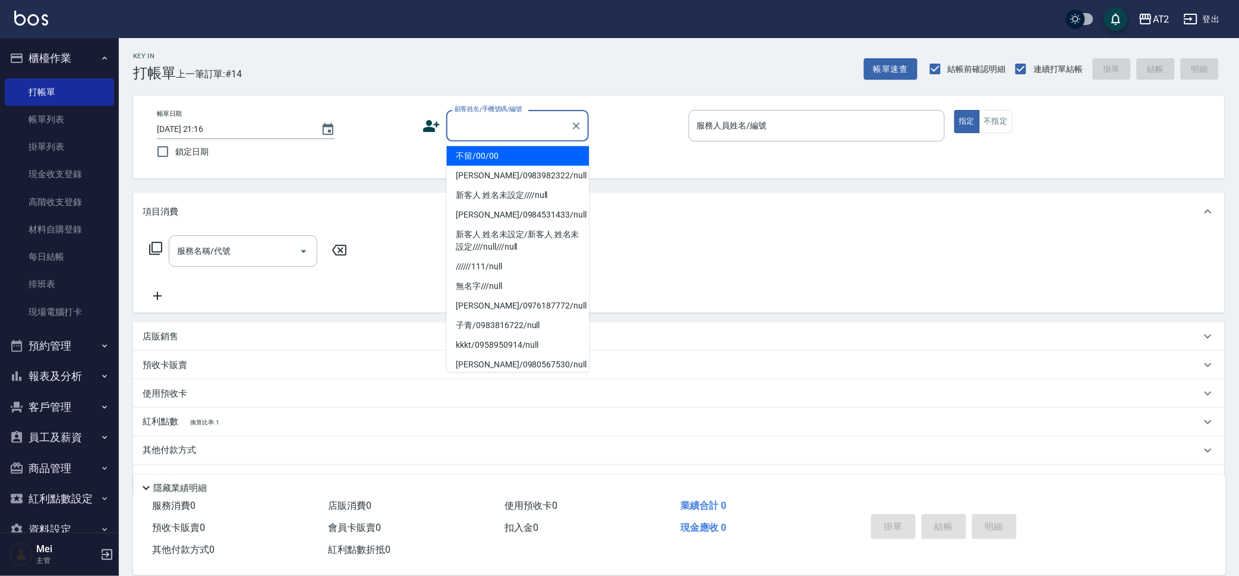
click at [507, 160] on li "不留/00/00" at bounding box center [518, 156] width 143 height 20
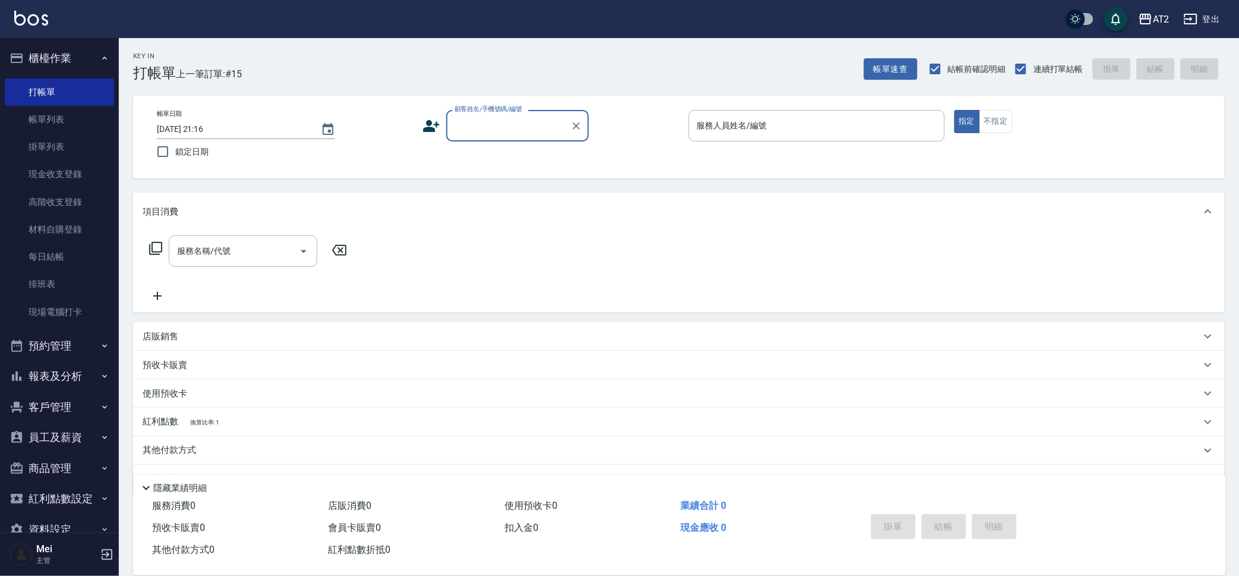
click at [499, 108] on label "顧客姓名/手機號碼/編號" at bounding box center [489, 109] width 68 height 9
click at [499, 115] on input "顧客姓名/手機號碼/編號" at bounding box center [509, 125] width 114 height 21
click at [894, 66] on button "帳單速查" at bounding box center [890, 69] width 53 height 22
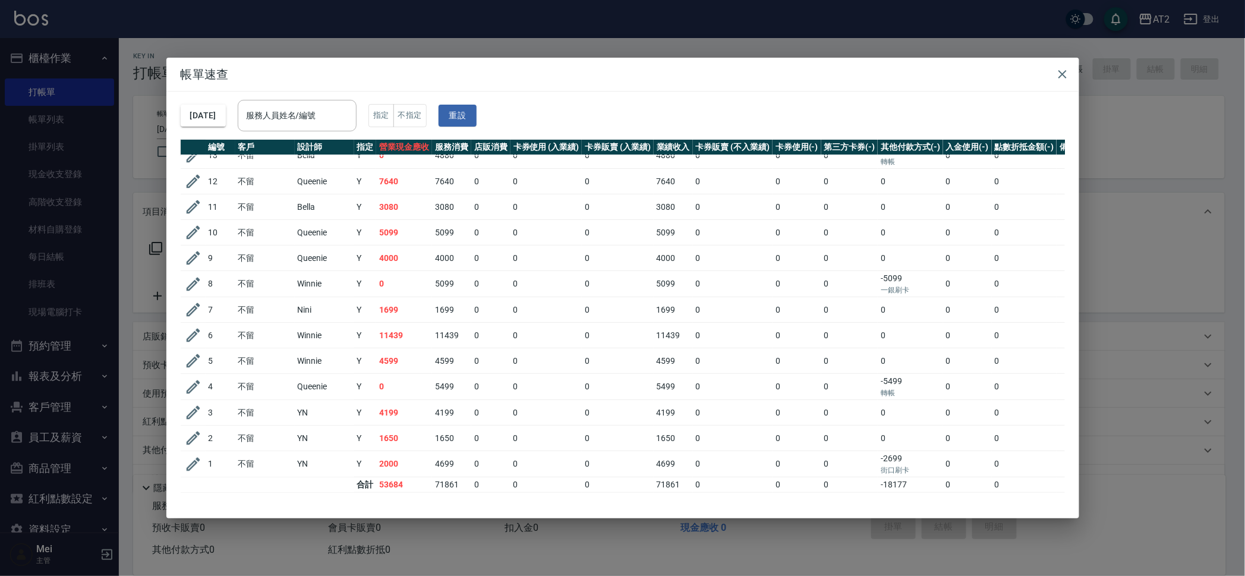
scroll to position [74, 0]
drag, startPoint x: 404, startPoint y: 393, endPoint x: 295, endPoint y: 390, distance: 109.4
click at [295, 400] on tr "3 不留 YN Y 4199 4199 0 0 0 4199 0 0 0 0 0 0" at bounding box center [650, 413] width 938 height 26
drag, startPoint x: 478, startPoint y: 358, endPoint x: 231, endPoint y: 352, distance: 247.3
click at [231, 352] on tr "5 不留 Winnie Y 4599 4599 0 0 0 4599 0 0 0 0 0 0" at bounding box center [650, 361] width 938 height 26
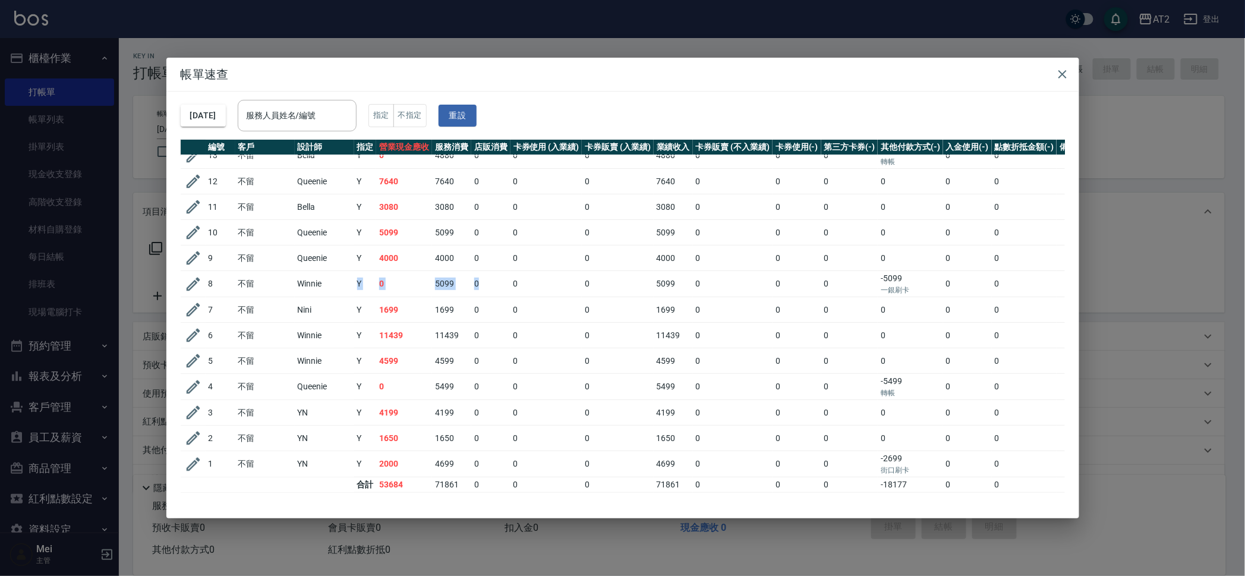
drag, startPoint x: 484, startPoint y: 277, endPoint x: 345, endPoint y: 275, distance: 139.7
click at [345, 275] on tr "8 不留 Winnie Y 0 5099 0 0 0 5099 0 0 0 -5099 一銀刷卡 0 0" at bounding box center [650, 284] width 938 height 26
drag, startPoint x: 364, startPoint y: 252, endPoint x: 208, endPoint y: 247, distance: 155.8
click at [208, 247] on tr "9 不留 Queenie Y 4000 4000 0 0 0 4000 0 0 0 0 0 0" at bounding box center [650, 258] width 938 height 26
drag, startPoint x: 503, startPoint y: 215, endPoint x: 319, endPoint y: 215, distance: 183.6
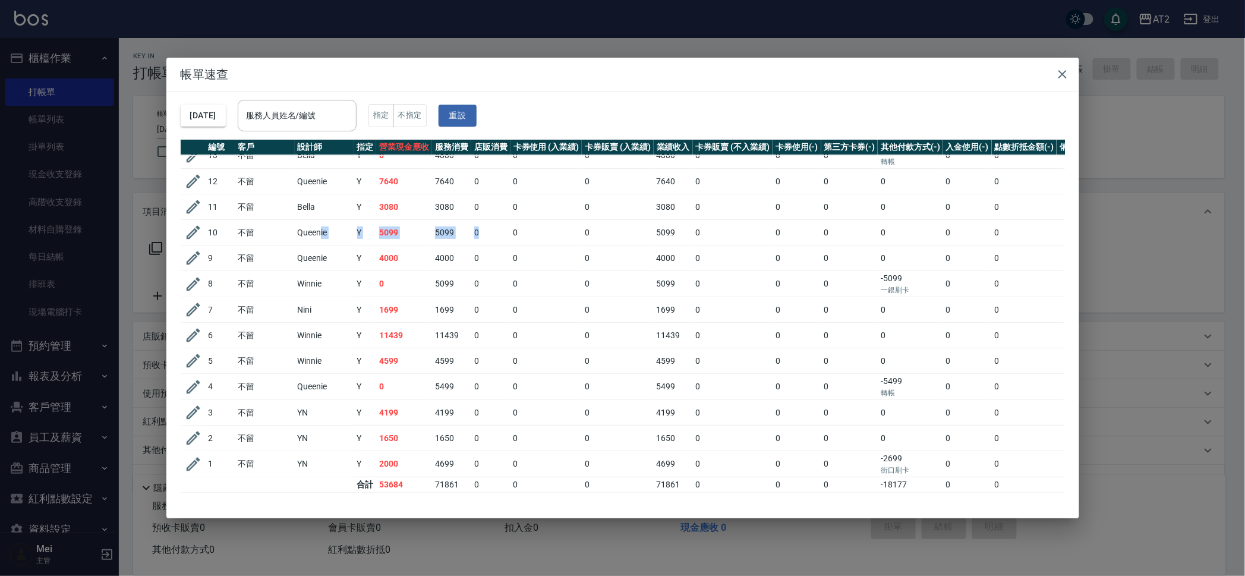
click at [319, 220] on tr "10 不留 Queenie Y 5099 5099 0 0 0 5099 0 0 0 0 0 0" at bounding box center [650, 233] width 938 height 26
drag, startPoint x: 394, startPoint y: 176, endPoint x: 313, endPoint y: 183, distance: 81.7
click at [313, 183] on tbody "15 不留 Queenie Y 5699 5699 0 0 0 5699 0 0 0 0 0 0 14 不留 Bella Y 2580 2580 0 0 0 …" at bounding box center [650, 292] width 938 height 401
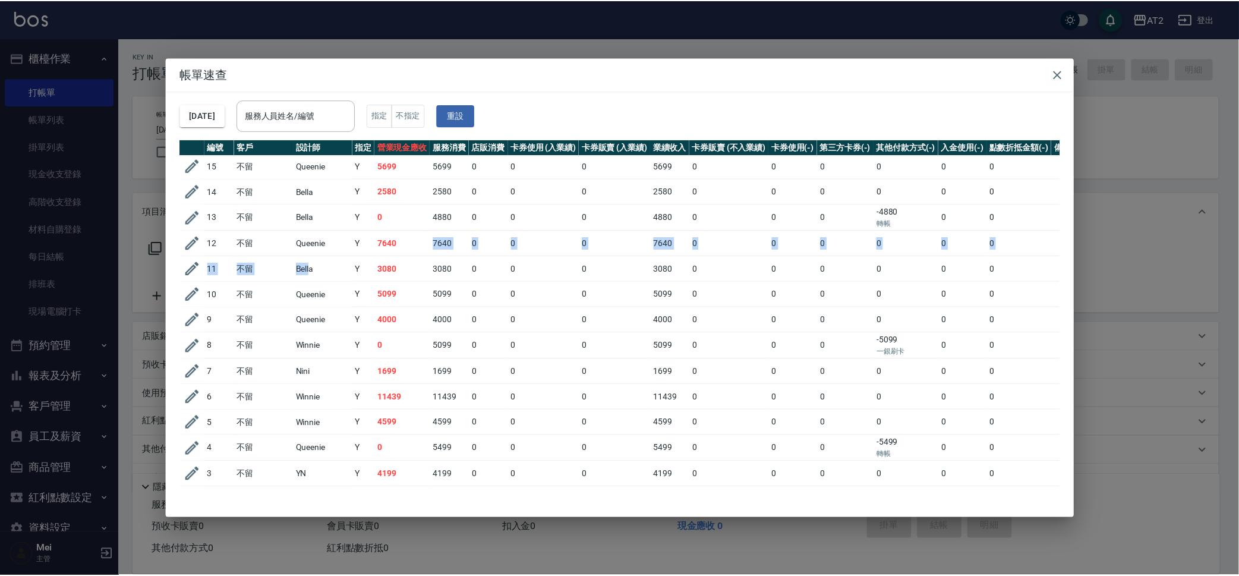
scroll to position [0, 0]
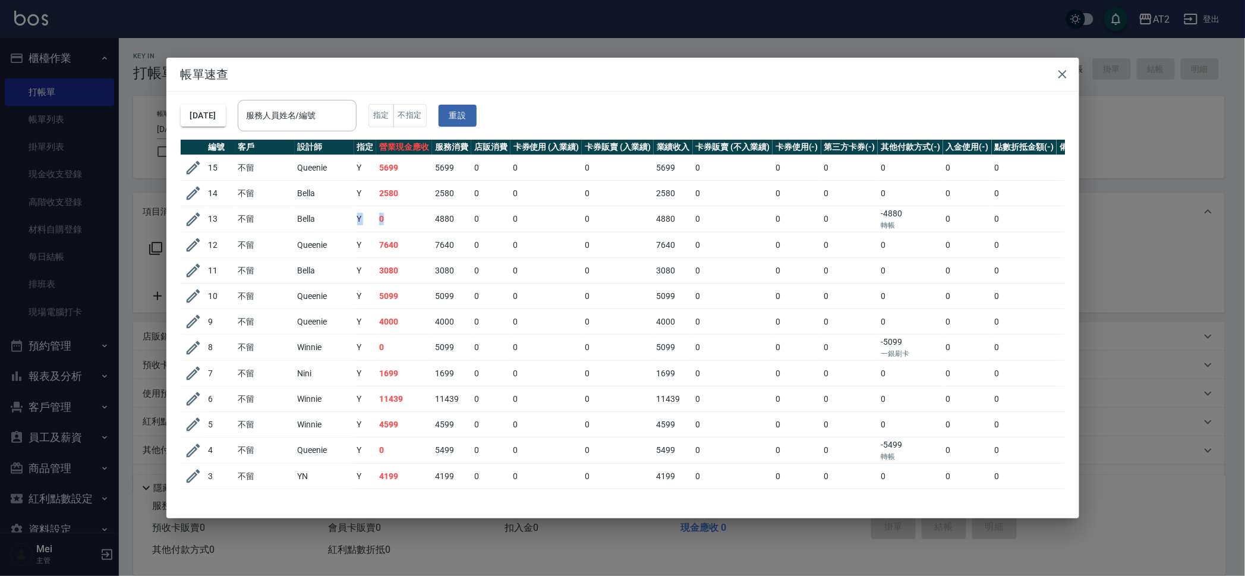
drag, startPoint x: 394, startPoint y: 227, endPoint x: 336, endPoint y: 229, distance: 58.3
click at [336, 229] on tr "13 不留 Bella Y 0 4880 0 0 0 4880 0 0 0 -4880 轉帳 0 0" at bounding box center [650, 219] width 938 height 26
drag, startPoint x: 404, startPoint y: 169, endPoint x: 216, endPoint y: 173, distance: 187.8
click at [216, 173] on tr "15 不留 Queenie Y 5699 5699 0 0 0 5699 0 0 0 0 0 0" at bounding box center [650, 168] width 938 height 26
click at [1072, 70] on button "button" at bounding box center [1063, 74] width 24 height 24
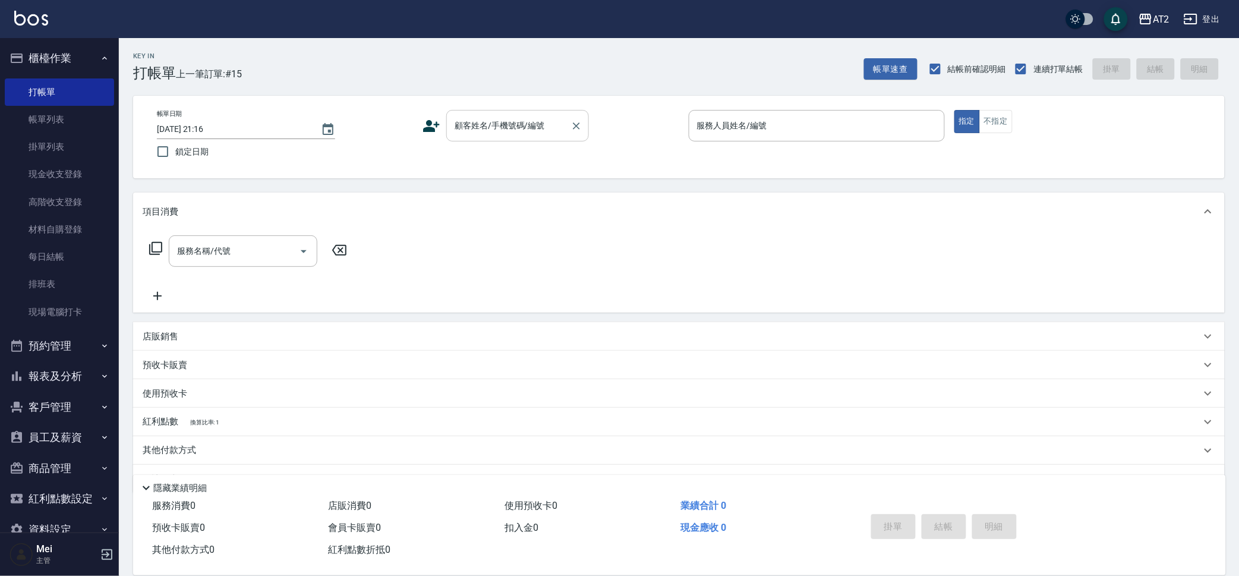
click at [507, 129] on input "顧客姓名/手機號碼/編號" at bounding box center [509, 125] width 114 height 21
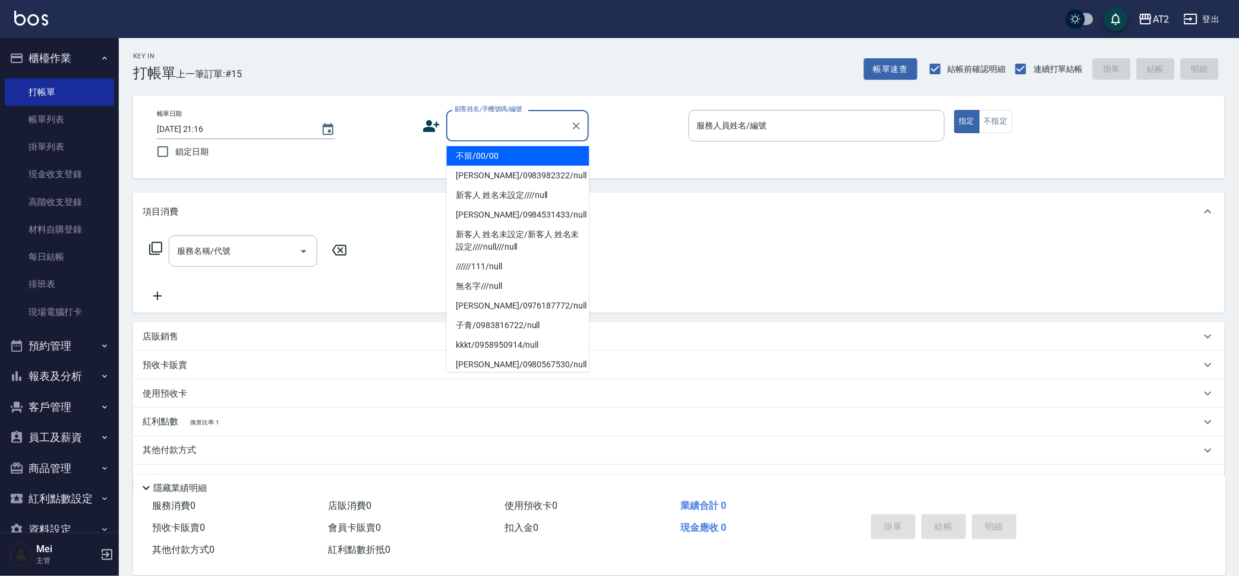
click at [497, 149] on li "不留/00/00" at bounding box center [518, 156] width 143 height 20
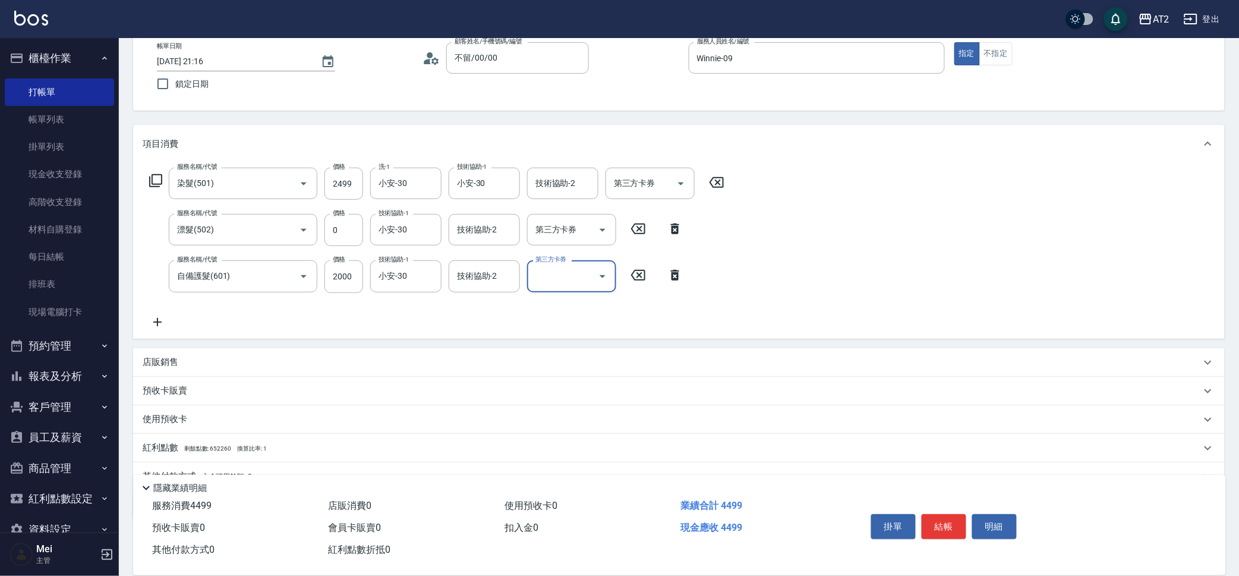
scroll to position [122, 0]
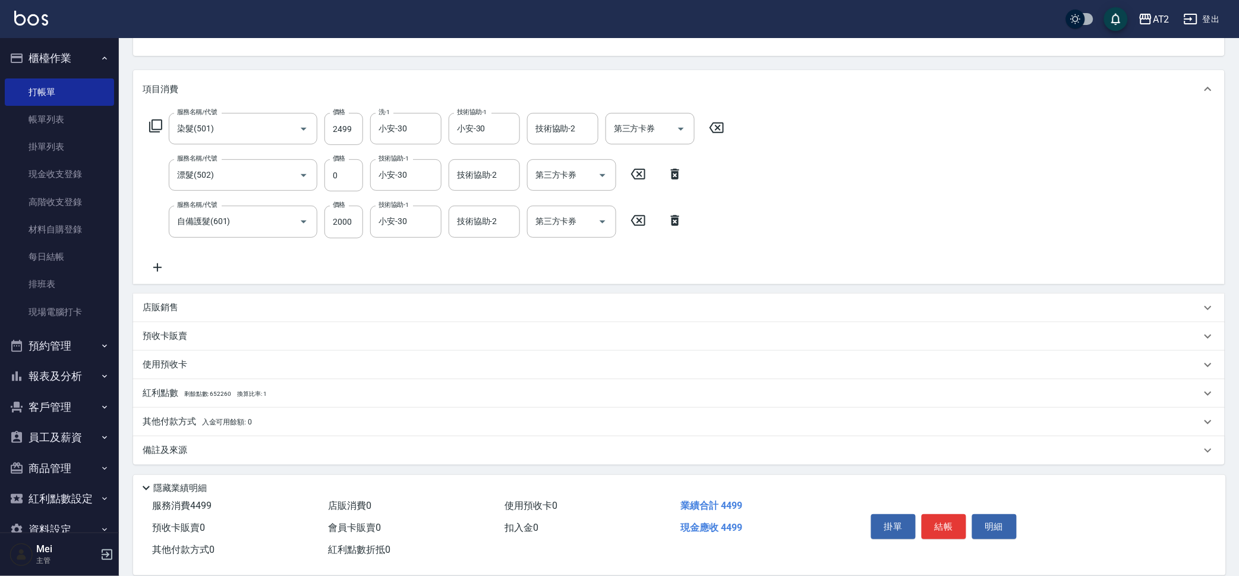
click at [251, 420] on span "入金可用餘額: 0" at bounding box center [227, 422] width 51 height 8
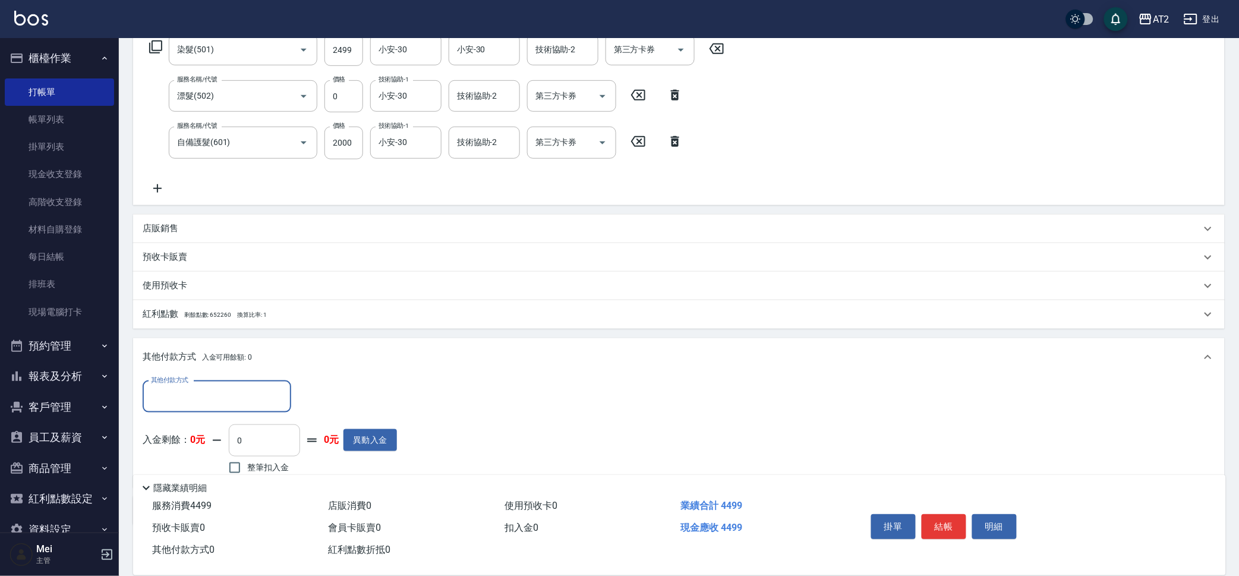
scroll to position [262, 0]
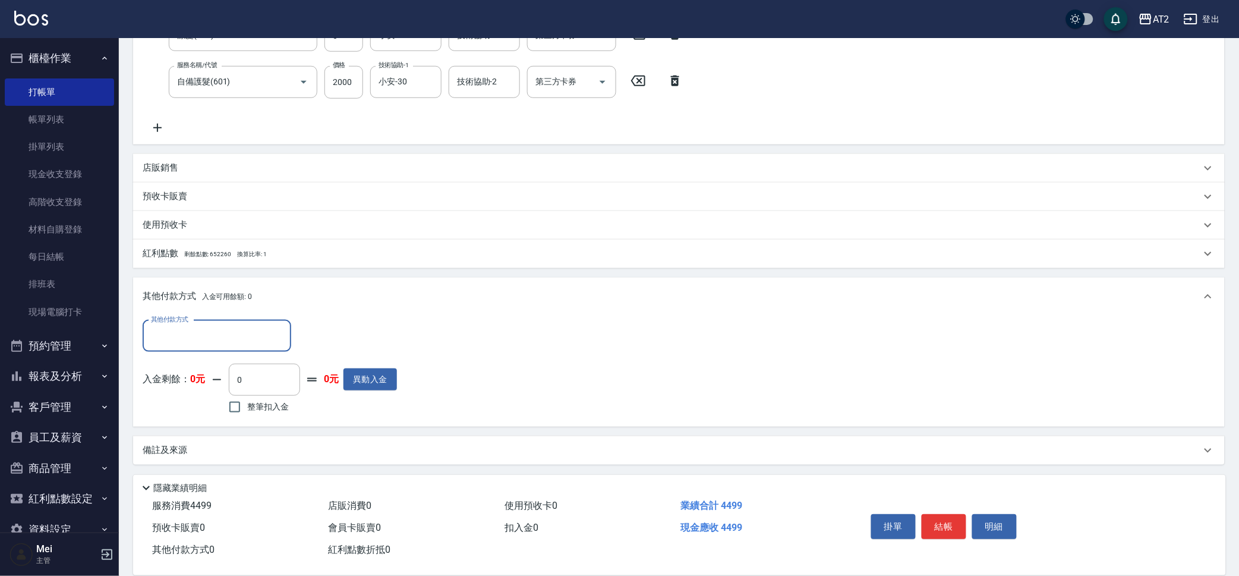
click at [223, 345] on input "其他付款方式" at bounding box center [217, 336] width 138 height 21
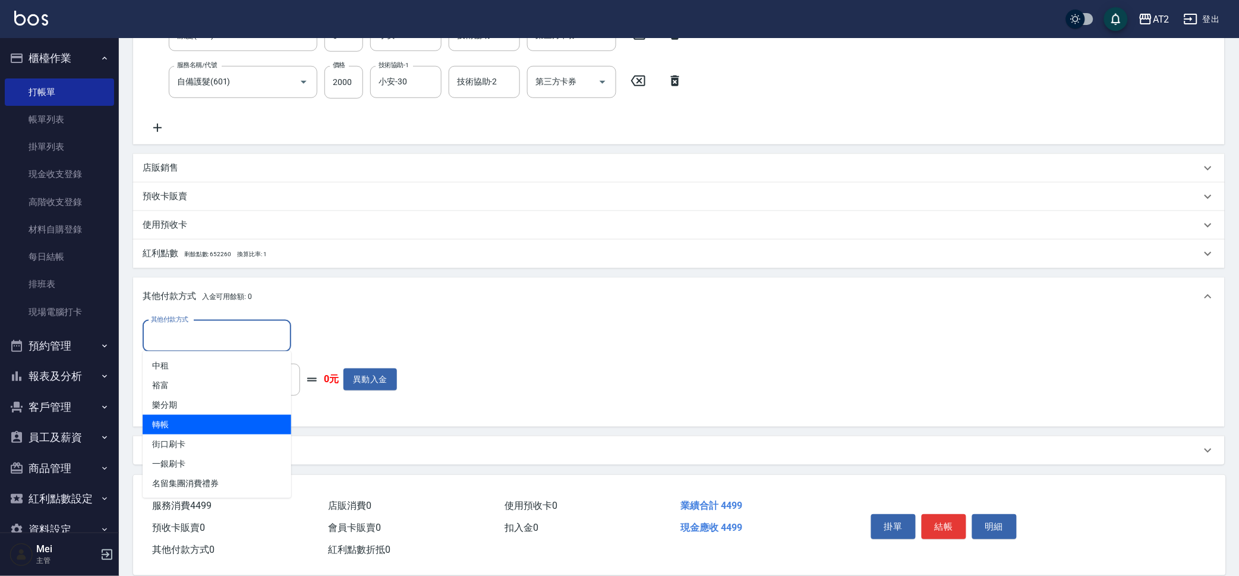
click at [226, 423] on span "轉帳" at bounding box center [217, 425] width 149 height 20
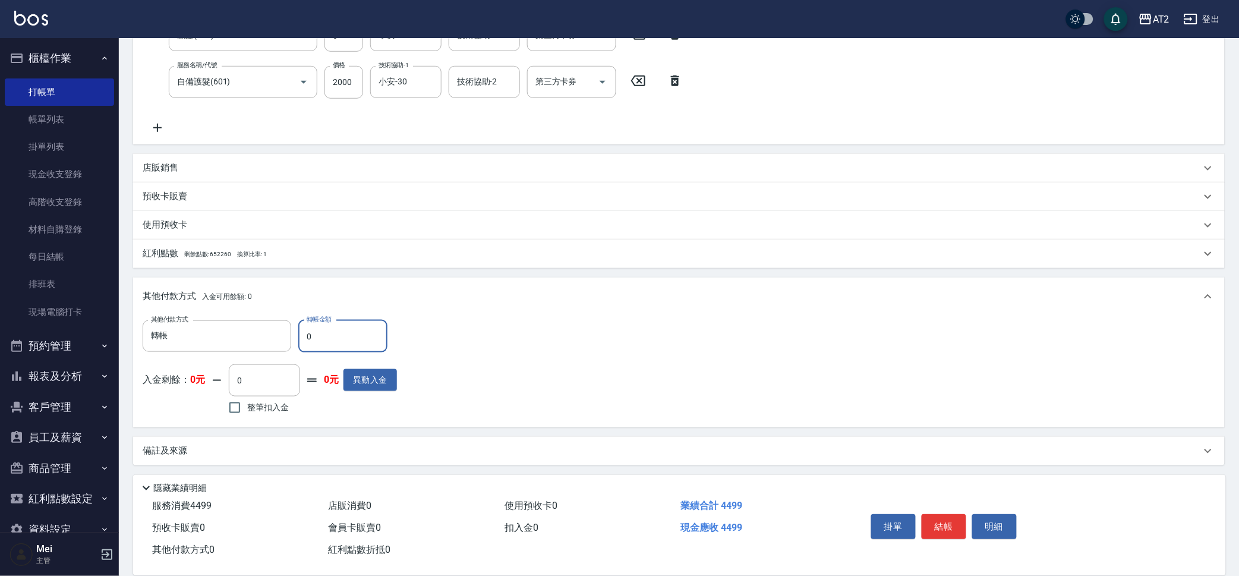
drag, startPoint x: 298, startPoint y: 327, endPoint x: 291, endPoint y: 327, distance: 7.1
click at [291, 327] on div "其他付款方式 轉帳 其他付款方式 轉帳金額 0 轉帳金額" at bounding box center [270, 336] width 254 height 32
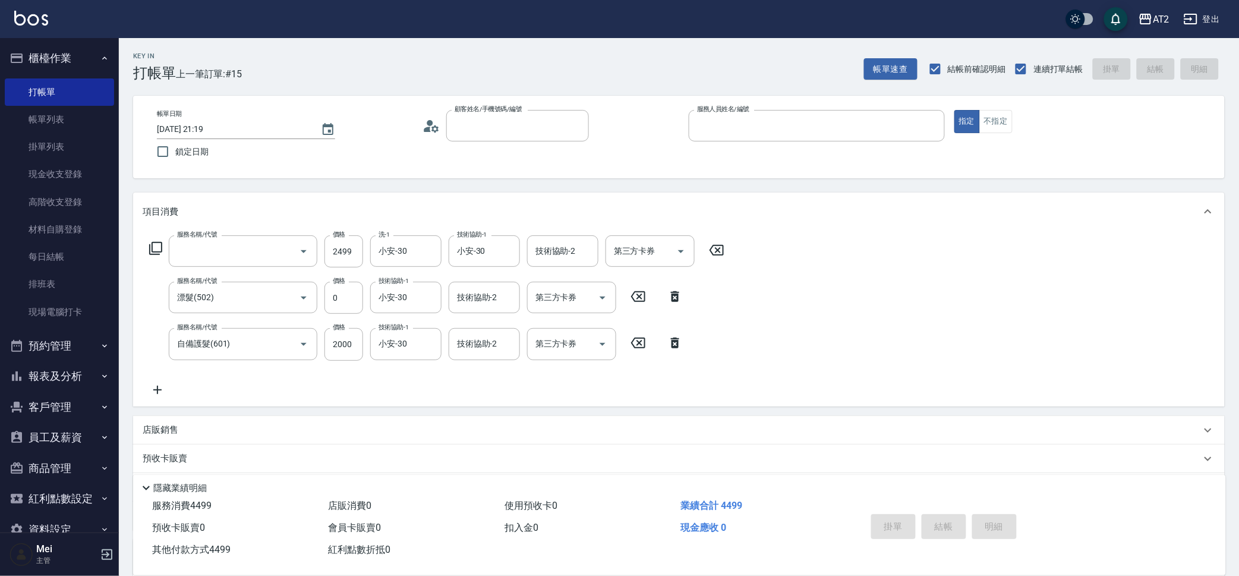
scroll to position [0, 0]
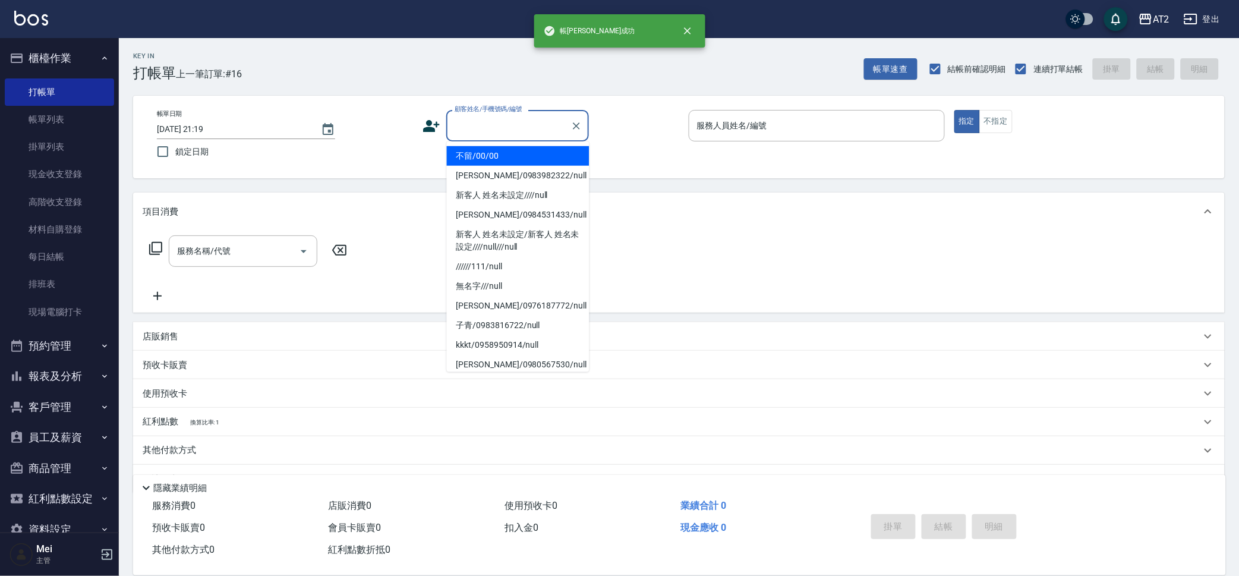
click at [475, 128] on input "顧客姓名/手機號碼/編號" at bounding box center [509, 125] width 114 height 21
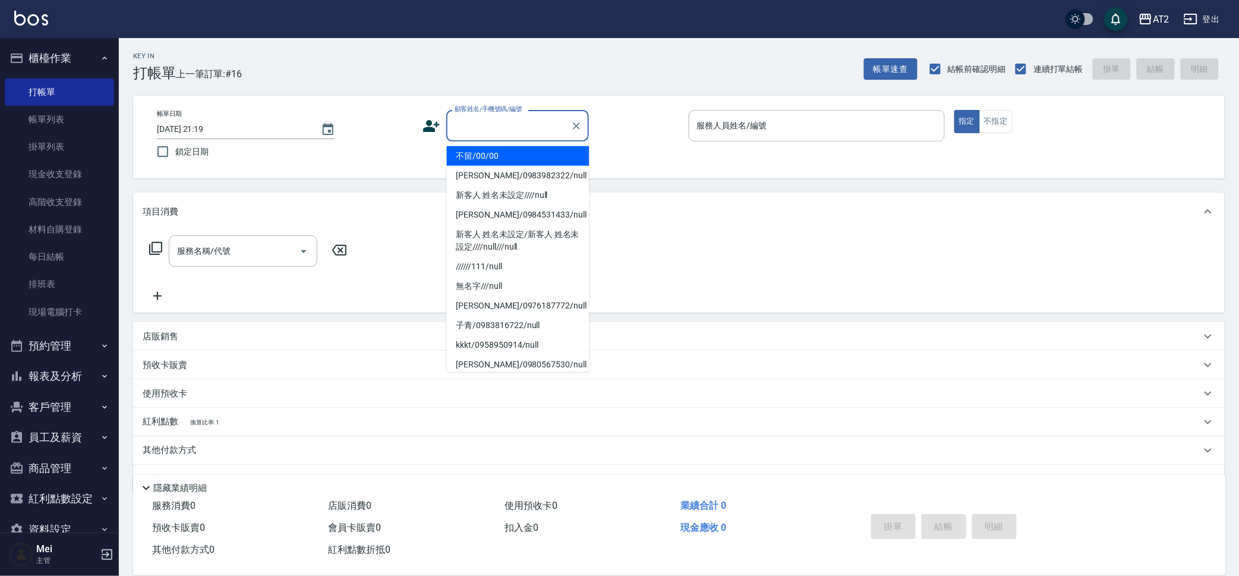
click at [479, 159] on li "不留/00/00" at bounding box center [518, 156] width 143 height 20
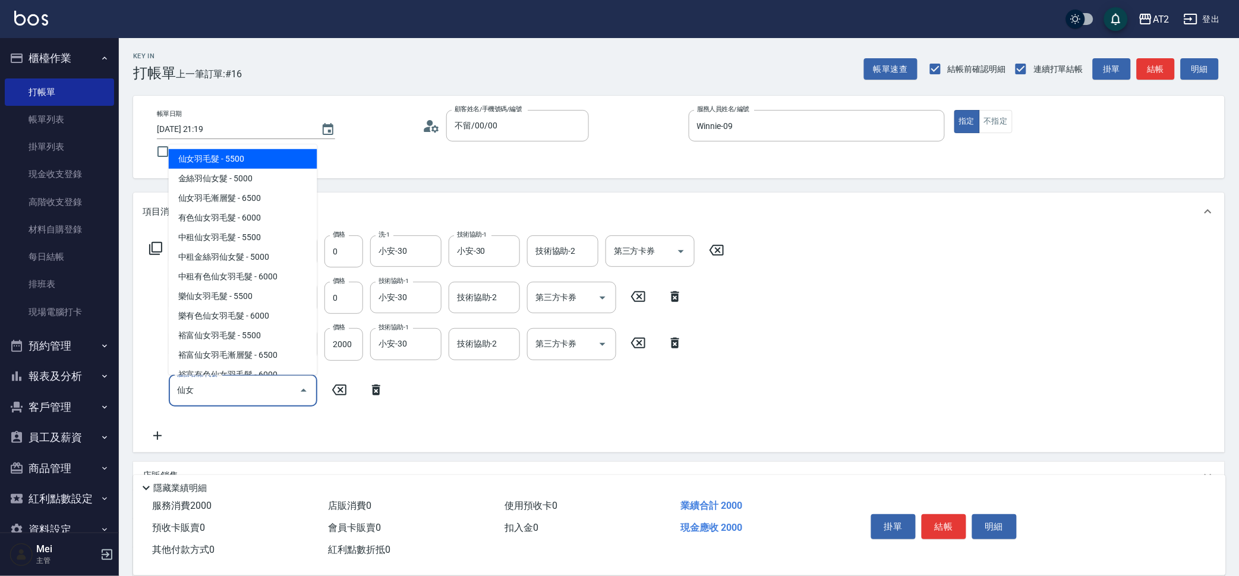
click at [268, 156] on span "仙女羽毛髮 - 5500" at bounding box center [243, 159] width 149 height 20
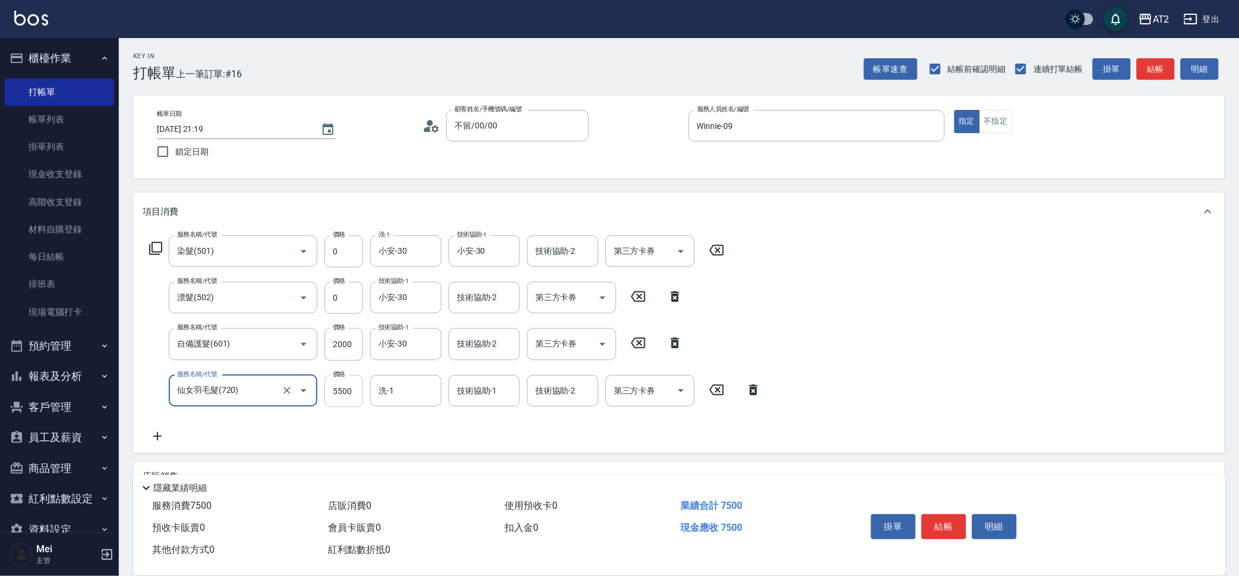
click at [352, 393] on input "5500" at bounding box center [343, 391] width 39 height 32
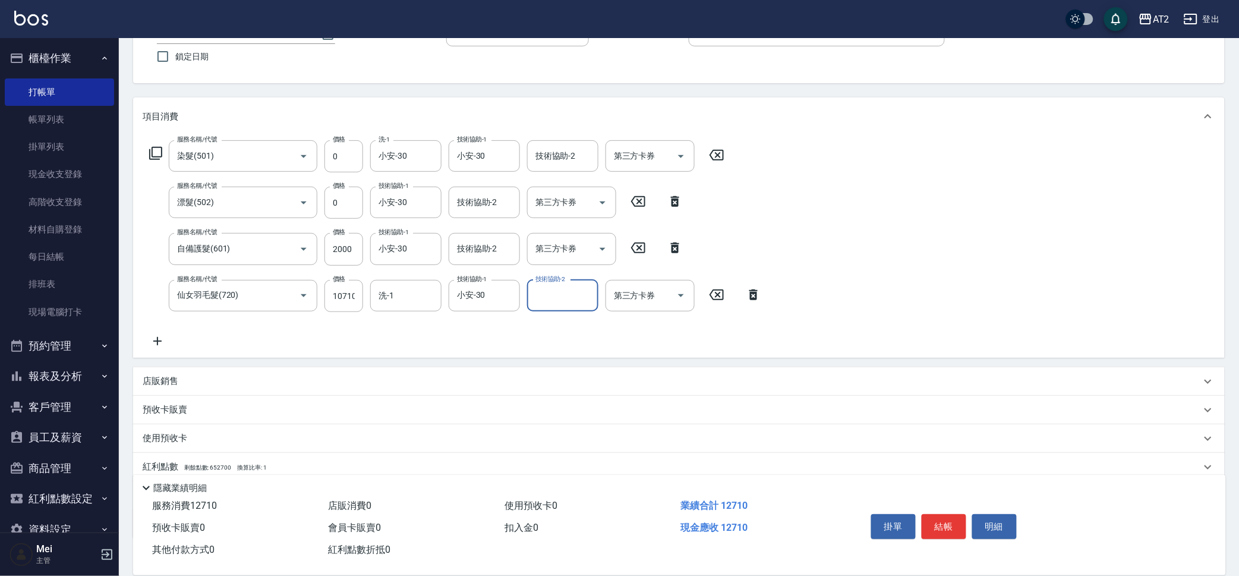
scroll to position [169, 0]
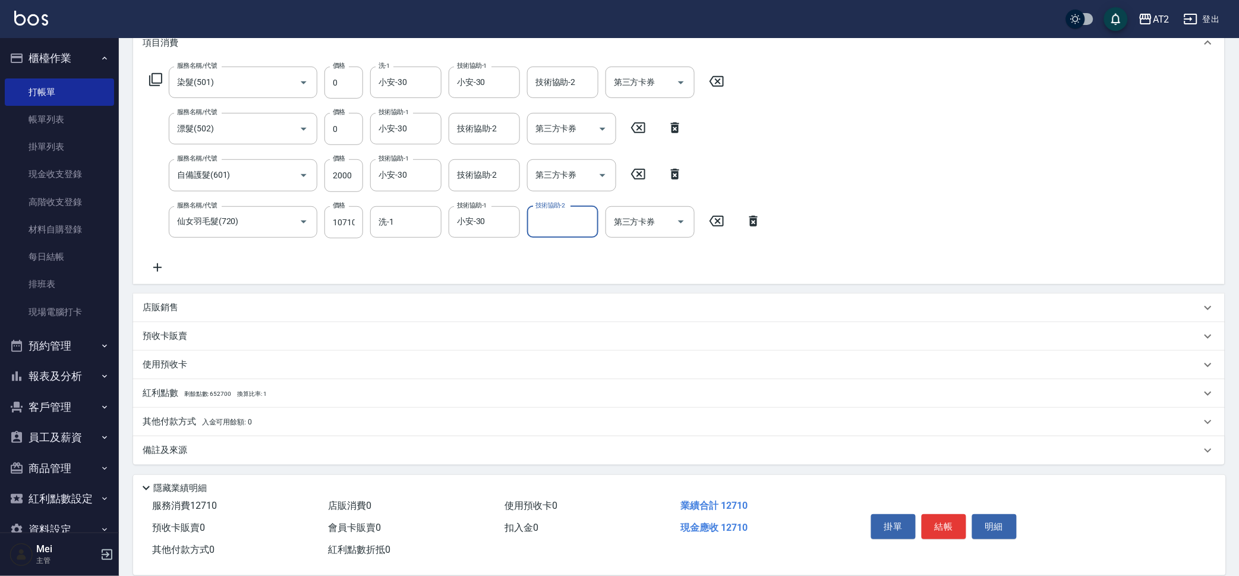
click at [269, 388] on div "紅利點數 剩餘點數: 652700 換算比率: 1" at bounding box center [672, 393] width 1058 height 13
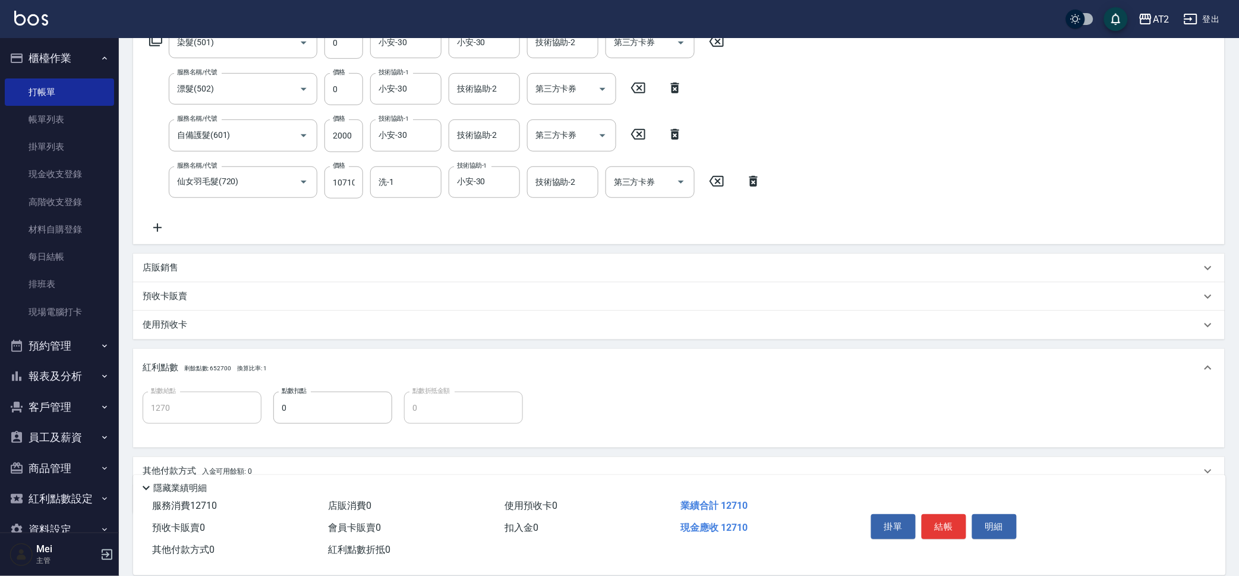
scroll to position [258, 0]
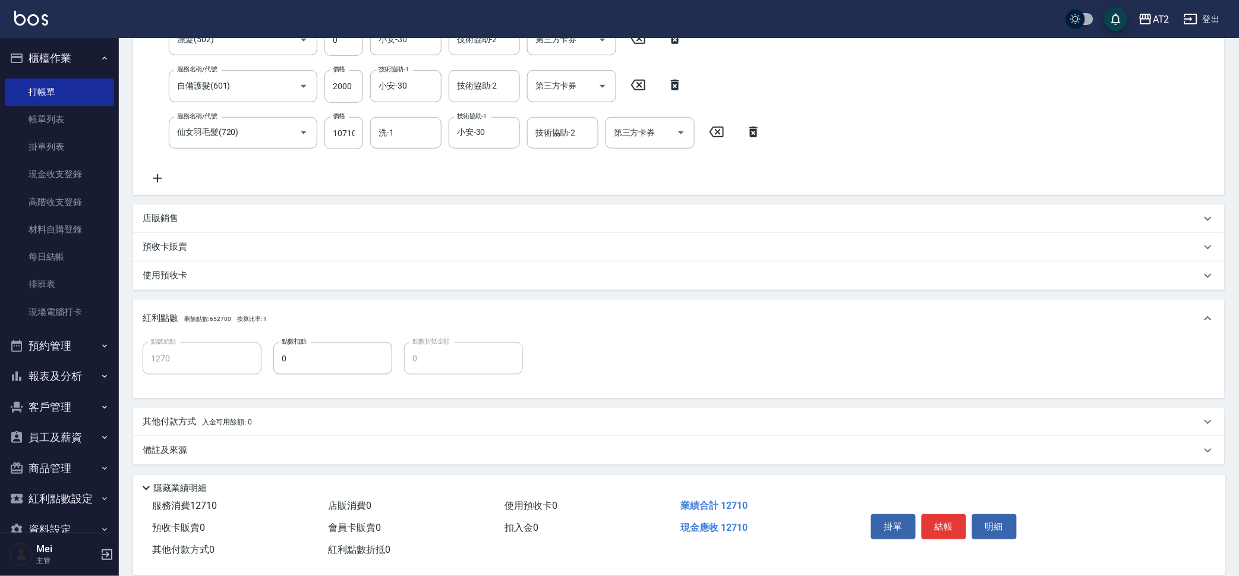
click at [236, 420] on span "入金可用餘額: 0" at bounding box center [227, 422] width 51 height 8
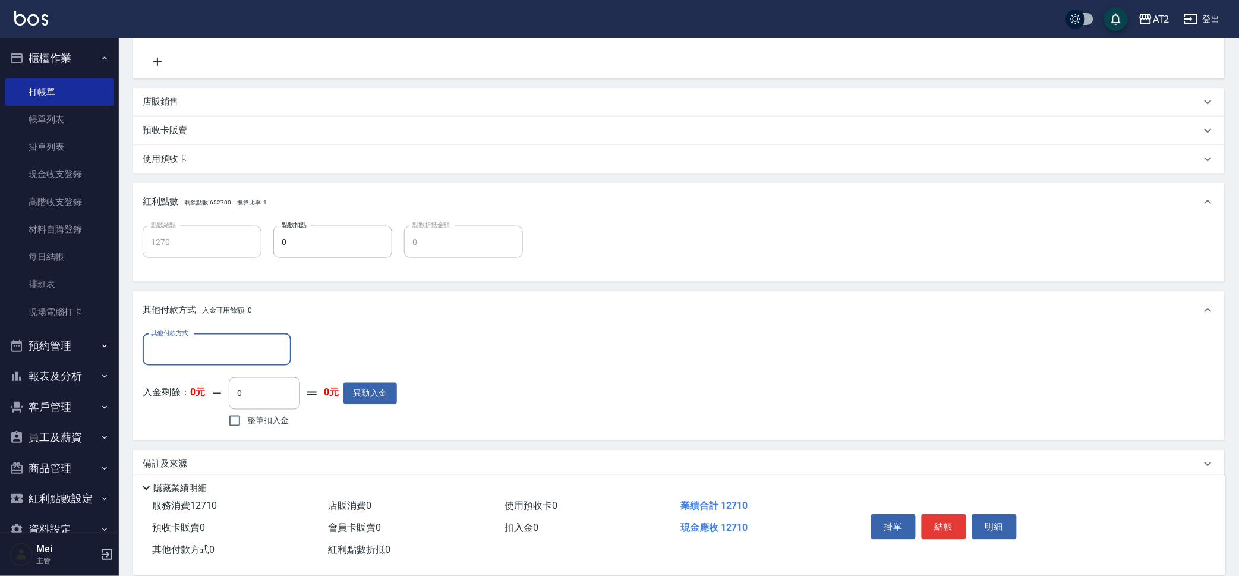
scroll to position [387, 0]
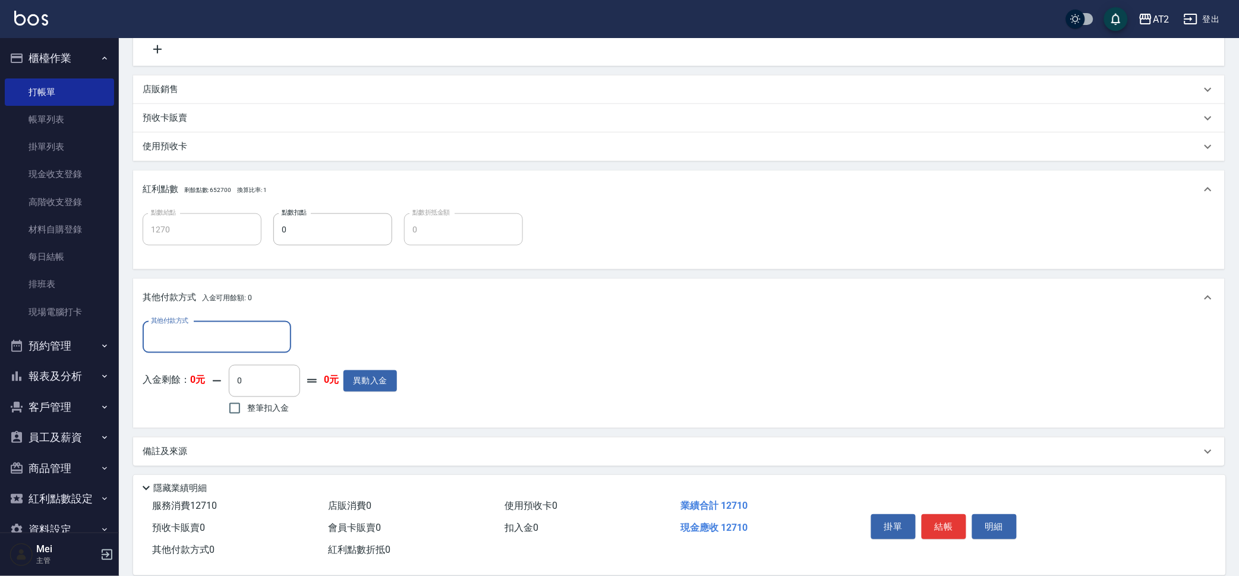
click at [251, 320] on div "其他付款方式 其他付款方式 入金剩餘： 0元 0 ​ 整筆扣入金 0元 異動入金" at bounding box center [679, 372] width 1092 height 111
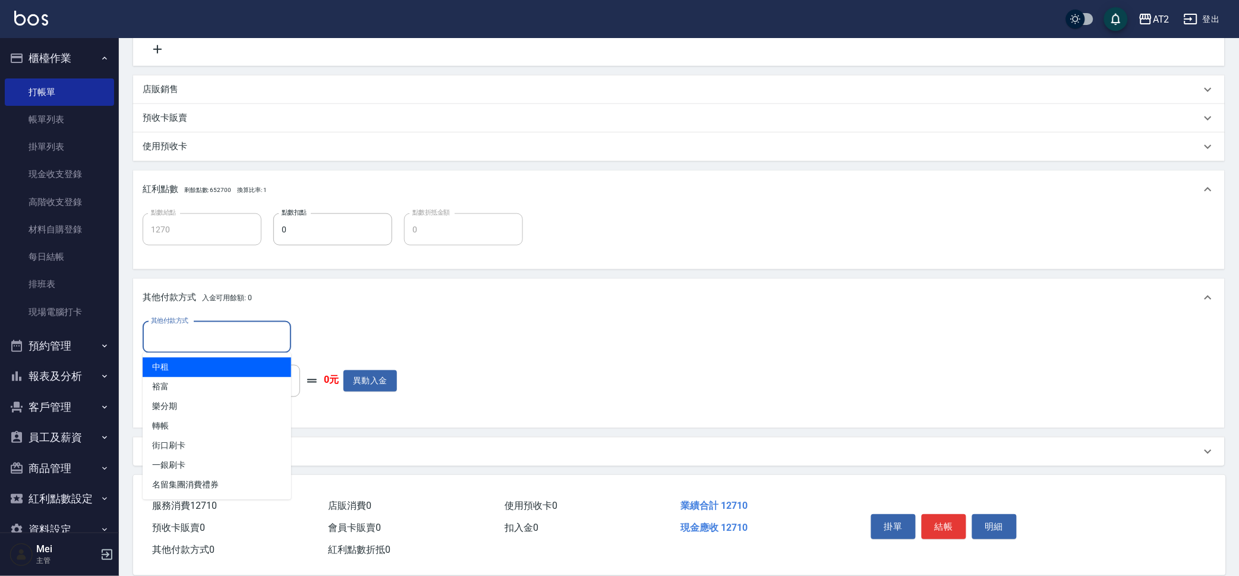
click at [216, 338] on input "其他付款方式" at bounding box center [217, 337] width 138 height 21
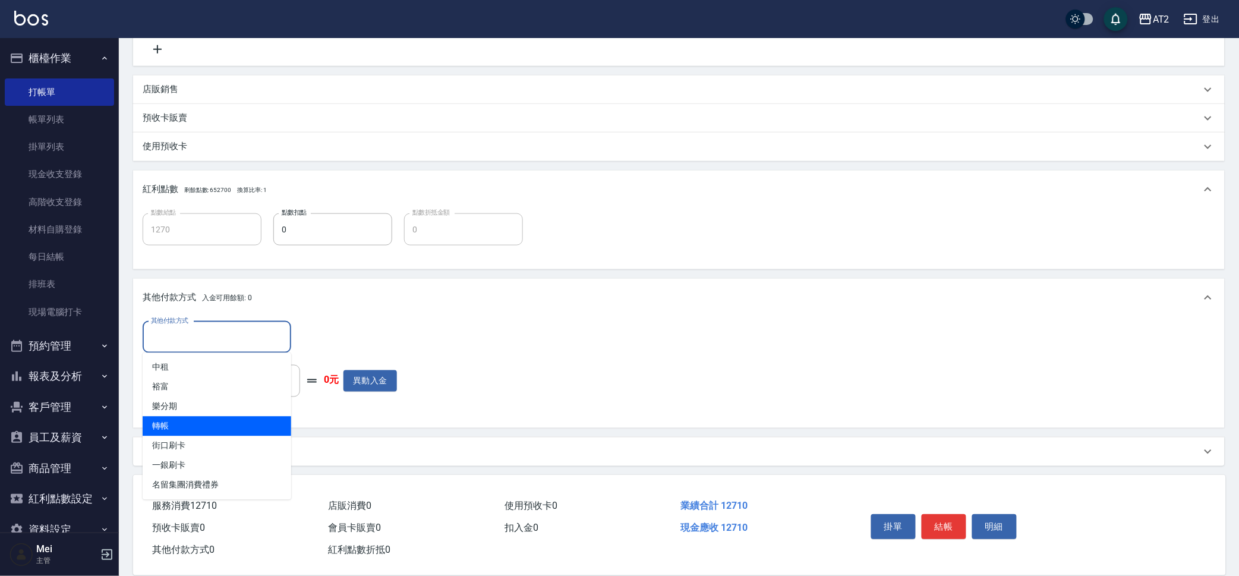
click at [193, 426] on span "轉帳" at bounding box center [217, 427] width 149 height 20
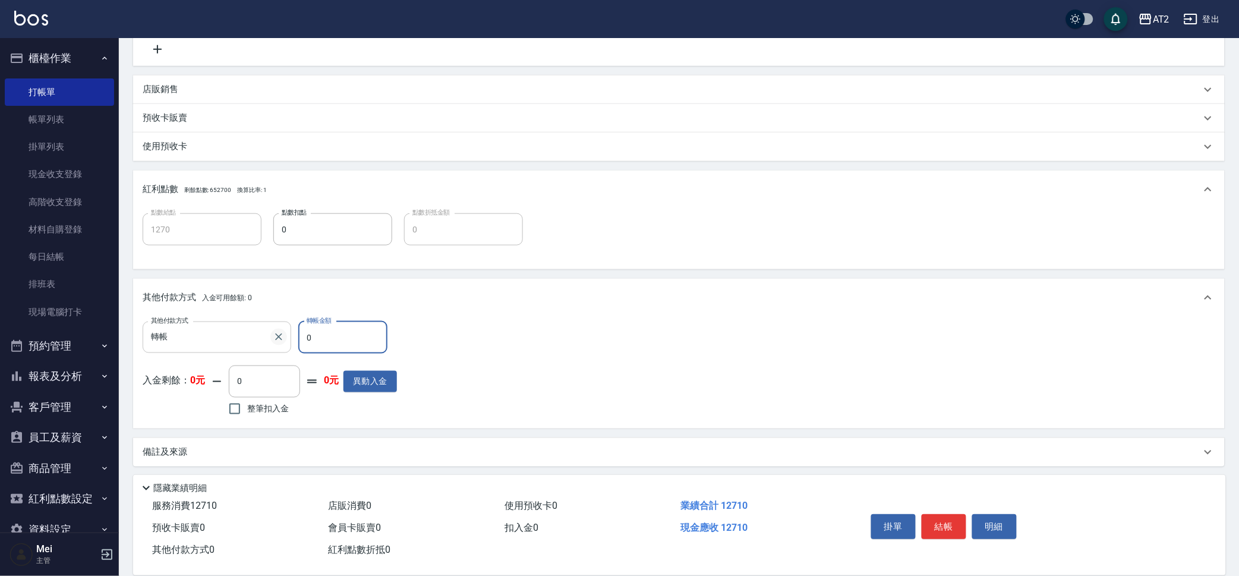
drag, startPoint x: 319, startPoint y: 330, endPoint x: 276, endPoint y: 330, distance: 42.8
click at [276, 330] on div "其他付款方式 轉帳 其他付款方式 轉帳金額 0 轉帳金額" at bounding box center [270, 338] width 254 height 32
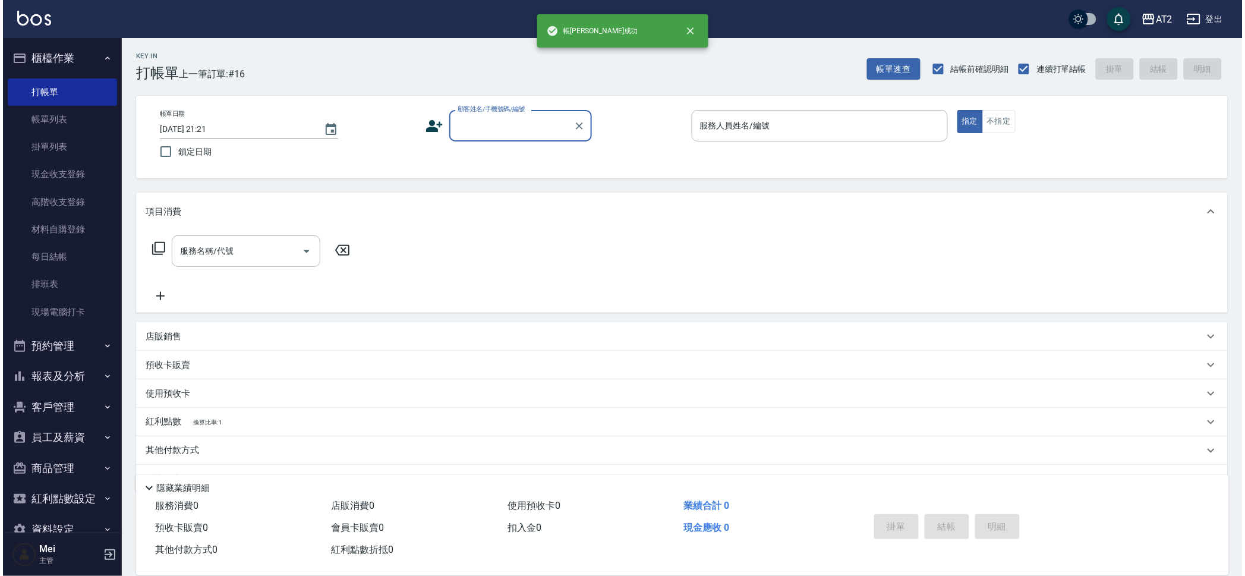
scroll to position [0, 0]
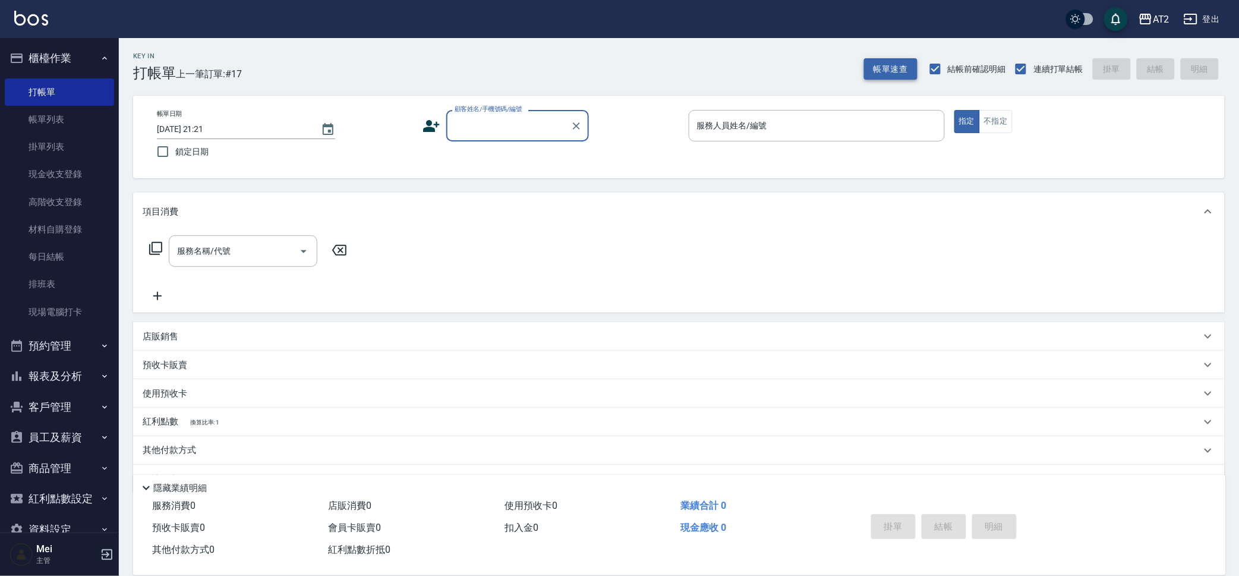
click at [888, 64] on button "帳單速查" at bounding box center [890, 69] width 53 height 22
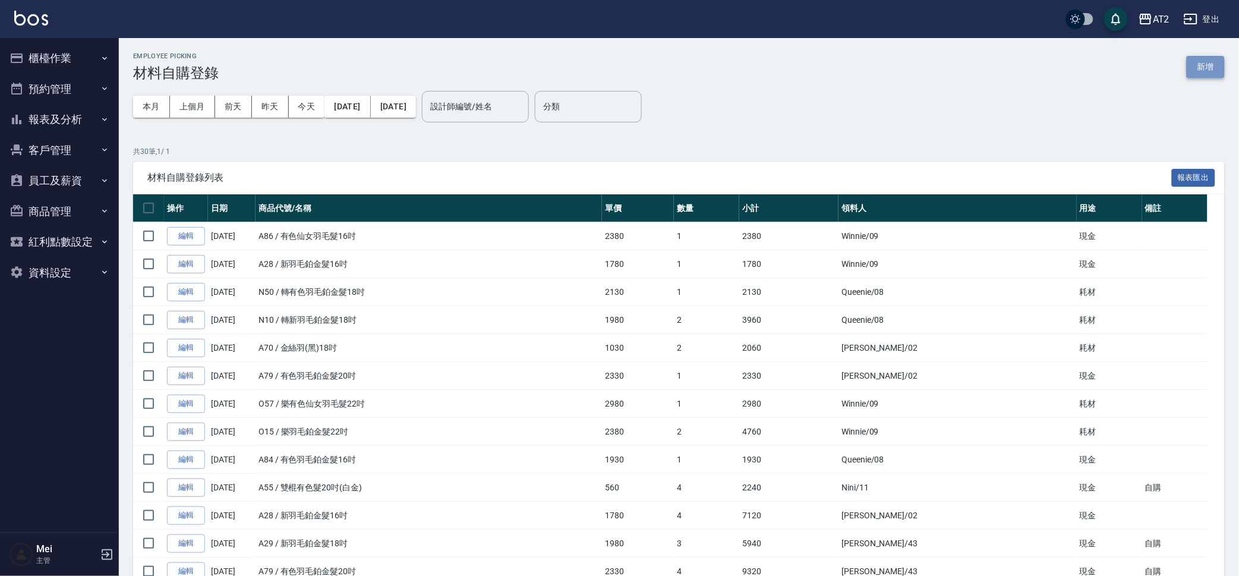
click at [1213, 58] on button "新增" at bounding box center [1206, 67] width 38 height 22
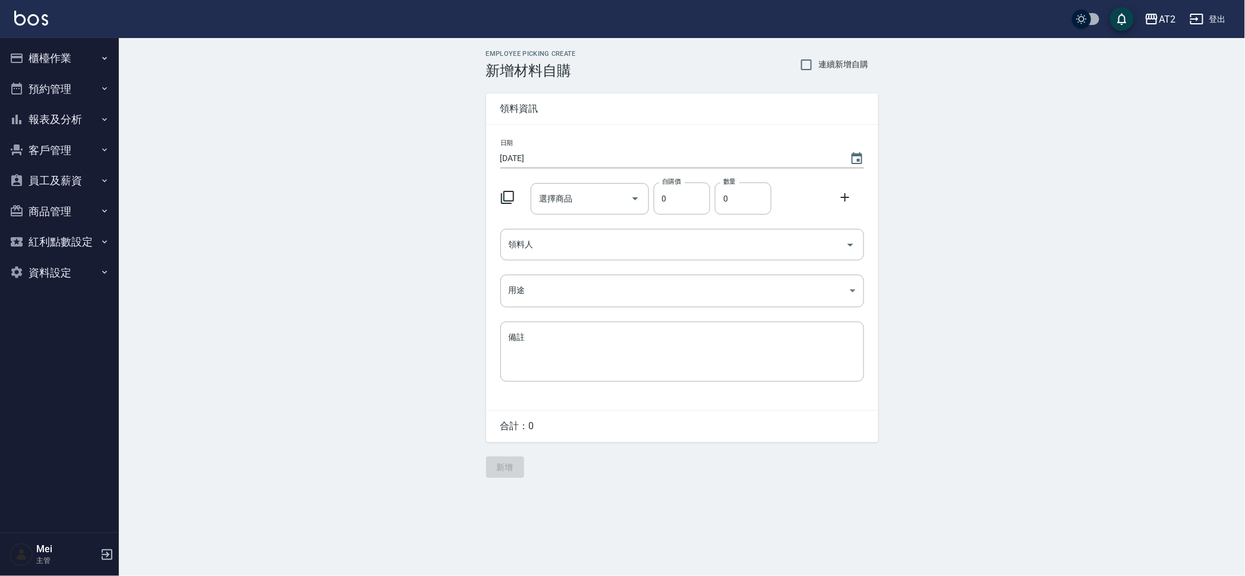
click at [824, 63] on span "連續新增自購" at bounding box center [844, 64] width 50 height 12
click at [819, 63] on input "連續新增自購" at bounding box center [806, 64] width 25 height 25
checkbox input "true"
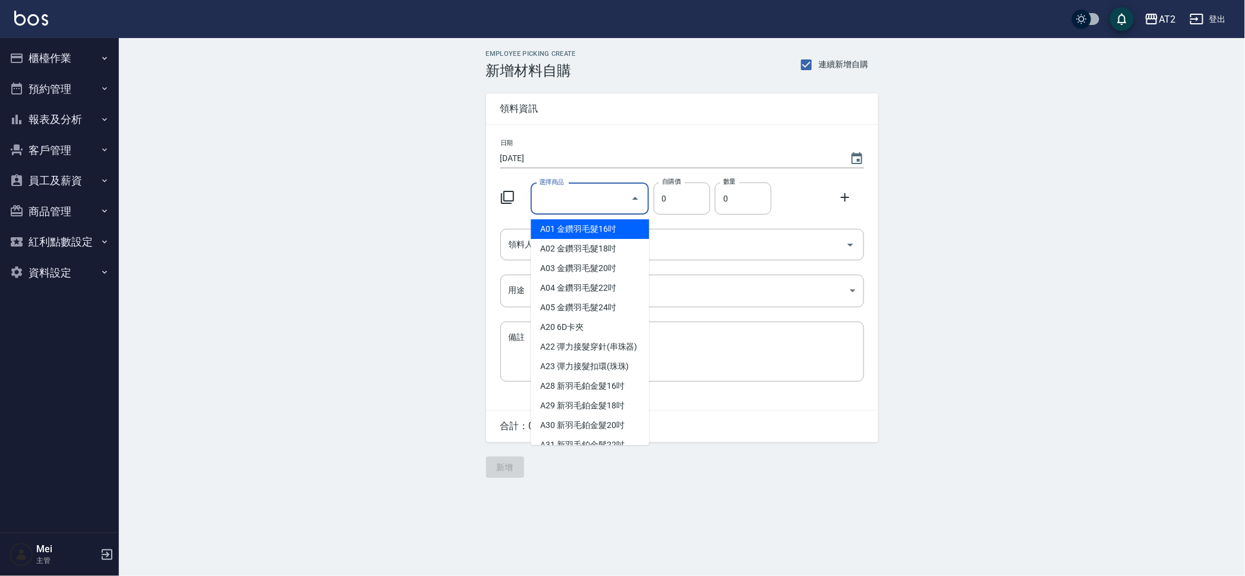
click at [584, 194] on input "選擇商品" at bounding box center [581, 198] width 90 height 21
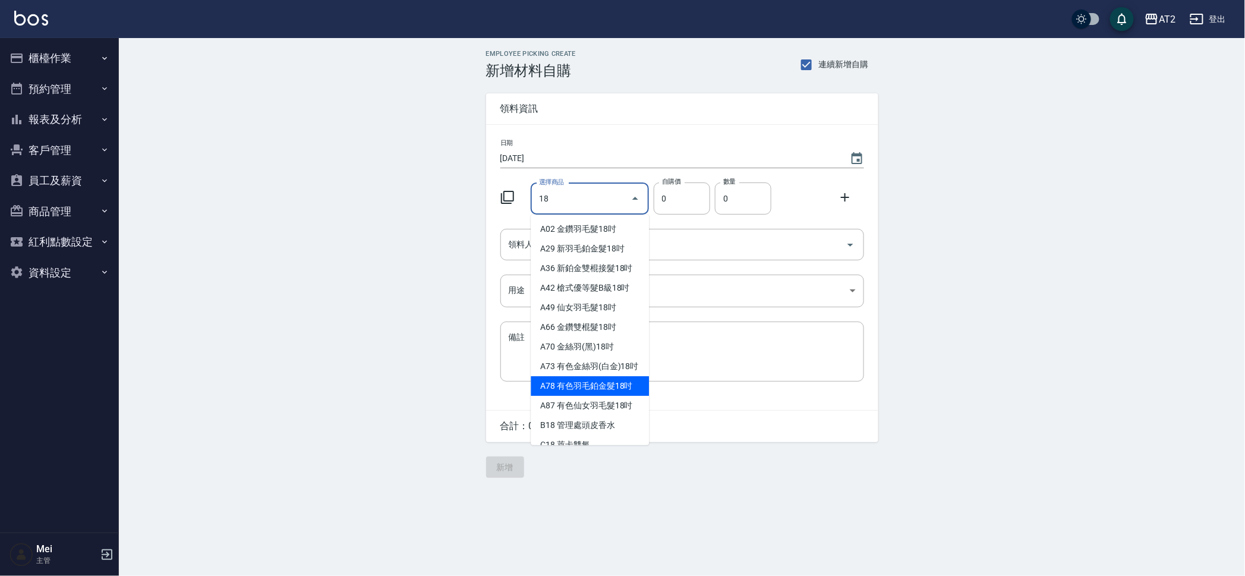
click at [610, 396] on li "A78 有色羽毛鉑金髮18吋" at bounding box center [590, 386] width 118 height 20
type input "有色羽毛鉑金髮18吋"
type input "2130"
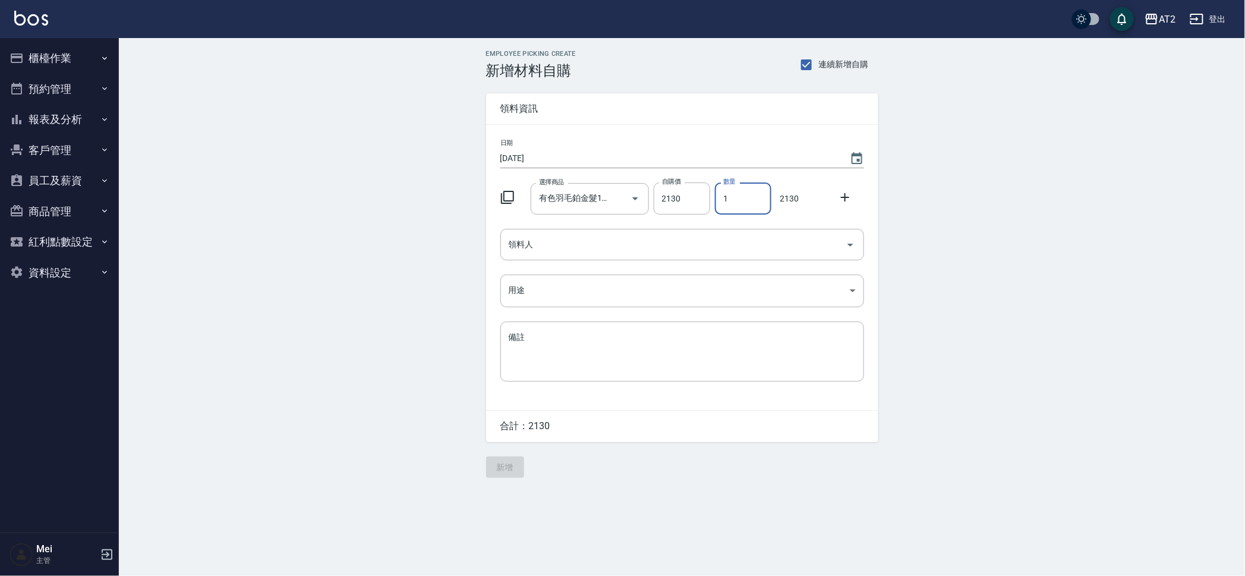
drag, startPoint x: 728, startPoint y: 203, endPoint x: 721, endPoint y: 201, distance: 7.5
click at [721, 201] on input "1" at bounding box center [743, 198] width 56 height 32
type input "2"
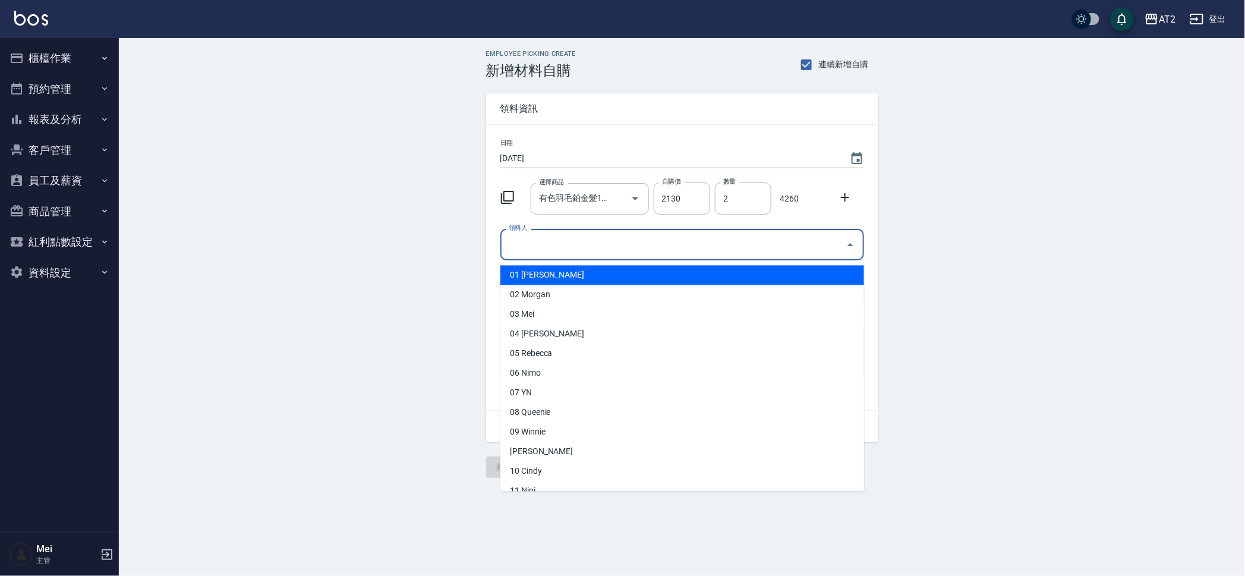
click at [650, 237] on input "領料人" at bounding box center [673, 244] width 335 height 21
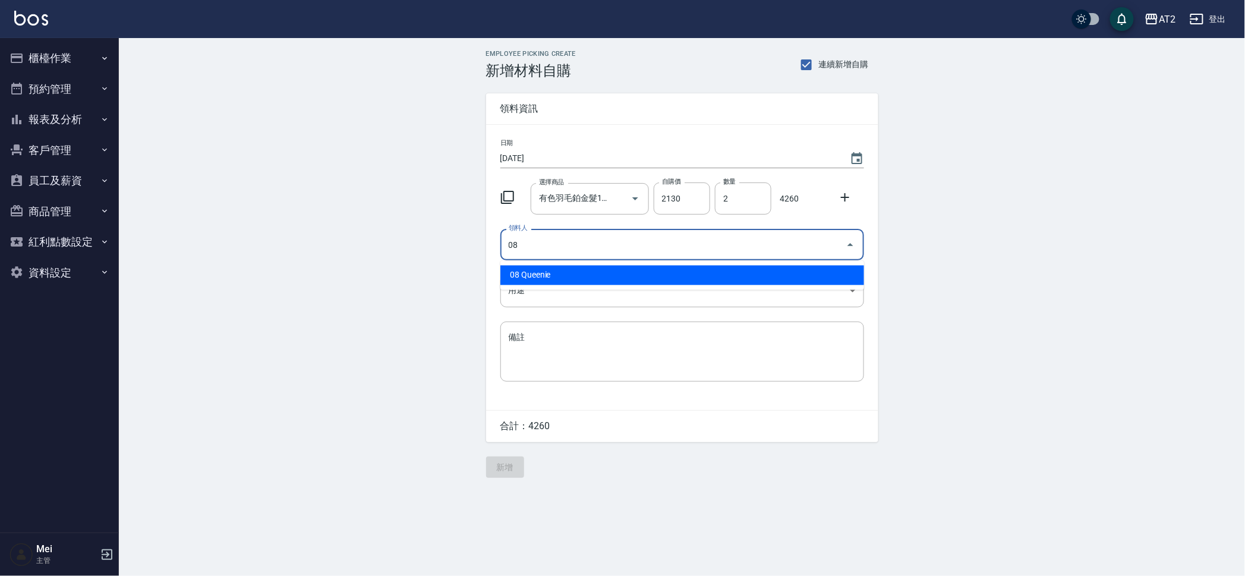
type input "08 Queenie"
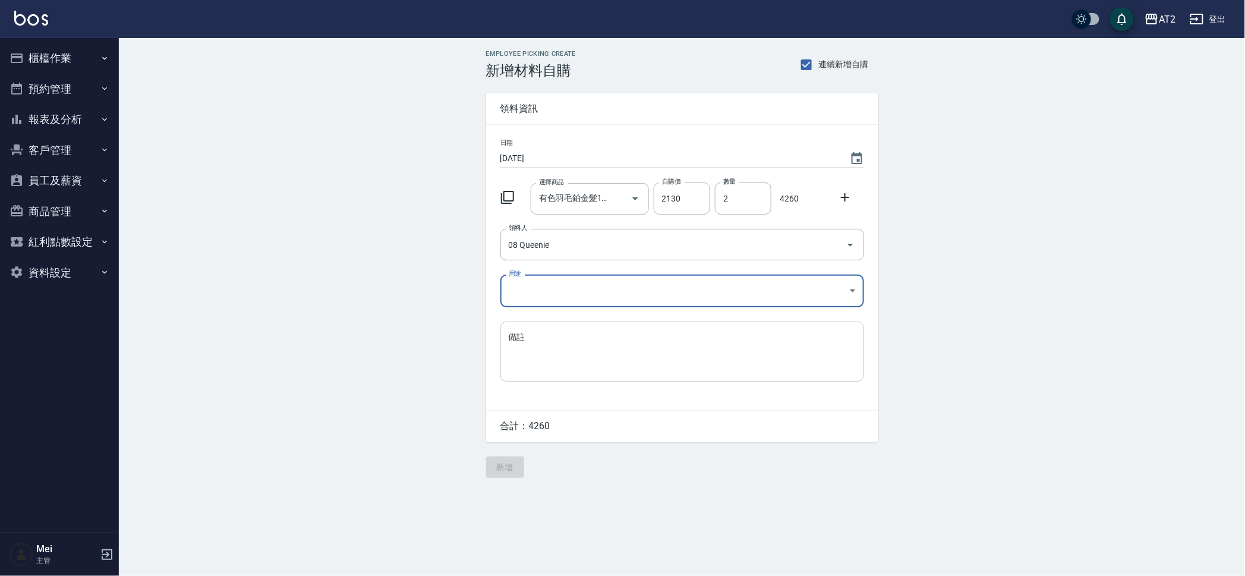
drag, startPoint x: 568, startPoint y: 344, endPoint x: 569, endPoint y: 332, distance: 11.9
click at [568, 343] on textarea "備註" at bounding box center [682, 351] width 347 height 40
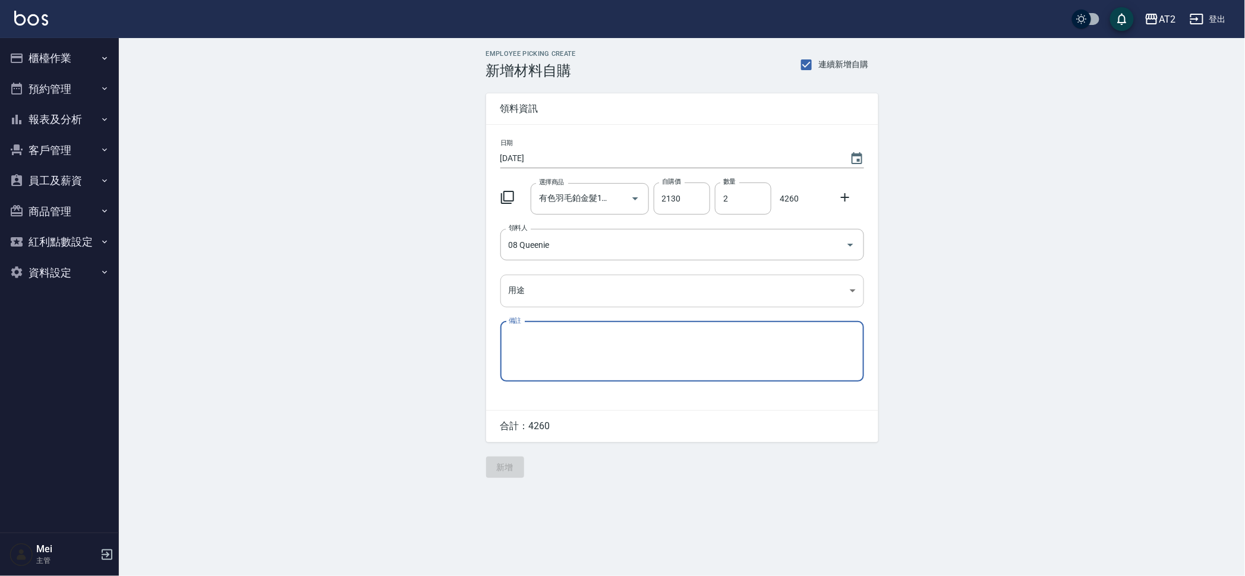
click at [568, 286] on body "AT2 登出 櫃檯作業 打帳單 帳單列表 掛單列表 現金收支登錄 高階收支登錄 材料自購登錄 每日結帳 排班表 現場電腦打卡 預約管理 預約管理 單日預約紀錄…" at bounding box center [622, 288] width 1245 height 576
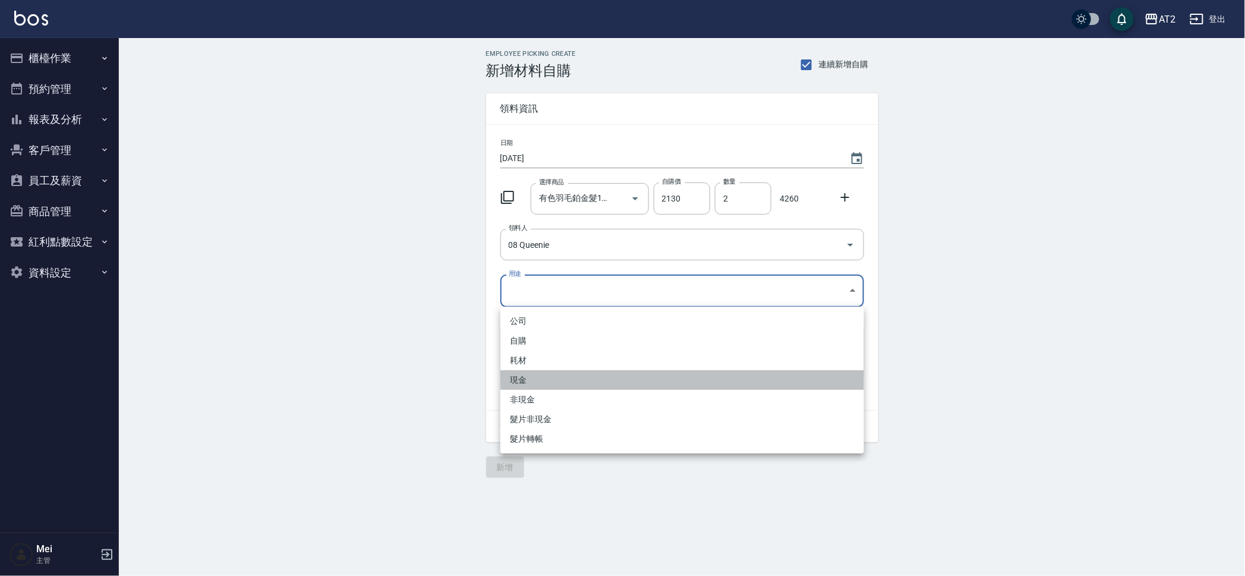
click at [527, 376] on li "現金" at bounding box center [682, 380] width 364 height 20
type input "現金"
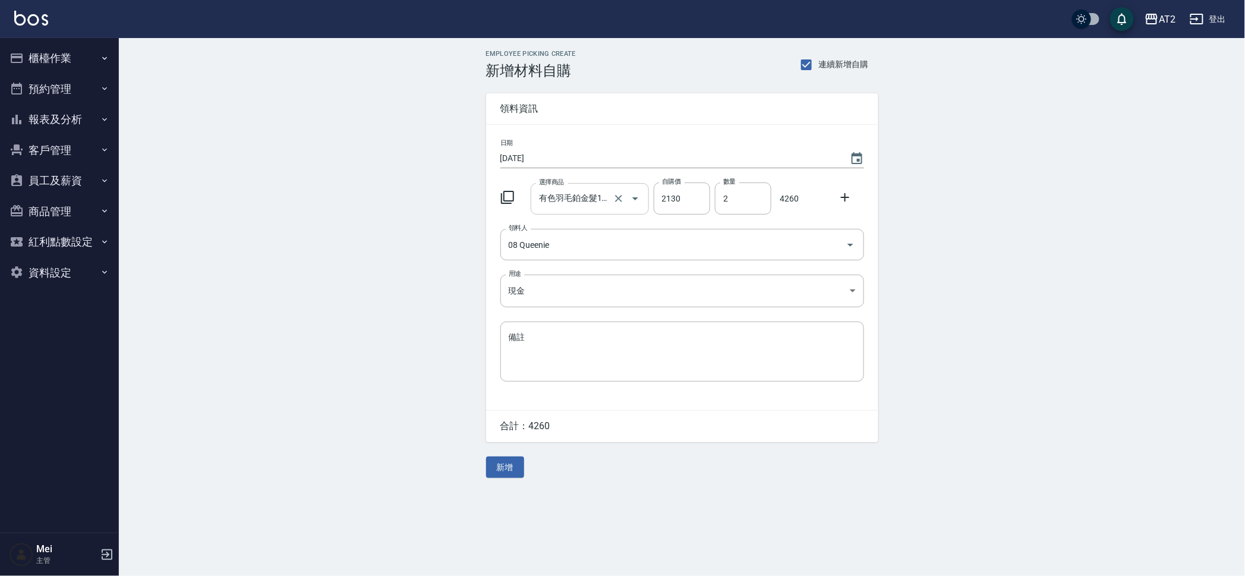
click at [583, 199] on input "有色羽毛鉑金髮18吋" at bounding box center [573, 198] width 74 height 21
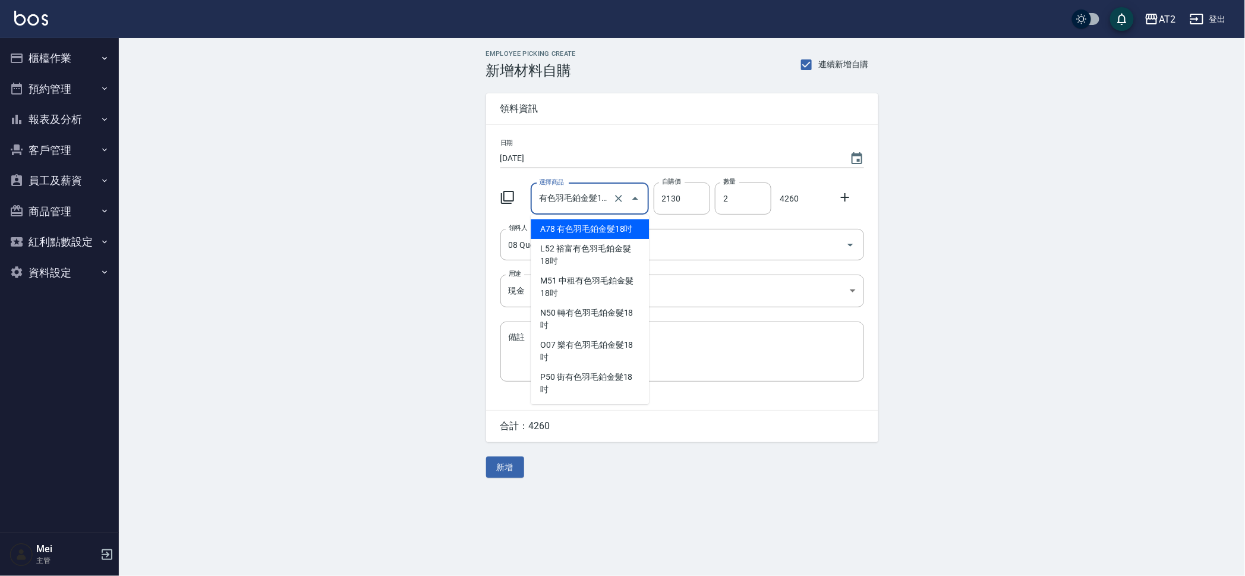
click at [583, 229] on li "A78 有色羽毛鉑金髮18吋" at bounding box center [590, 229] width 118 height 20
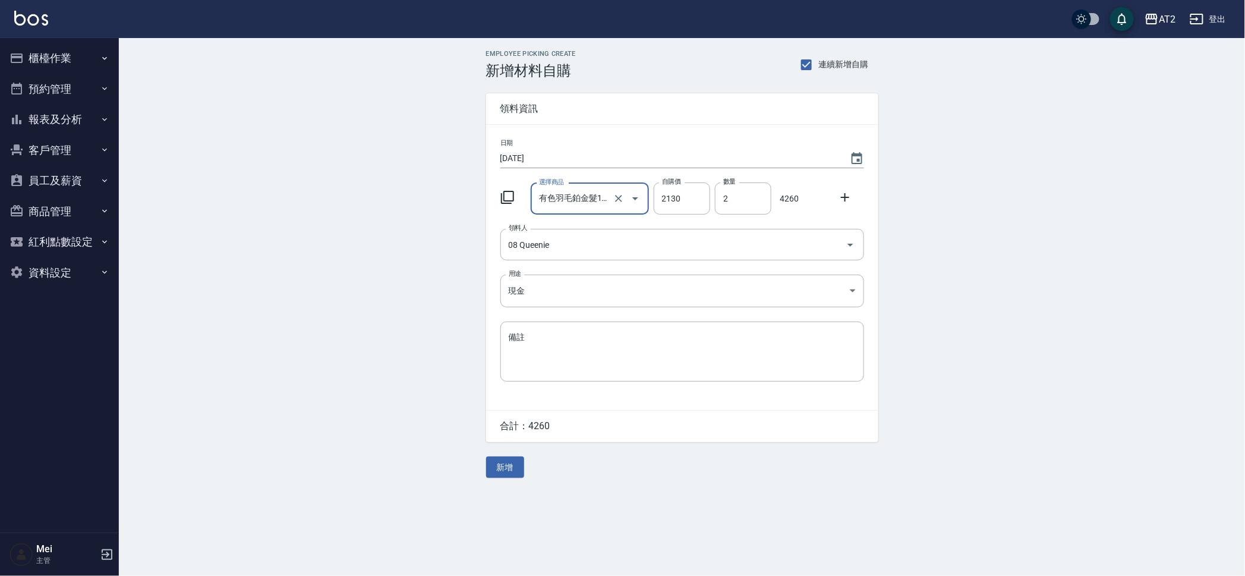
click at [418, 304] on div "Employee Picking Create 新增材料自購 連續新增自購 領料資訊 日期 2025/10/15 選擇商品 有色羽毛鉑金髮18吋 選擇商品 自…" at bounding box center [682, 264] width 1126 height 452
click at [512, 465] on button "新增" at bounding box center [505, 467] width 38 height 22
click at [603, 190] on input "選擇商品" at bounding box center [581, 198] width 90 height 21
click at [44, 46] on button "櫃檯作業" at bounding box center [59, 58] width 109 height 31
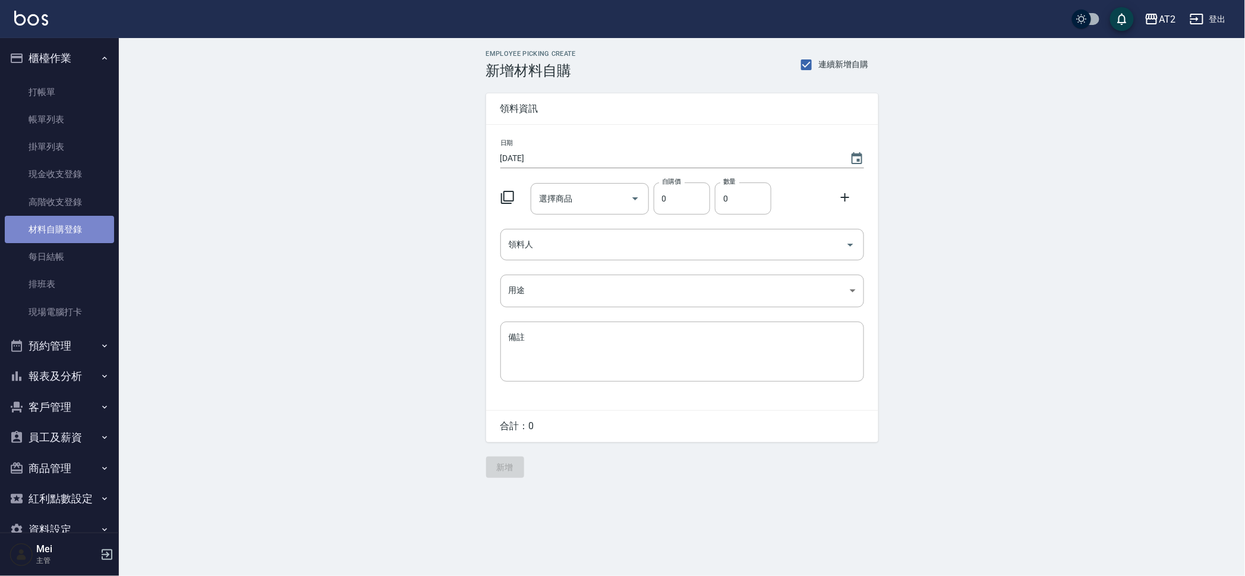
click at [88, 218] on link "材料自購登錄" at bounding box center [59, 229] width 109 height 27
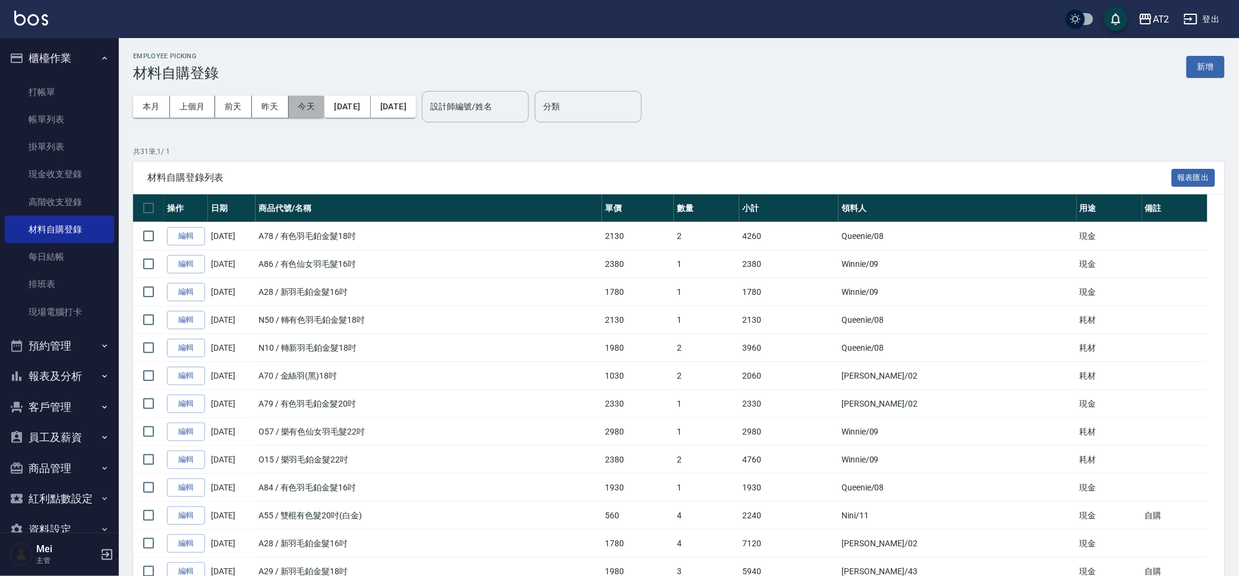
click at [307, 105] on button "今天" at bounding box center [307, 107] width 36 height 22
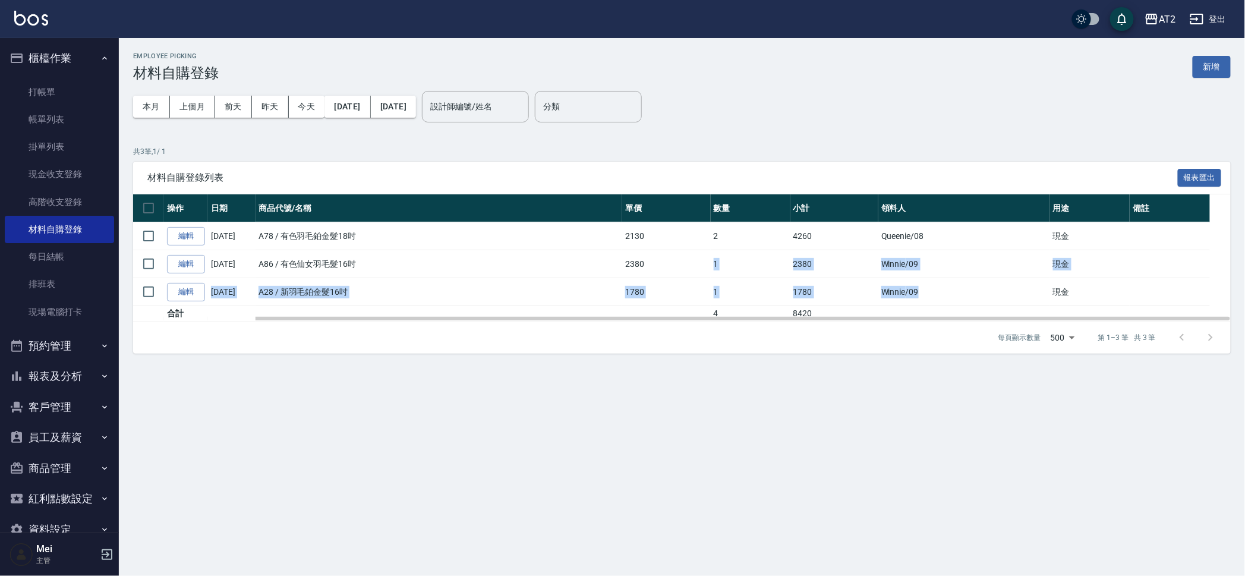
drag, startPoint x: 931, startPoint y: 281, endPoint x: 679, endPoint y: 273, distance: 252.1
click at [679, 273] on tbody "編輯 10/15/2025 A78 / 有色羽毛鉑金髮18吋 2130 2 4260 Queenie /08 現金 編輯 10/15/2025 A86 / 有…" at bounding box center [682, 271] width 1098 height 99
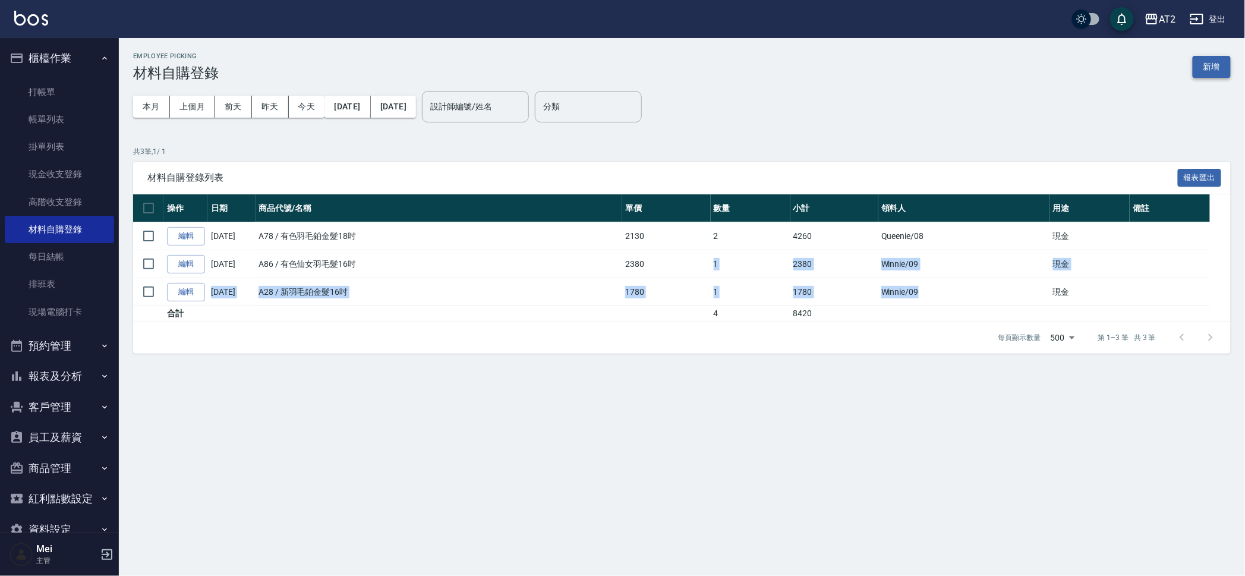
click at [1195, 71] on button "新增" at bounding box center [1212, 67] width 38 height 22
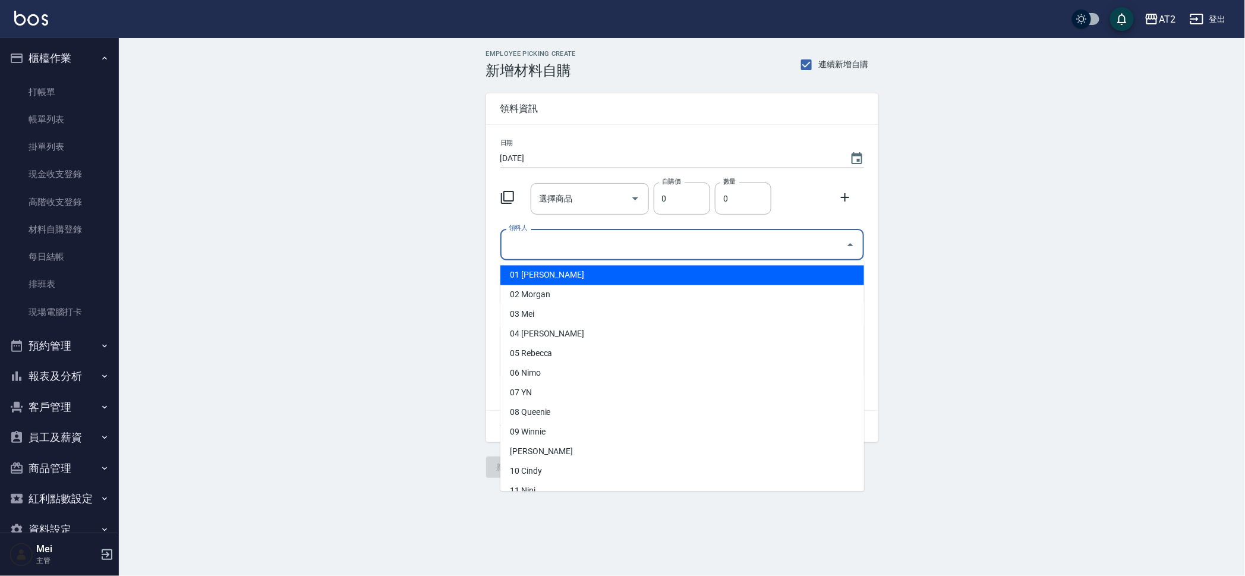
click at [561, 244] on input "領料人" at bounding box center [673, 244] width 335 height 21
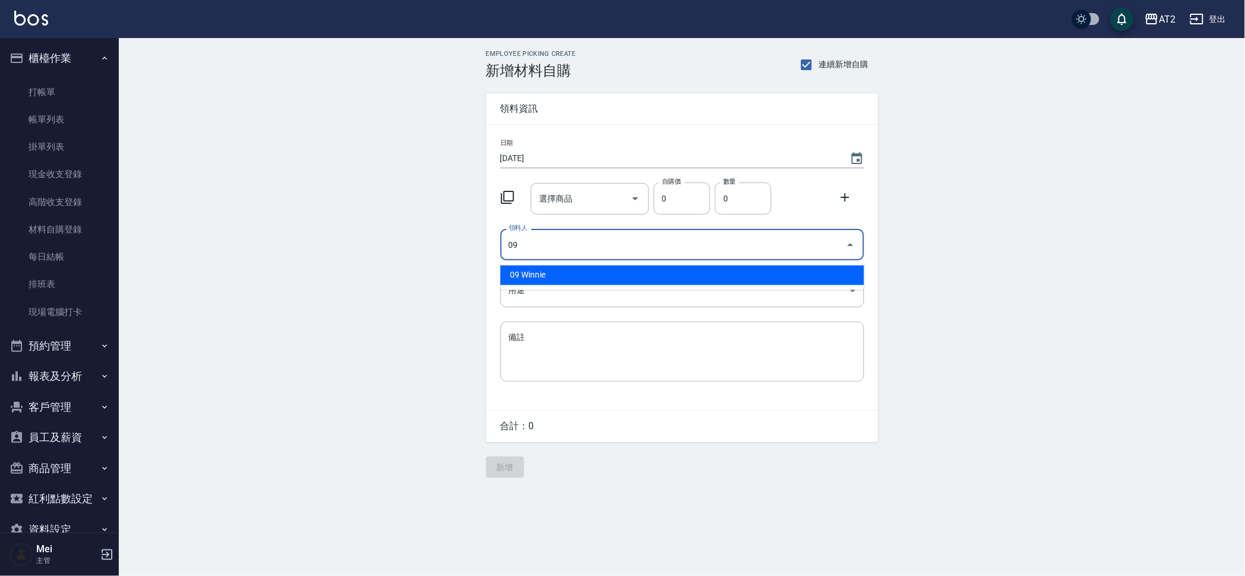
type input "09 Winnie"
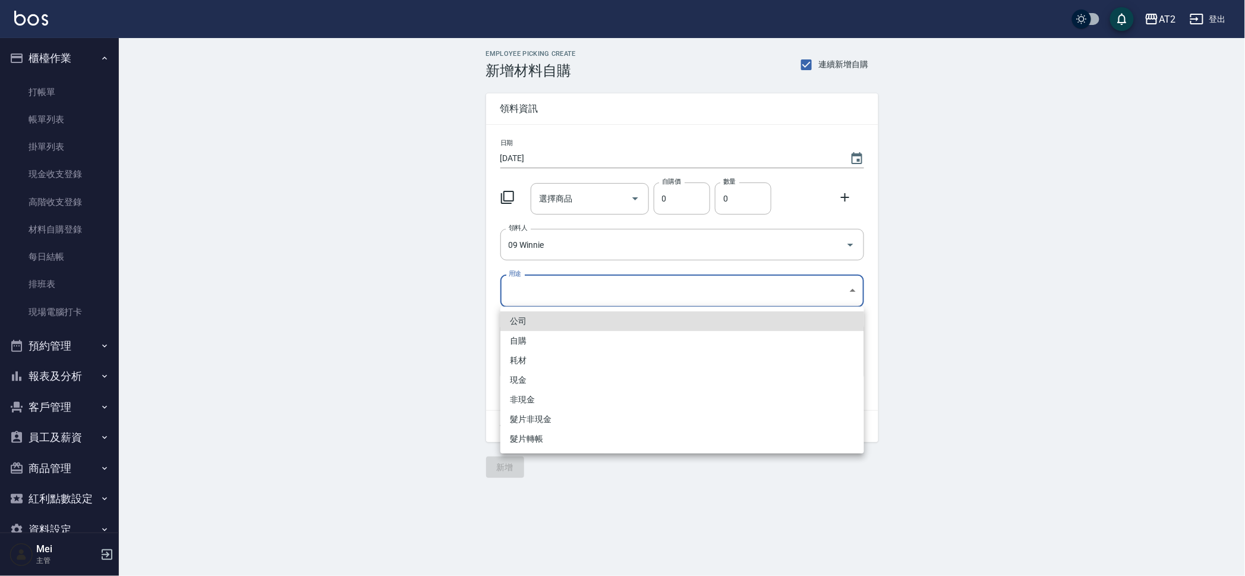
click at [571, 284] on body "AT2 登出 櫃檯作業 打帳單 帳單列表 掛單列表 現金收支登錄 高階收支登錄 材料自購登錄 每日結帳 排班表 現場電腦打卡 預約管理 預約管理 單日預約紀錄…" at bounding box center [622, 288] width 1245 height 576
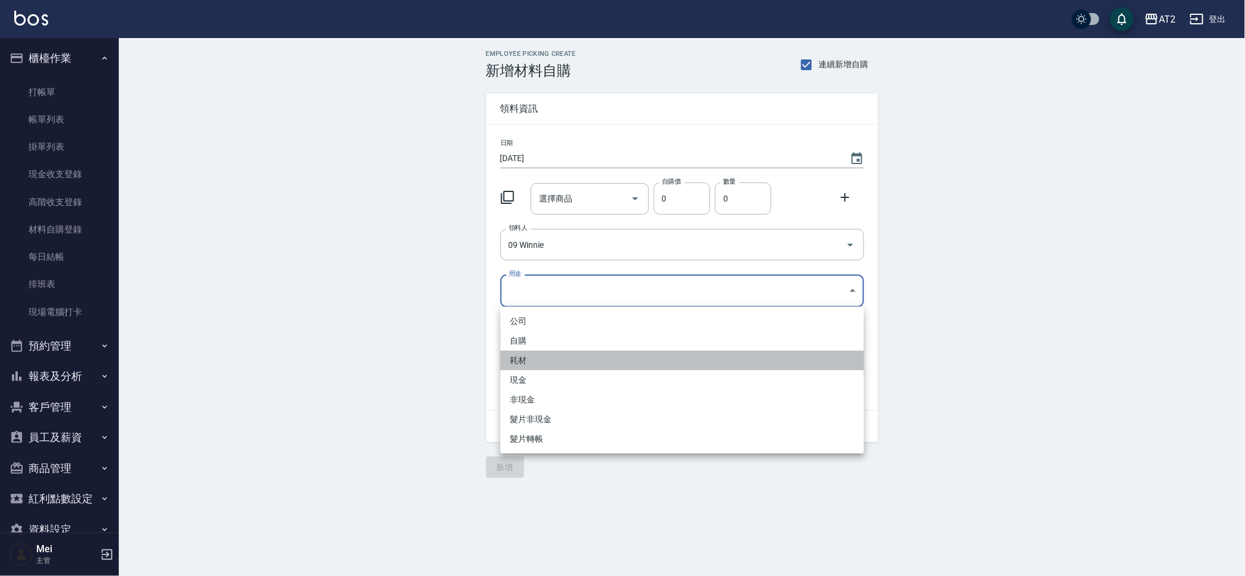
click at [524, 354] on li "耗材" at bounding box center [682, 361] width 364 height 20
type input "耗材"
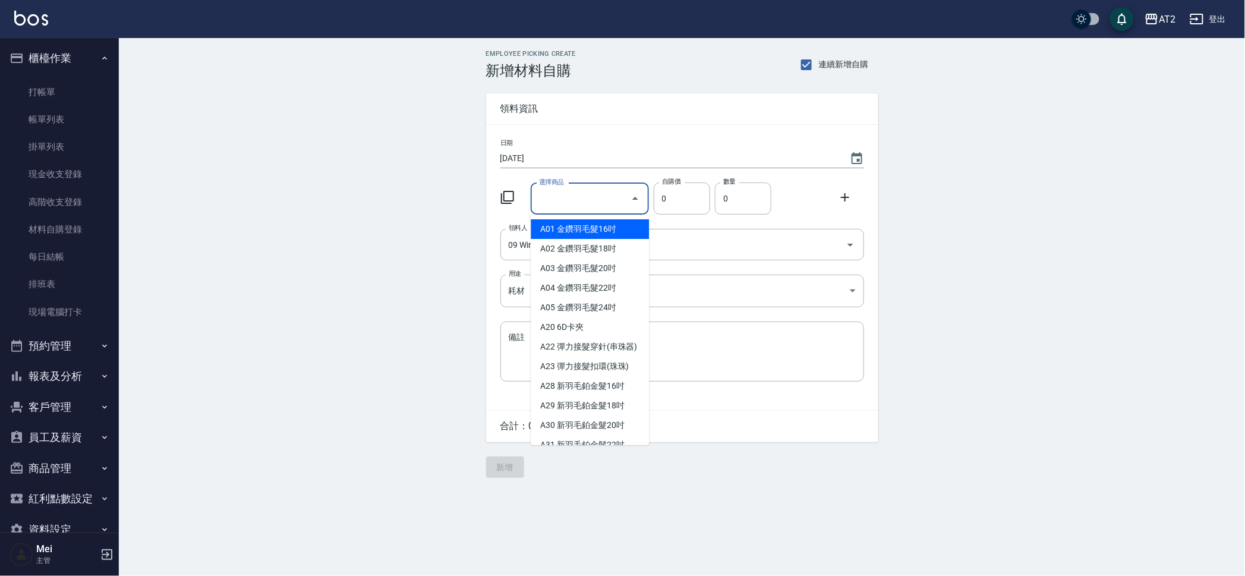
click at [566, 192] on div "選擇商品 選擇商品" at bounding box center [590, 198] width 118 height 31
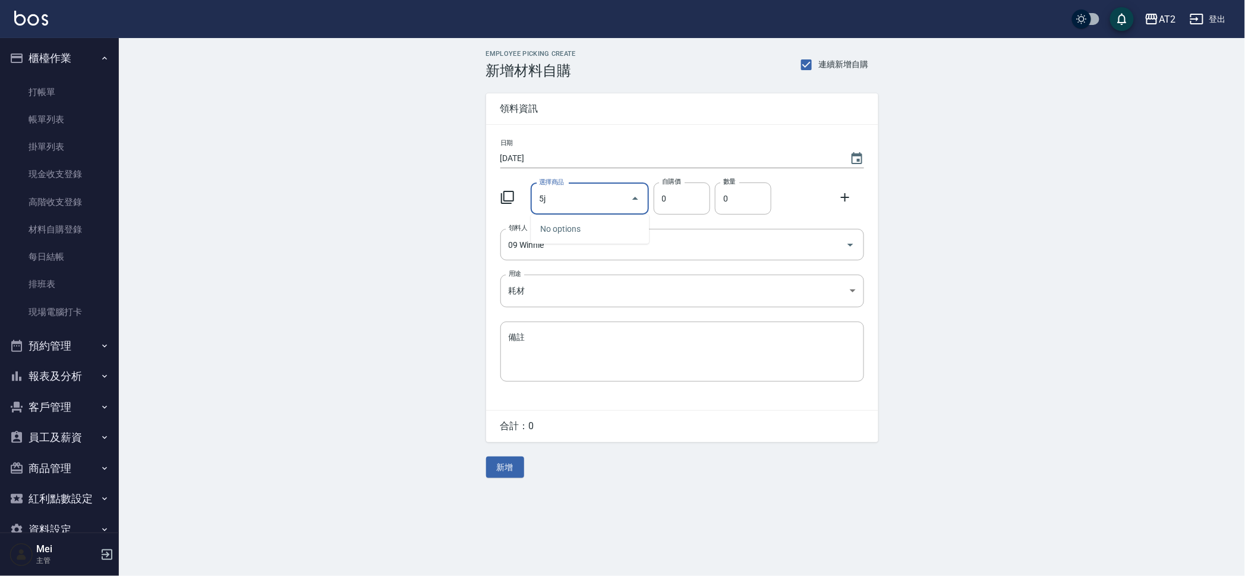
type input "5"
click at [558, 251] on li "N24 轉仙女羽毛髮18吋" at bounding box center [590, 249] width 118 height 20
type input "轉仙女羽毛髮18吋"
type input "2380"
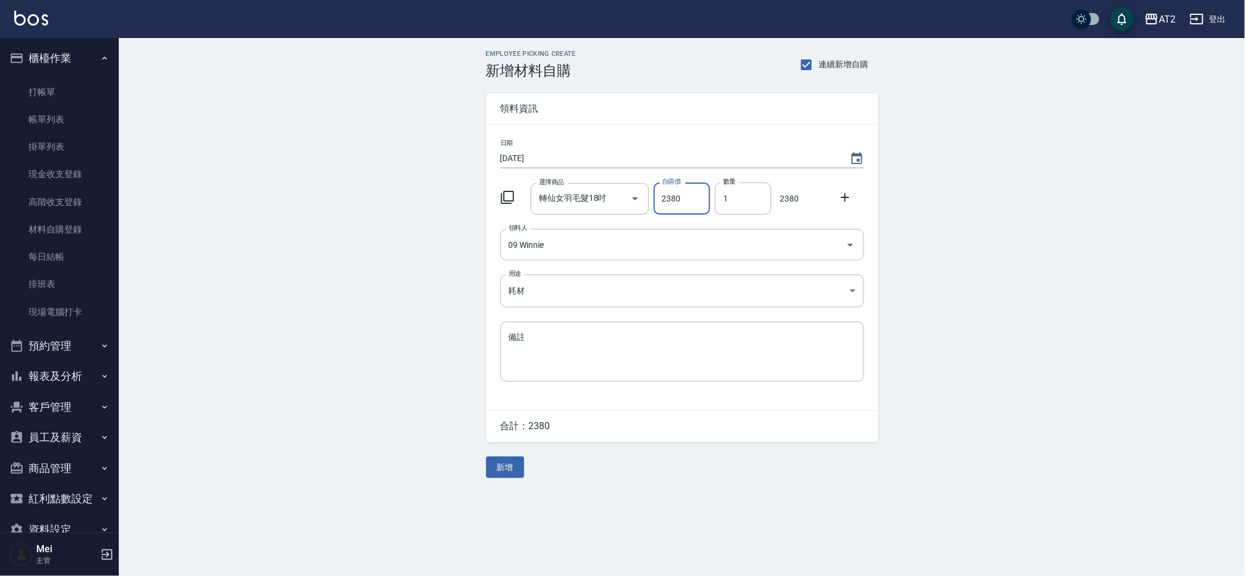
click at [703, 188] on div "選擇商品 轉仙女羽毛髮18吋 選擇商品 自購價 2380 自購價 數量 1 數量 2380" at bounding box center [680, 196] width 368 height 37
type input "3"
click at [654, 298] on body "AT2 登出 櫃檯作業 打帳單 帳單列表 掛單列表 現金收支登錄 高階收支登錄 材料自購登錄 每日結帳 排班表 現場電腦打卡 預約管理 預約管理 單日預約紀錄…" at bounding box center [622, 288] width 1245 height 576
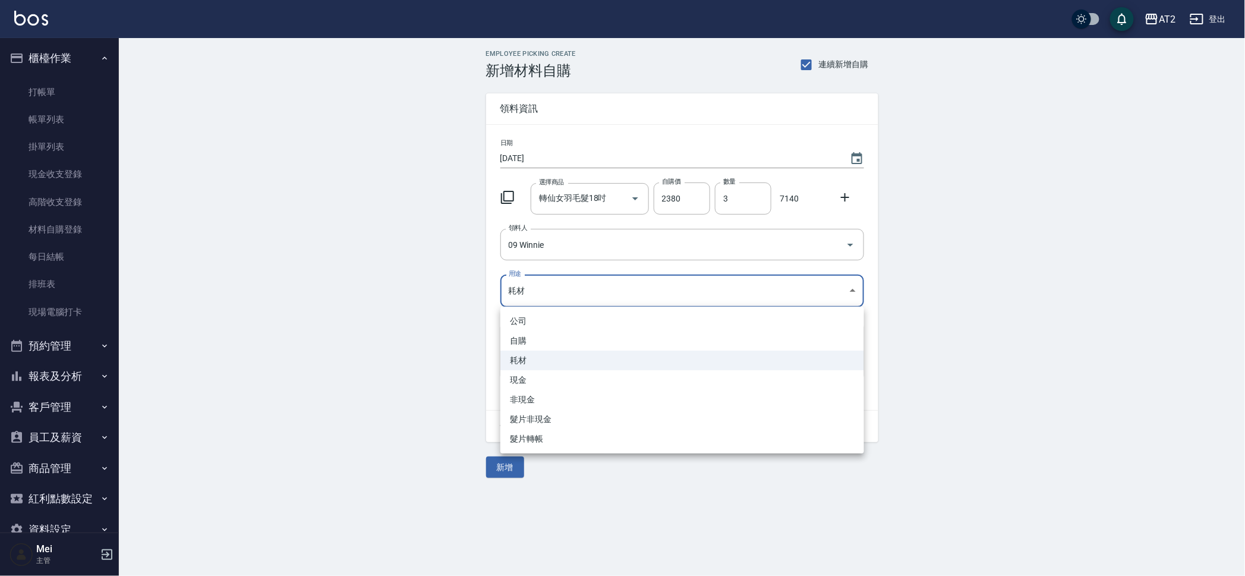
click at [433, 308] on div at bounding box center [622, 288] width 1245 height 576
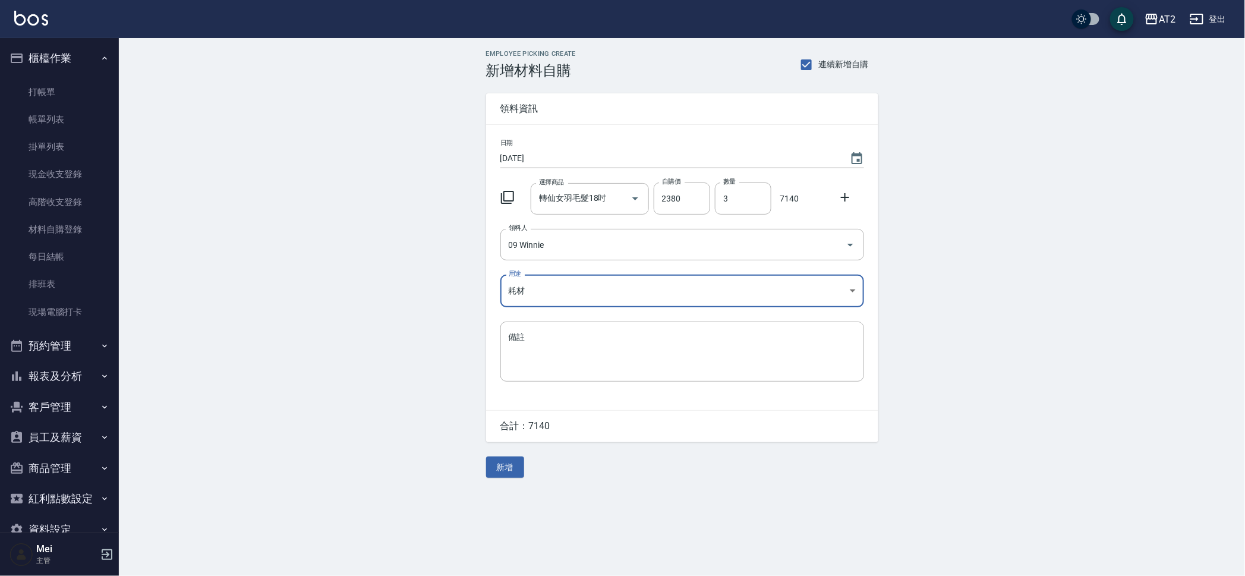
click at [523, 465] on button "新增" at bounding box center [505, 467] width 38 height 22
